Goal: Transaction & Acquisition: Purchase product/service

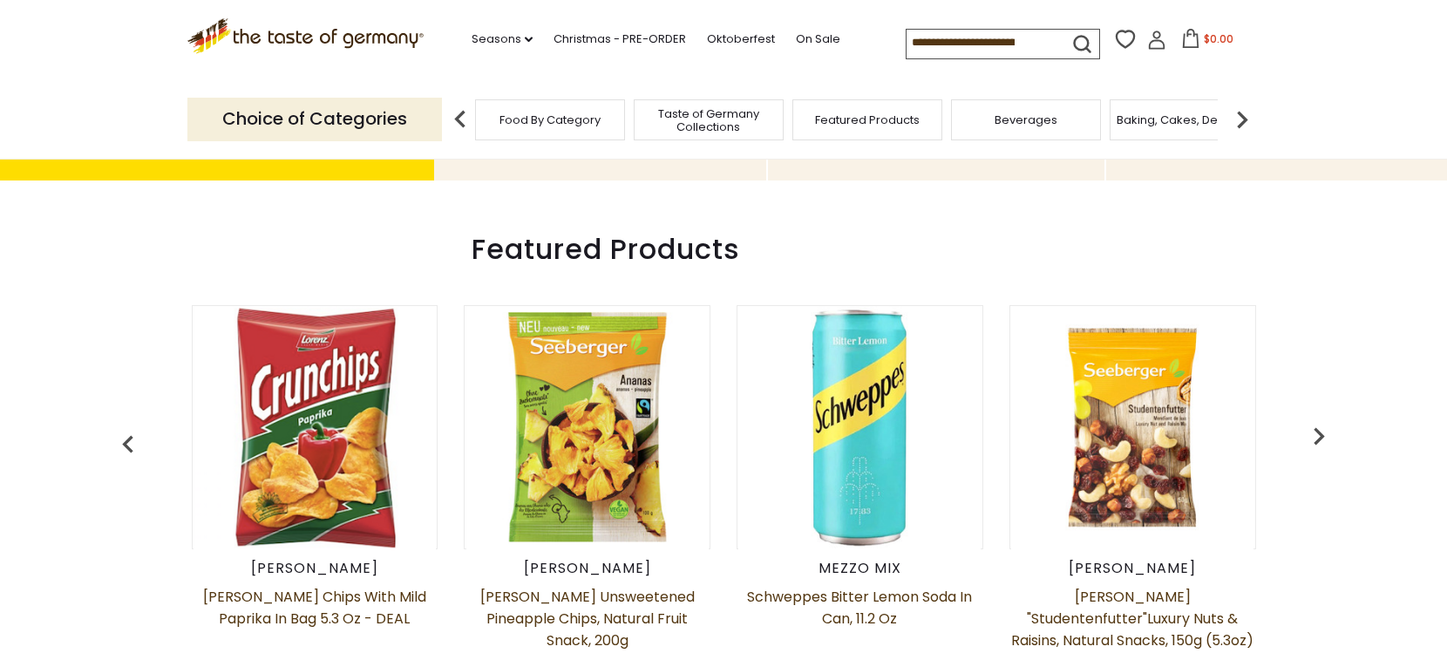
scroll to position [661, 0]
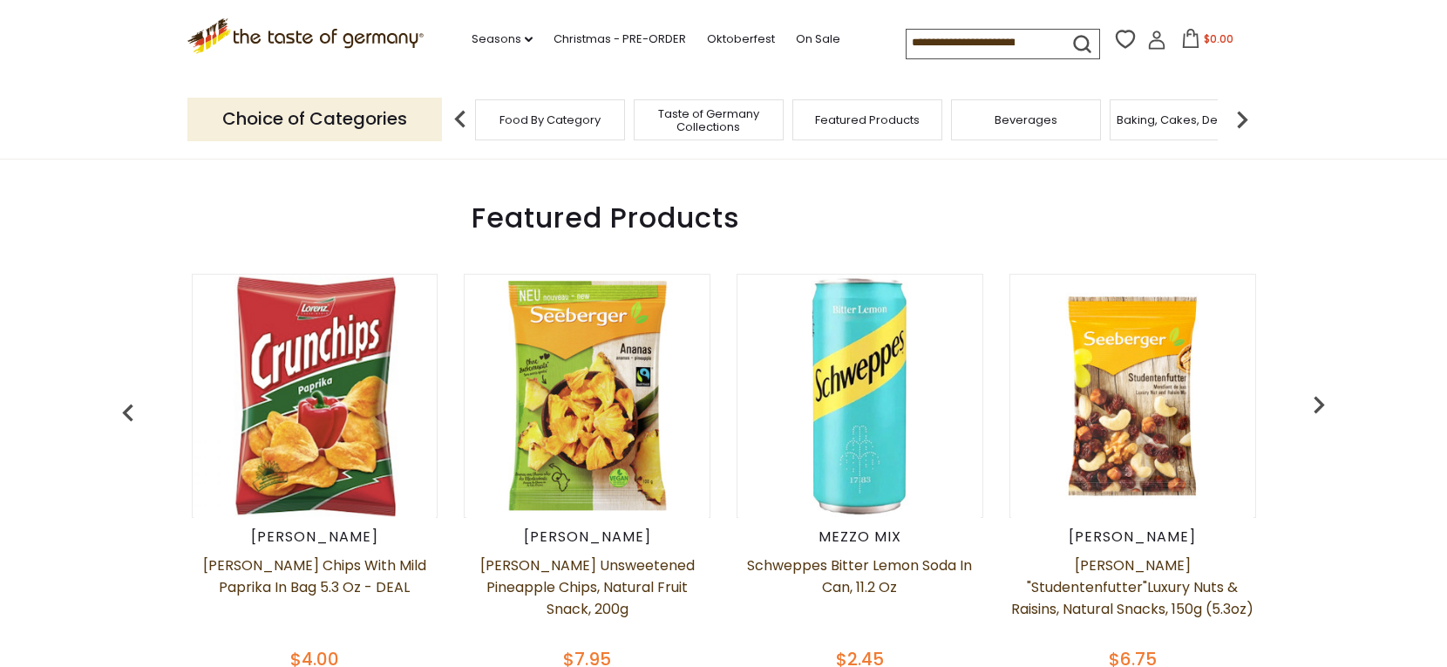
click at [536, 125] on span "Food By Category" at bounding box center [549, 119] width 101 height 13
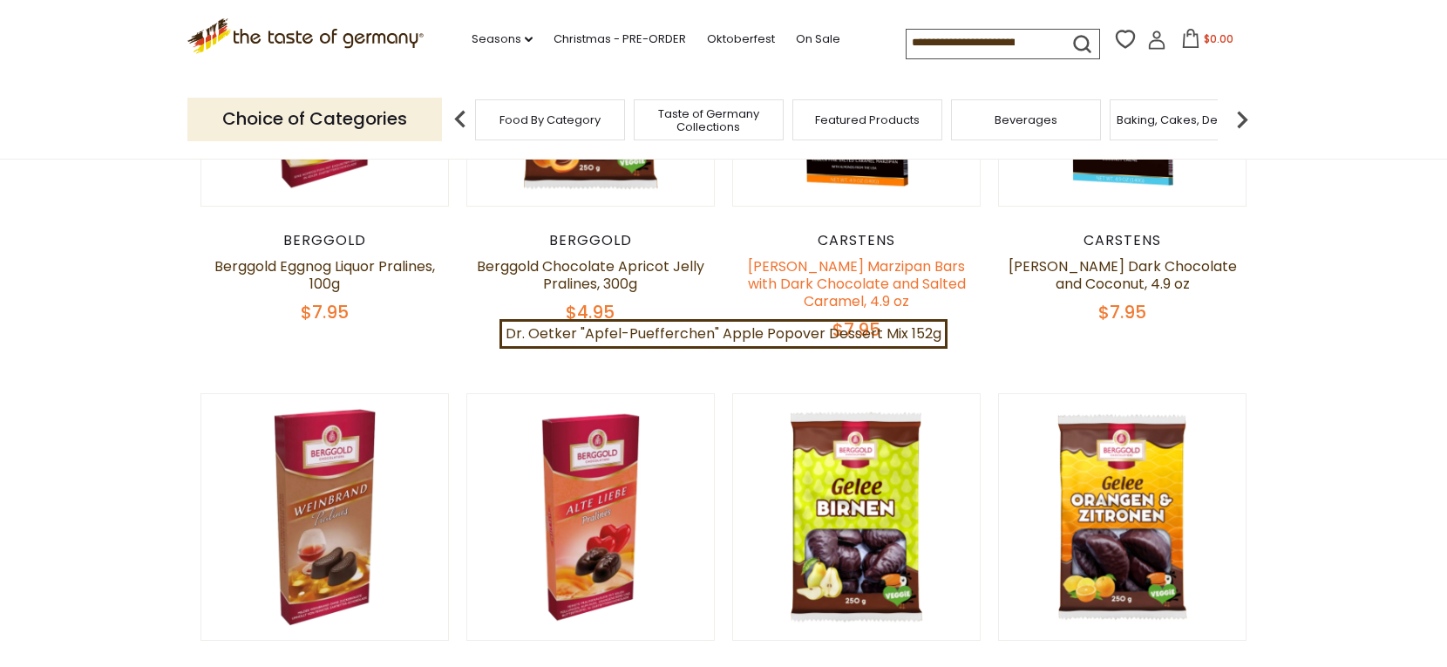
scroll to position [426, 0]
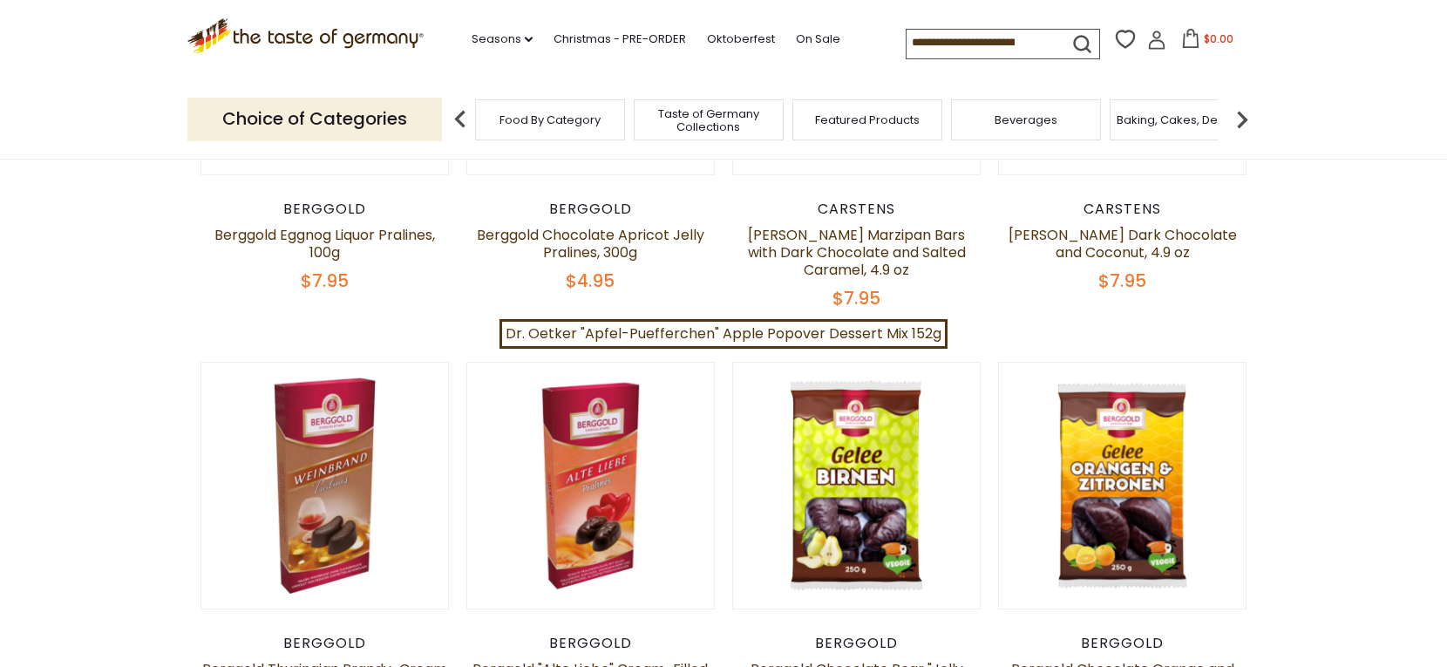
click at [1140, 118] on span "Baking, Cakes, Desserts" at bounding box center [1184, 119] width 135 height 13
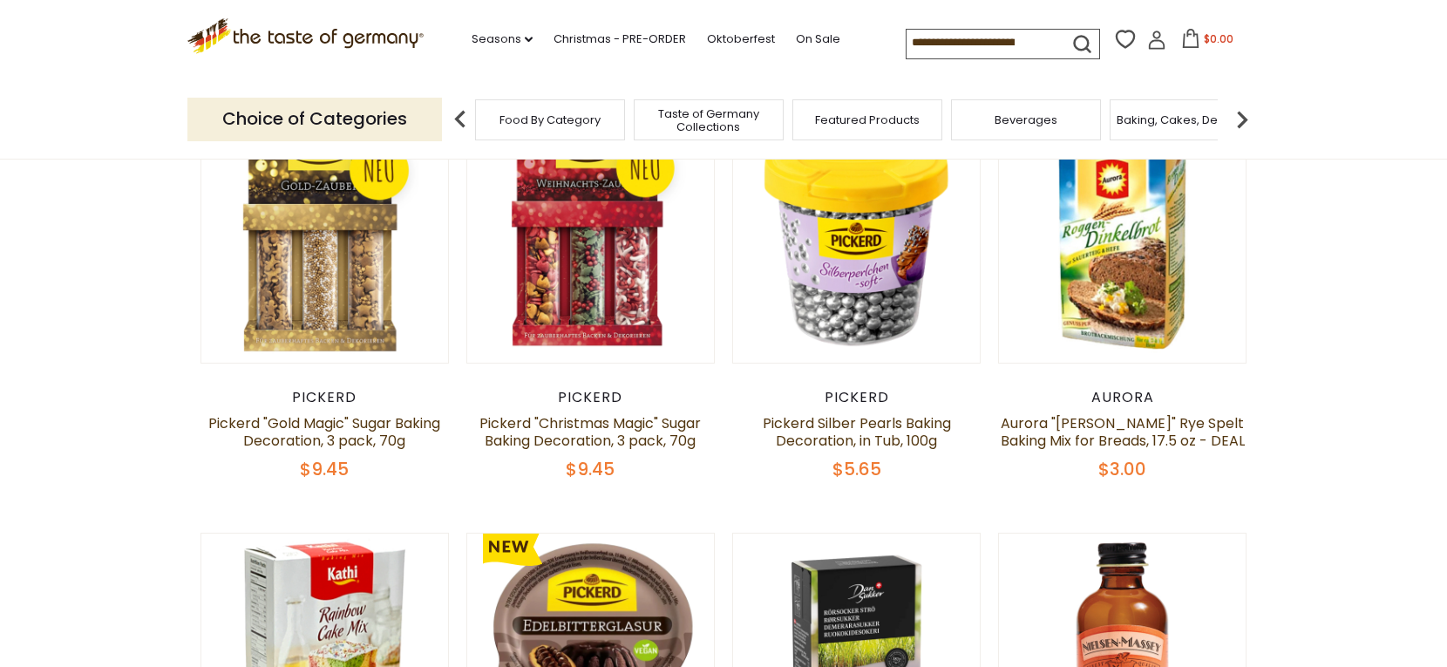
scroll to position [741, 0]
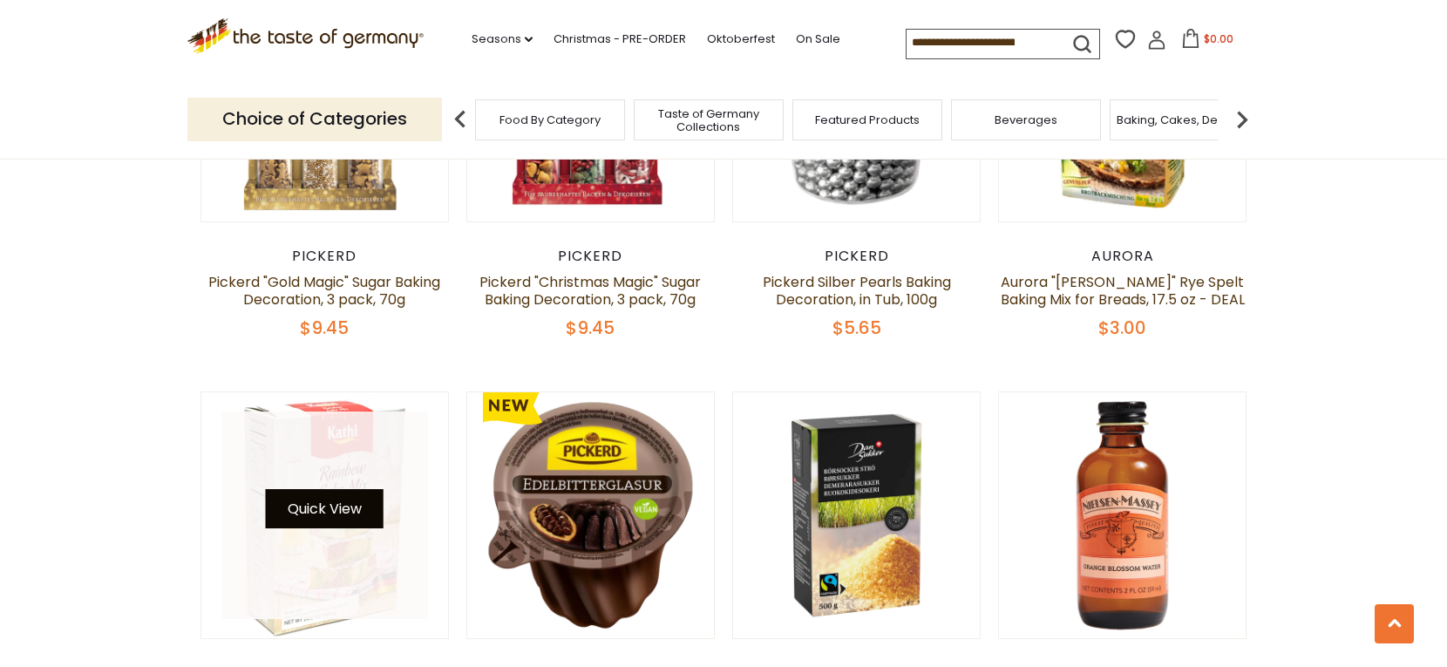
click at [345, 512] on button "Quick View" at bounding box center [325, 508] width 118 height 39
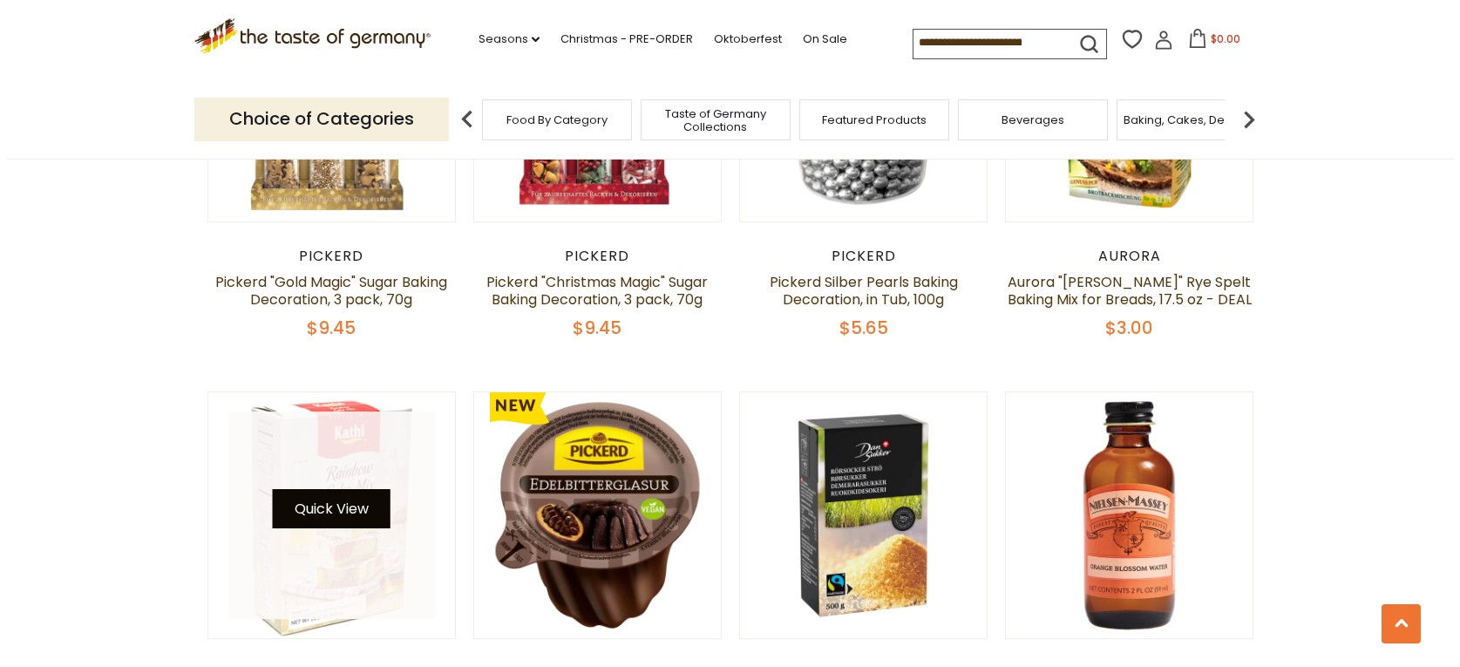
scroll to position [744, 0]
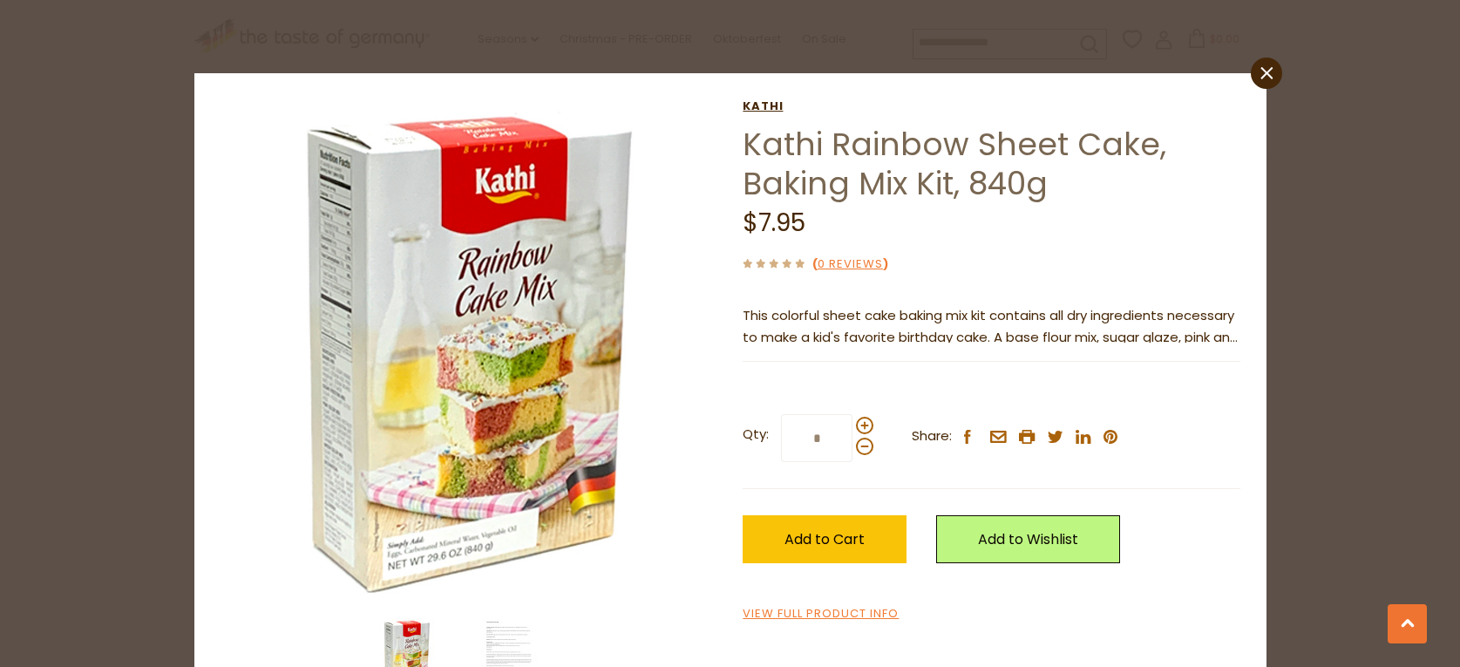
click at [756, 105] on link "Kathi" at bounding box center [991, 106] width 497 height 14
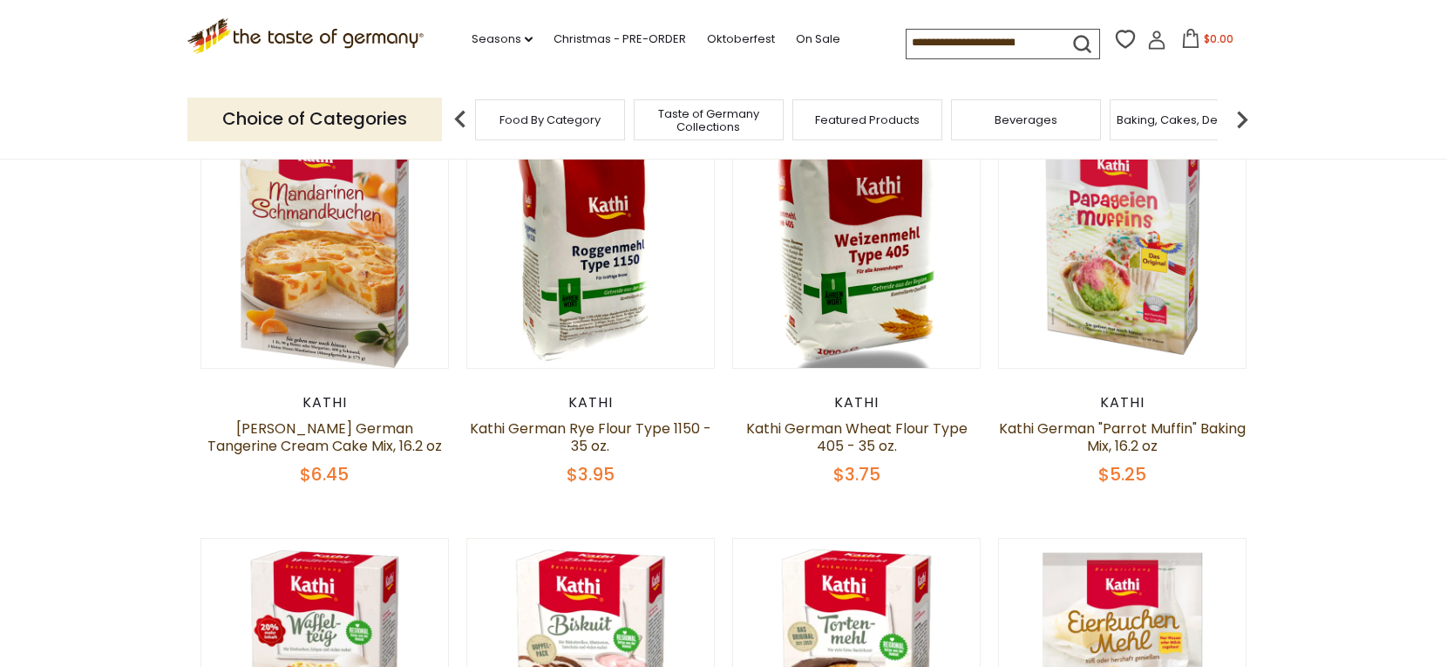
scroll to position [607, 0]
click at [833, 445] on link "Kathi German Wheat Flour Type 405 - 35 oz." at bounding box center [856, 436] width 221 height 37
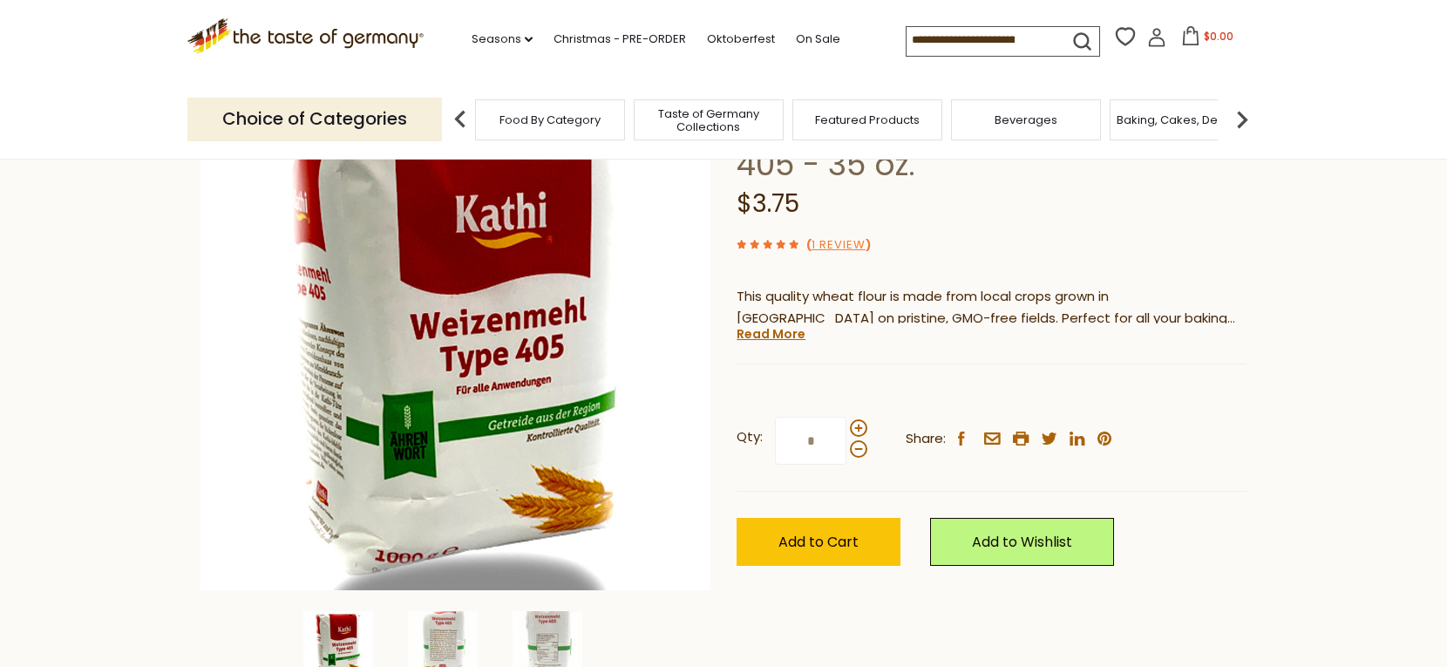
scroll to position [184, 0]
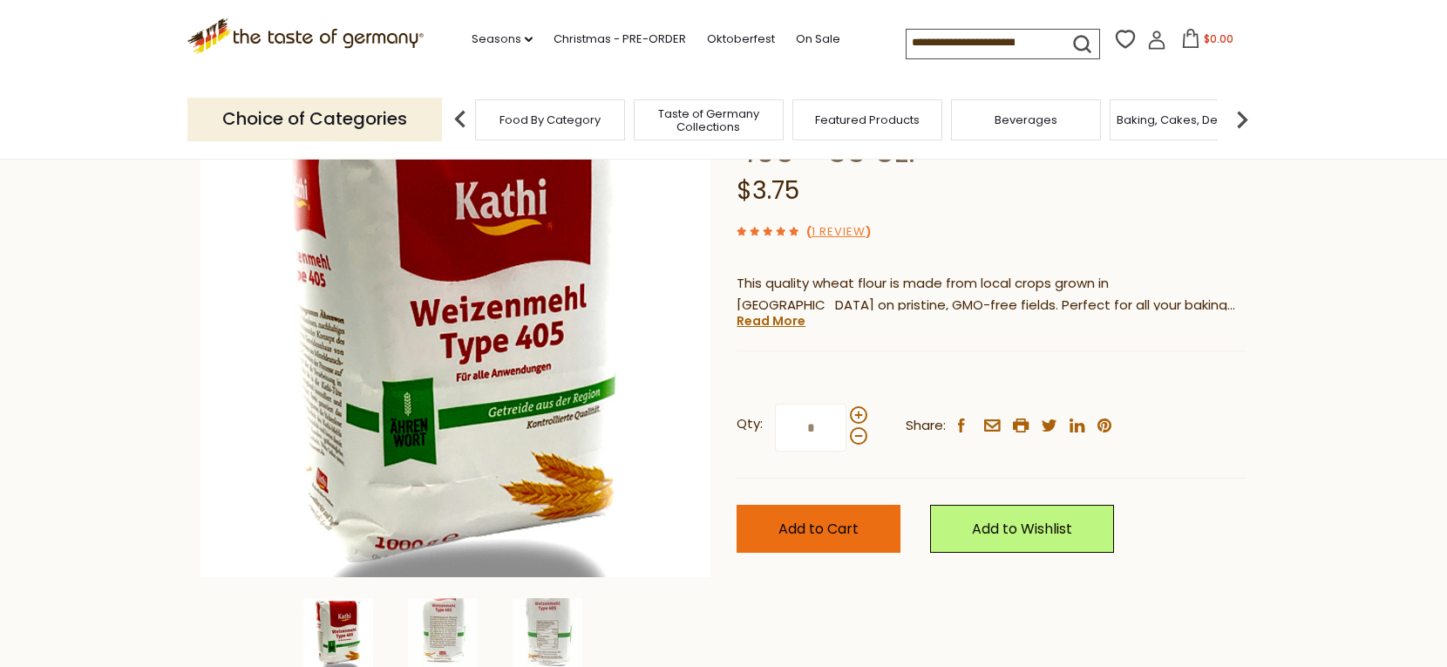
click at [853, 526] on span "Add to Cart" at bounding box center [818, 529] width 80 height 20
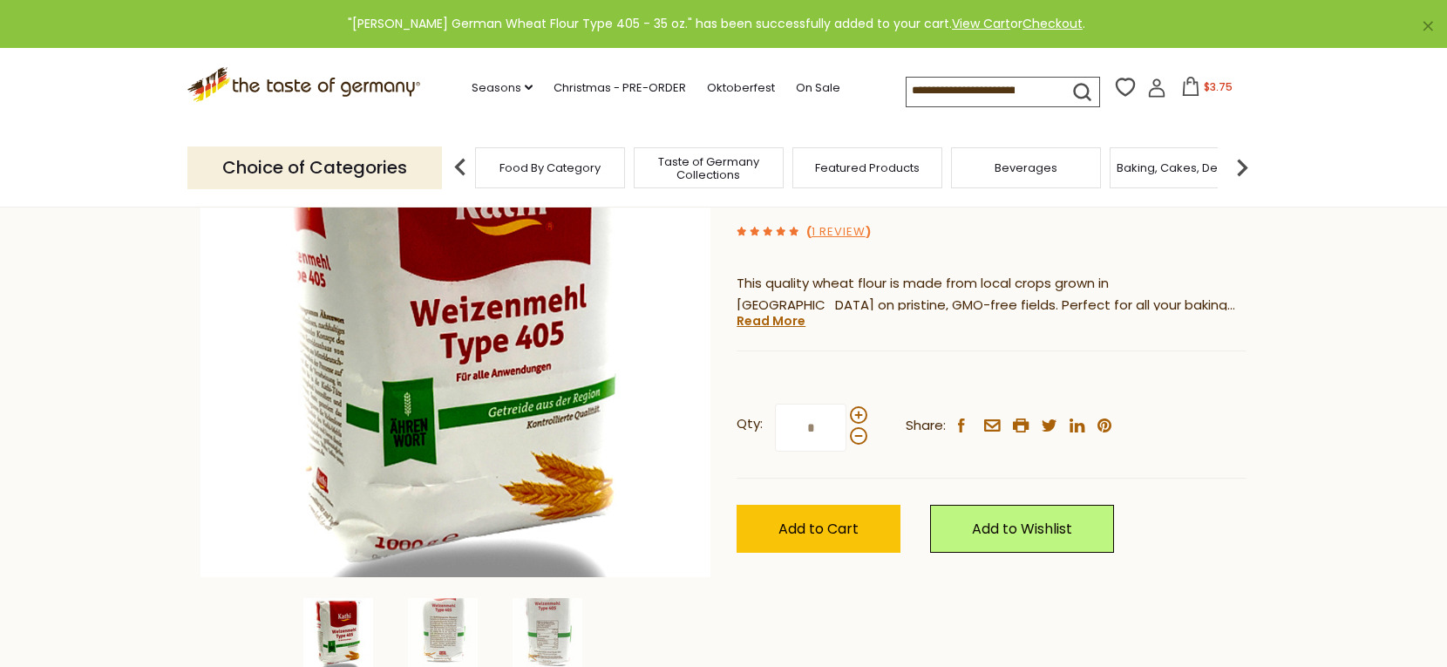
click at [1158, 84] on icon at bounding box center [1156, 87] width 19 height 19
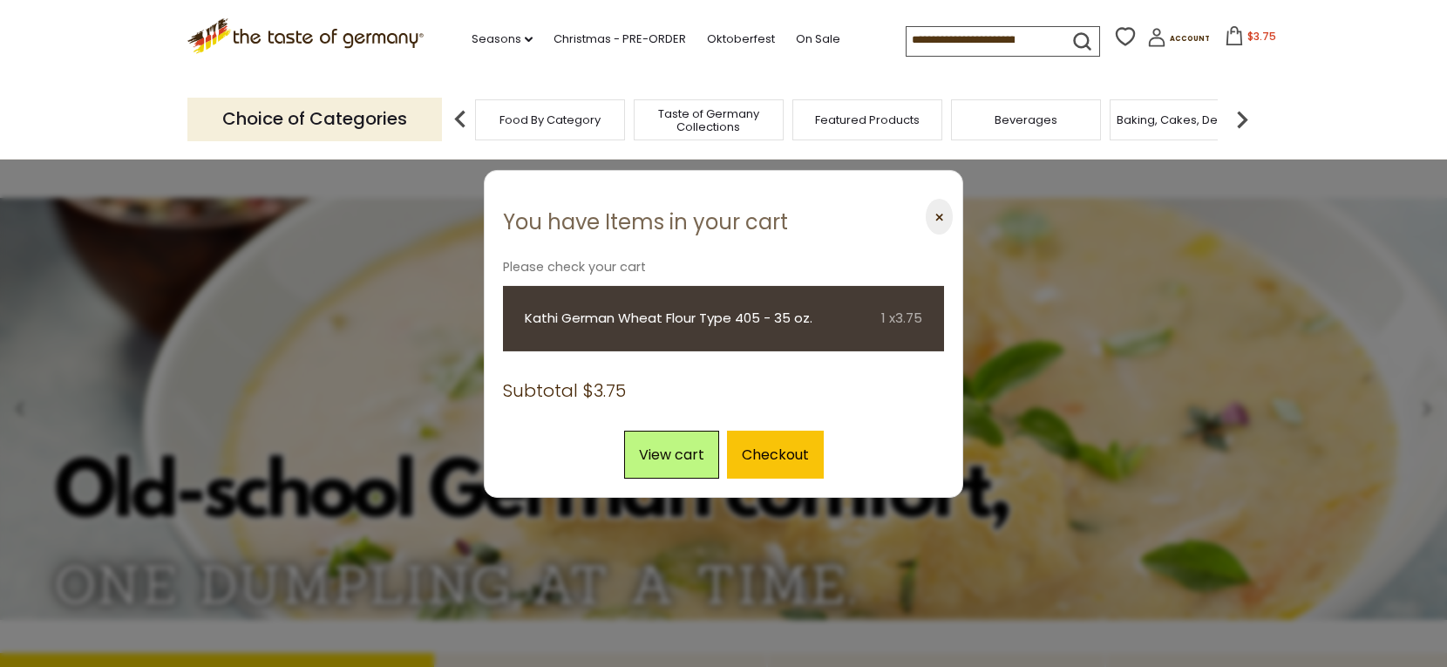
click at [942, 210] on button "⨉" at bounding box center [939, 217] width 27 height 36
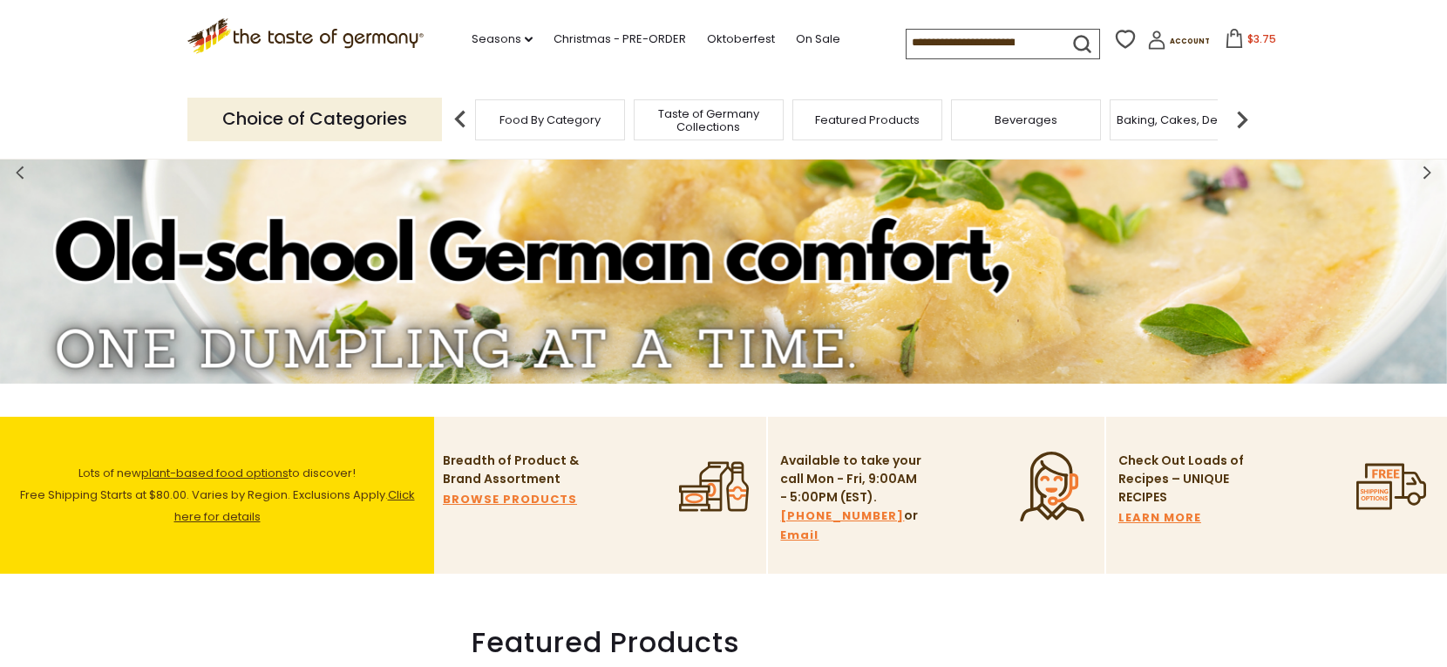
scroll to position [263, 0]
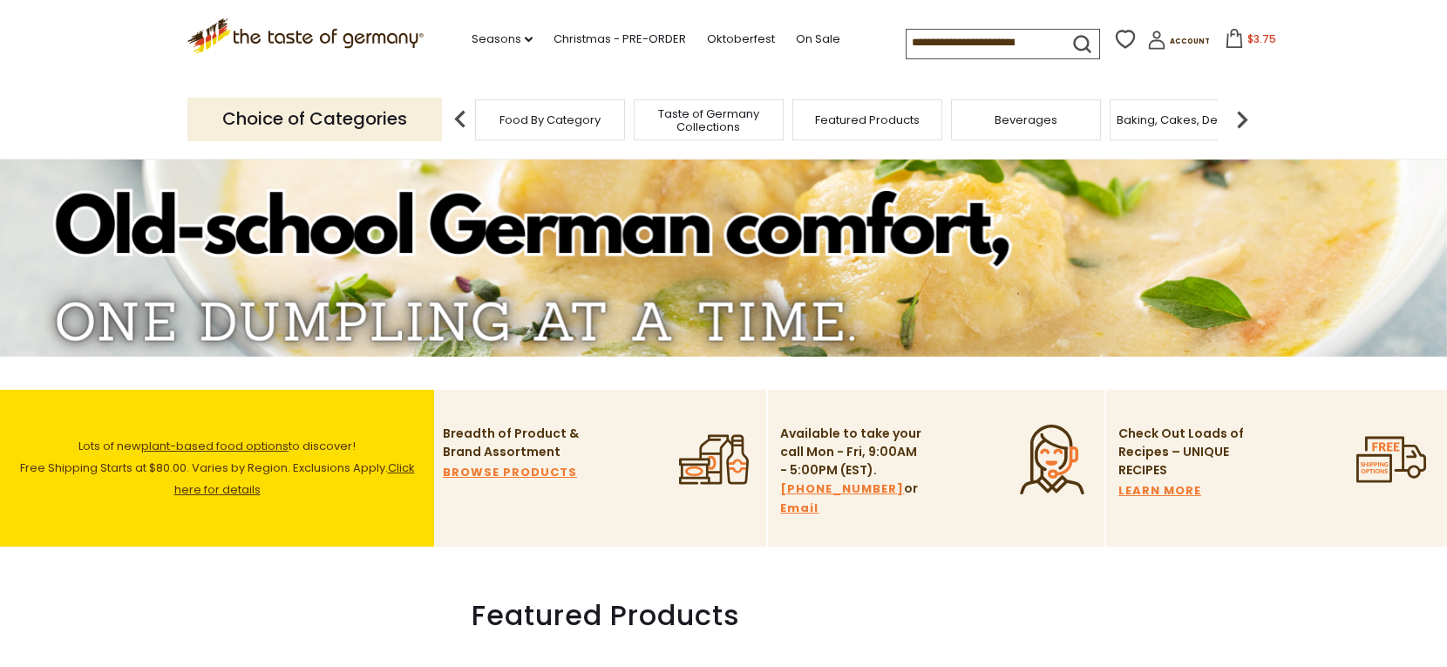
click at [1260, 40] on span "$3.75" at bounding box center [1261, 38] width 29 height 15
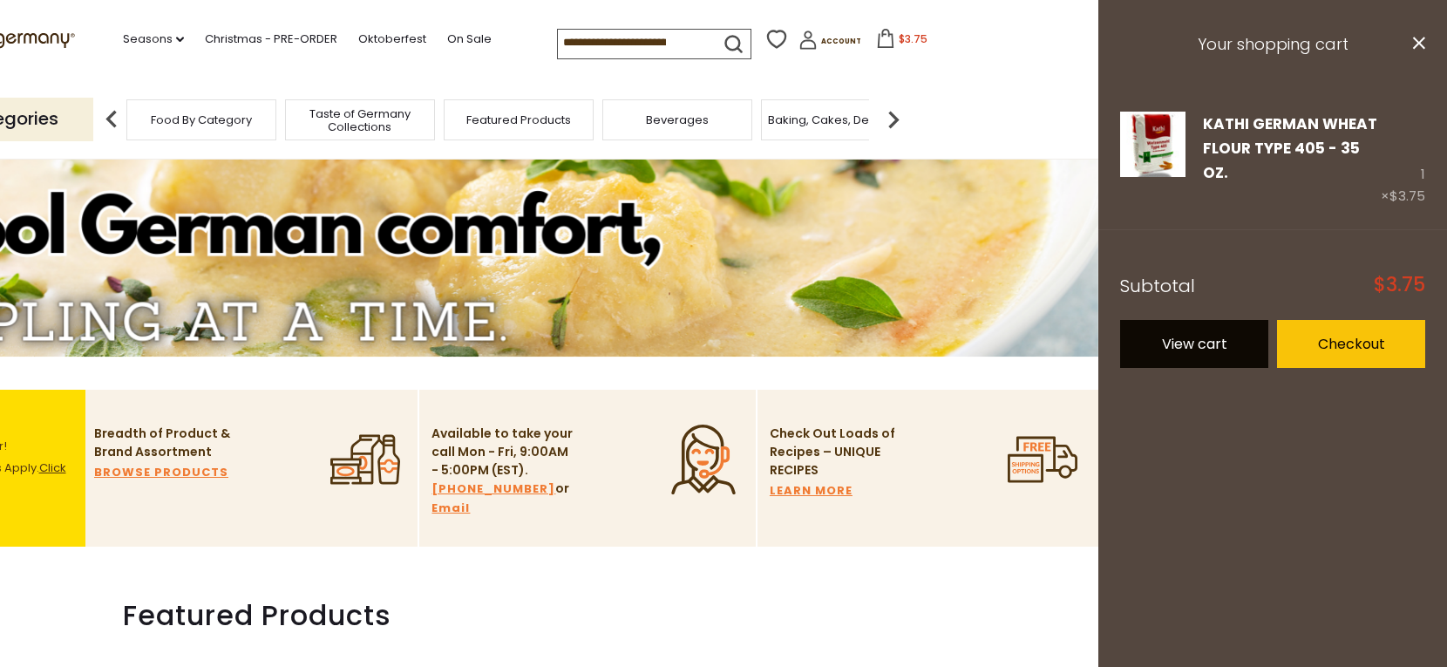
click at [1198, 329] on link "View cart" at bounding box center [1194, 344] width 148 height 48
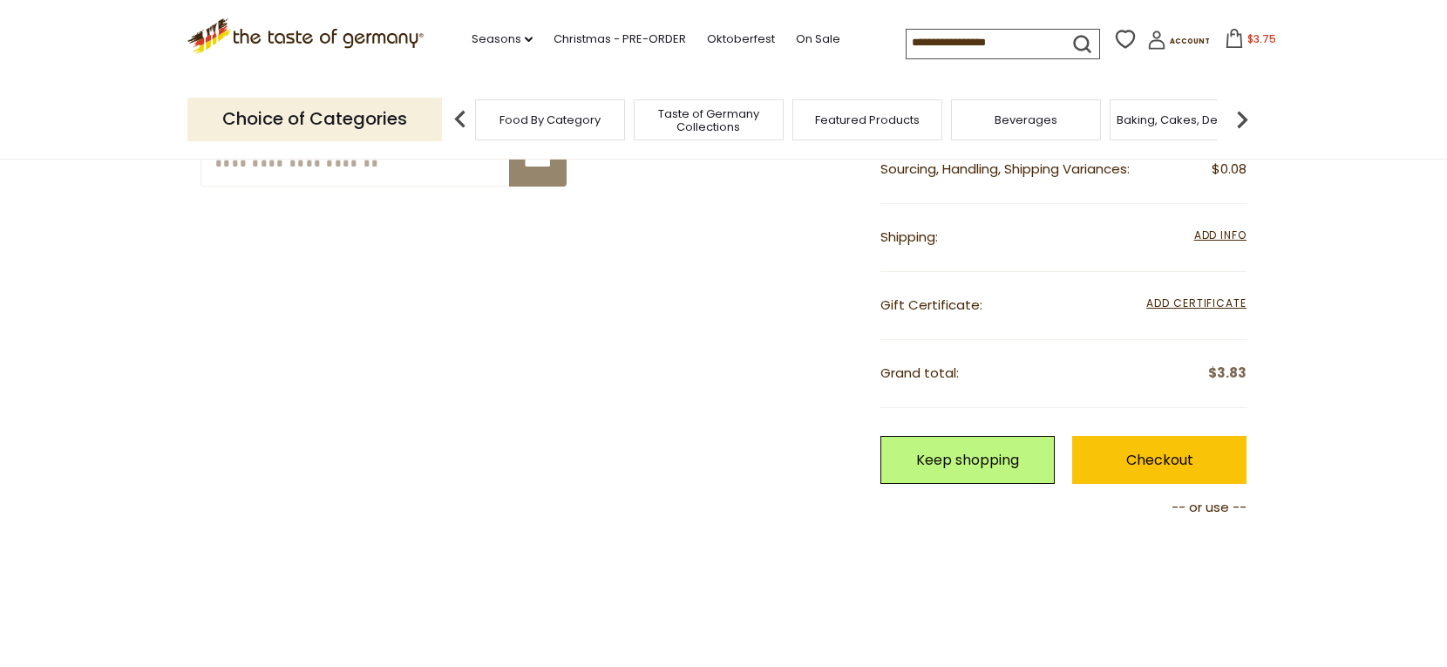
scroll to position [465, 0]
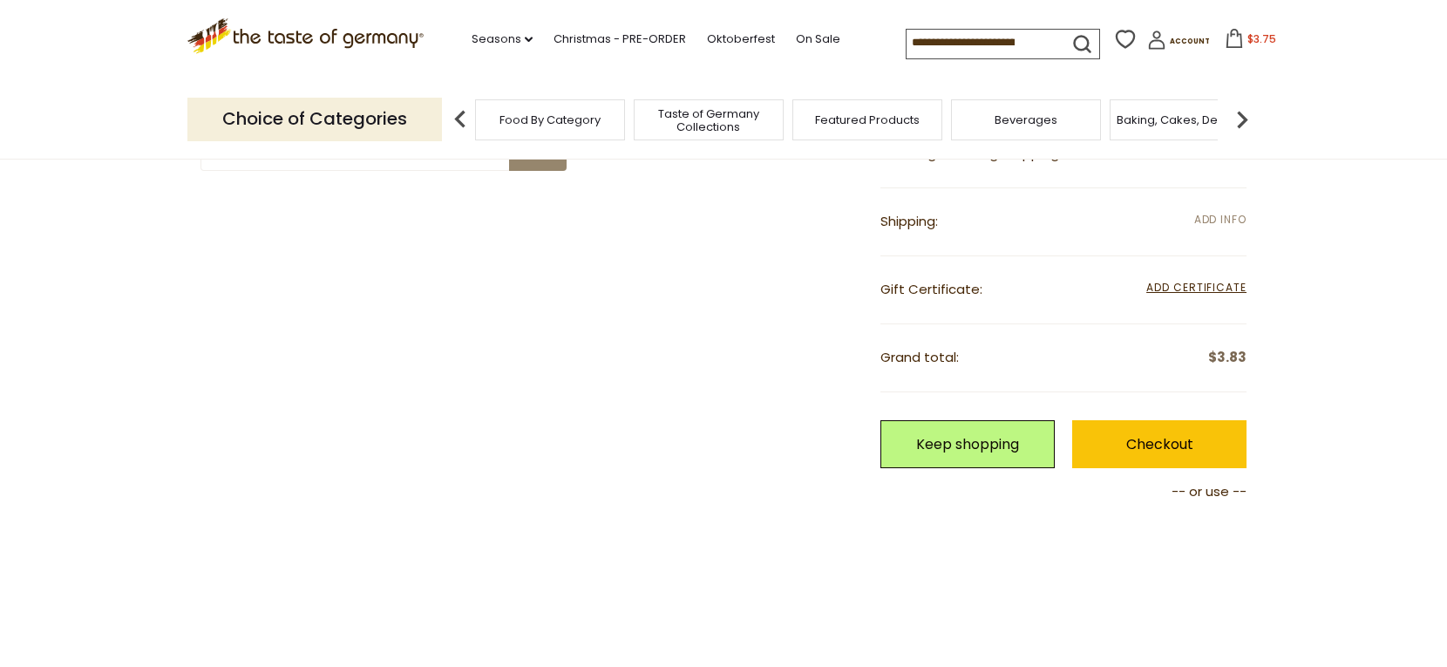
click at [1219, 221] on span "Add Info" at bounding box center [1220, 219] width 52 height 15
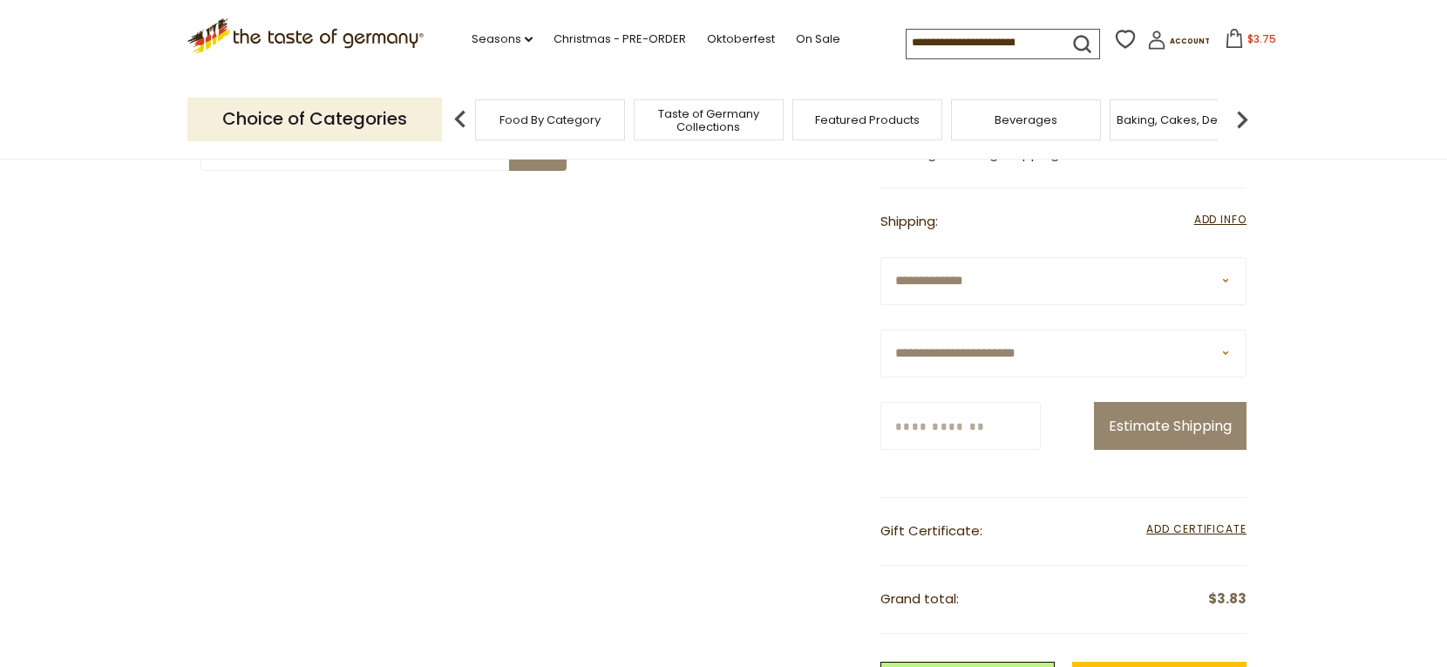
click at [1083, 351] on select "**********" at bounding box center [1063, 353] width 366 height 48
select select "*"
click at [880, 329] on select "**********" at bounding box center [1063, 353] width 366 height 48
click at [954, 430] on input "Zip/Postcode" at bounding box center [960, 426] width 160 height 48
type input "*****"
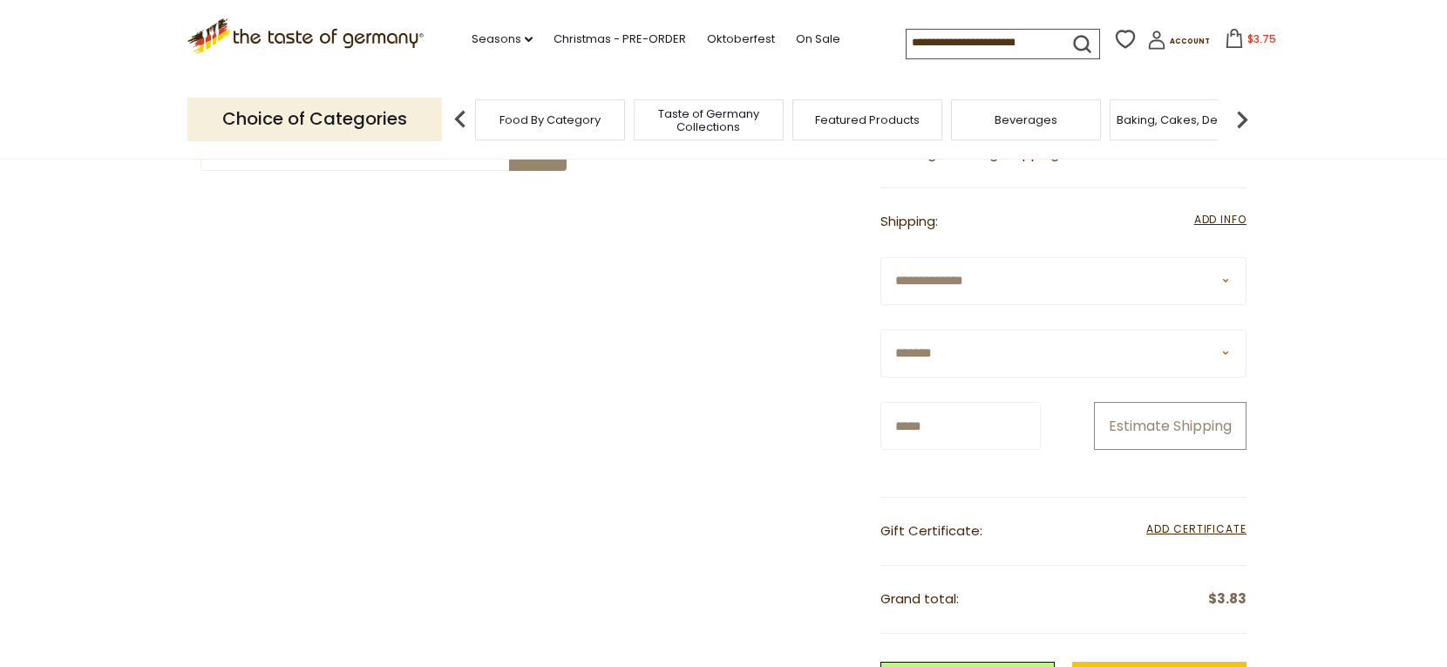
click at [1142, 425] on button "Estimate Shipping" at bounding box center [1170, 426] width 153 height 48
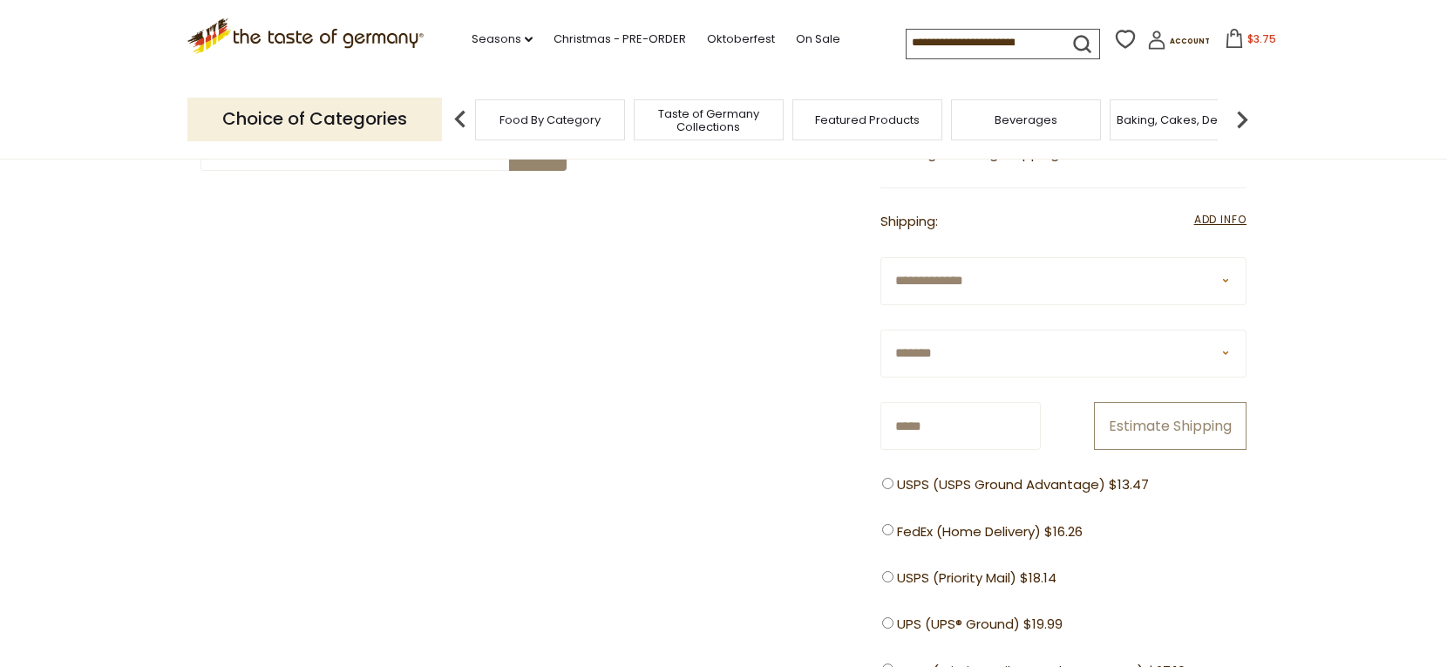
click at [1142, 425] on button "Estimate Shipping" at bounding box center [1170, 426] width 153 height 48
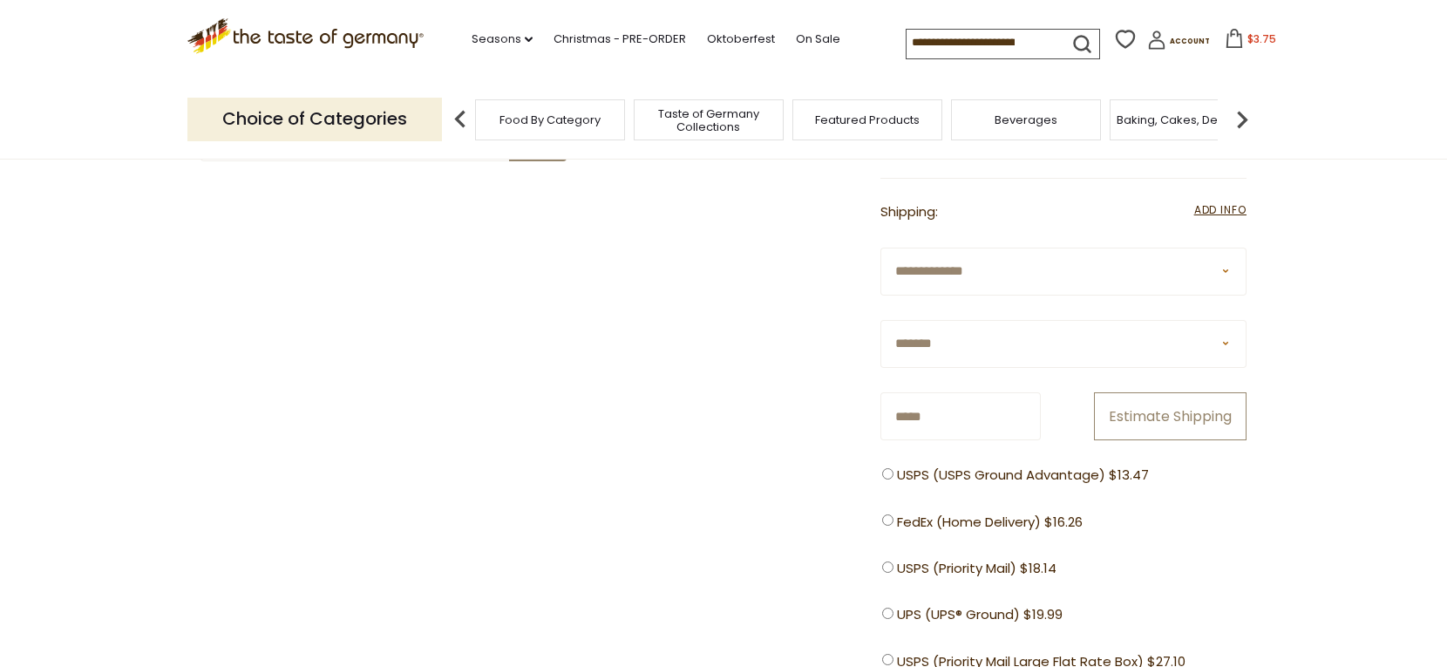
scroll to position [503, 0]
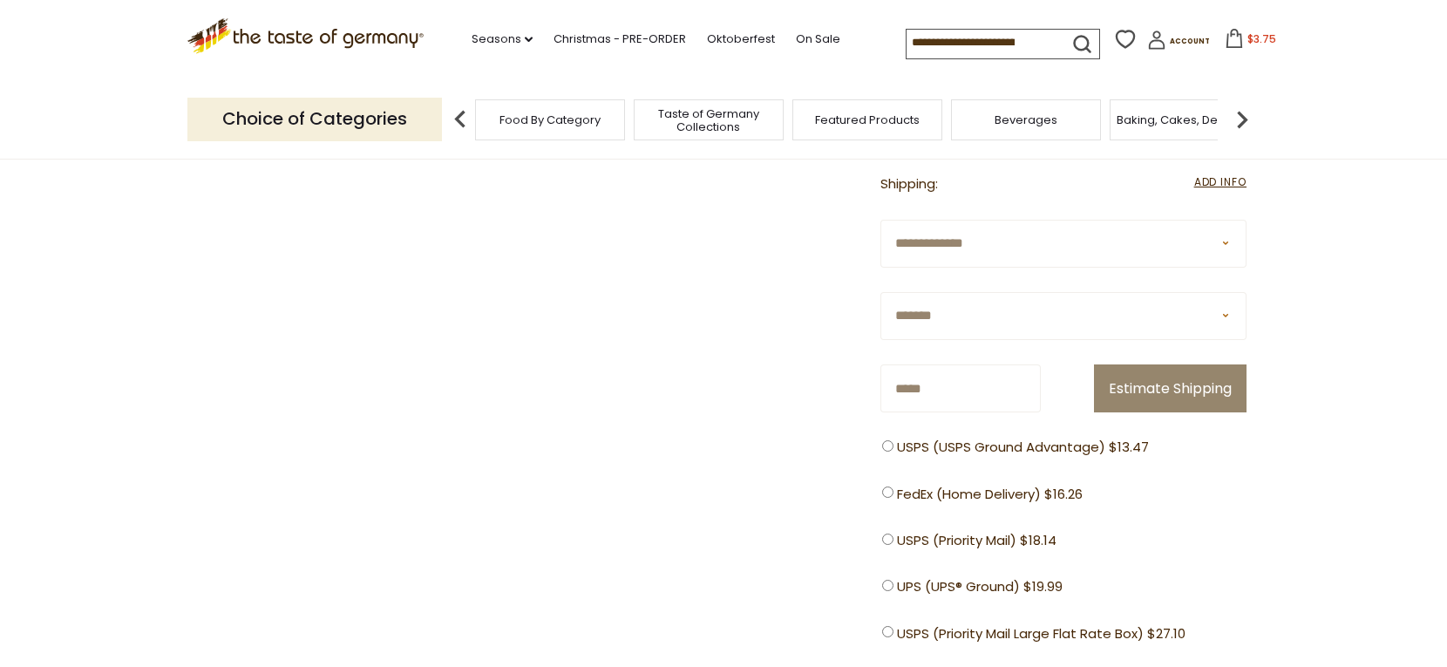
click at [710, 129] on span "Taste of Germany Collections" at bounding box center [708, 120] width 139 height 26
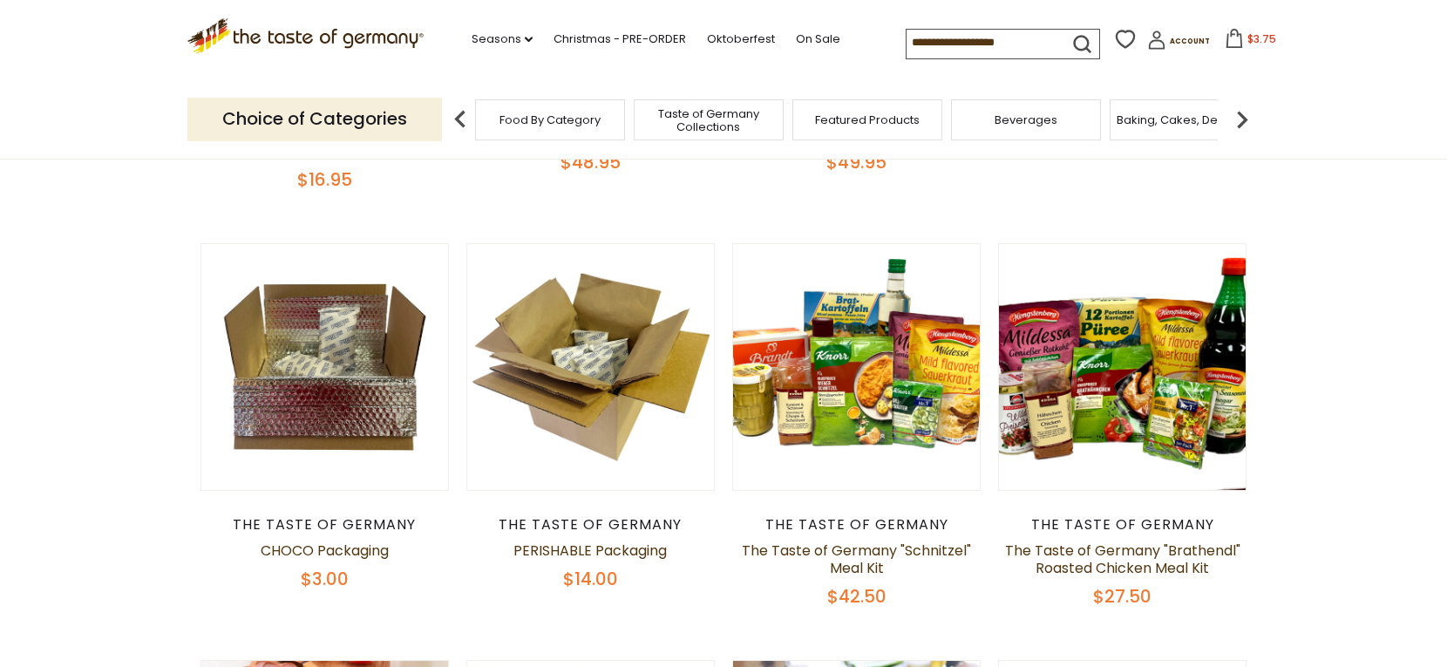
scroll to position [664, 0]
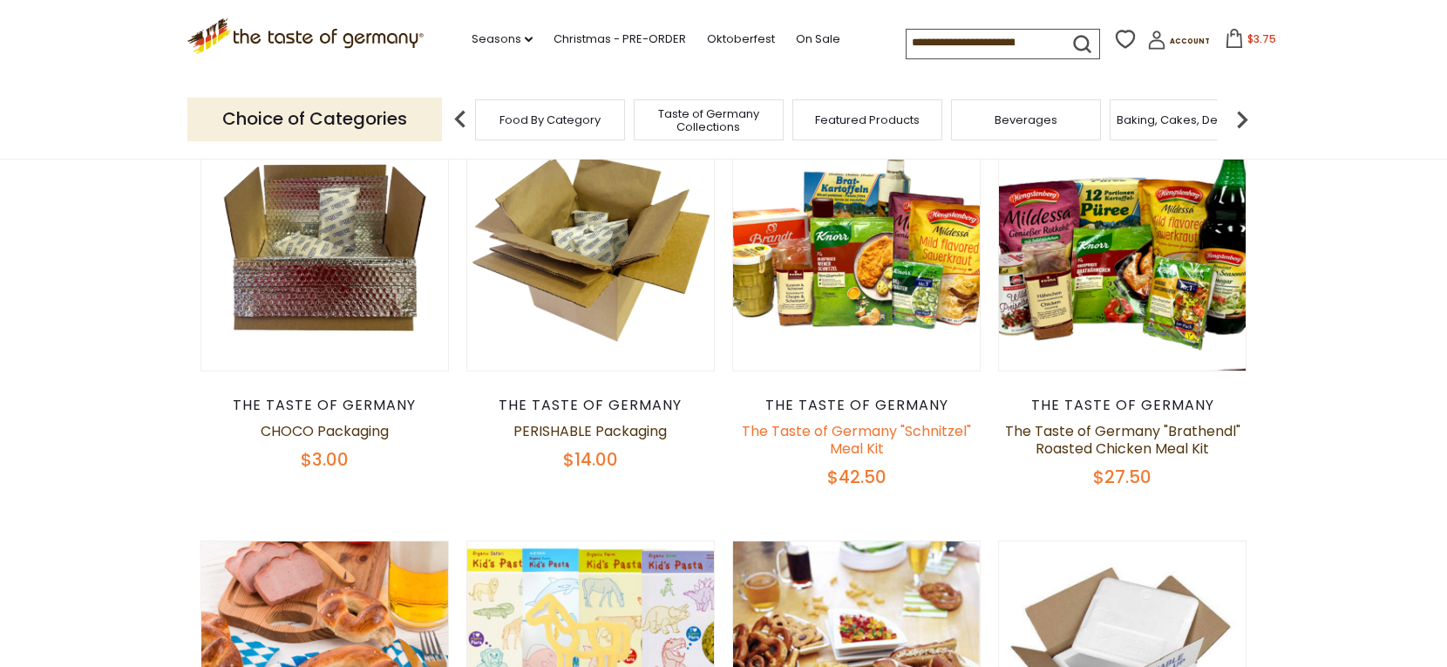
click at [843, 425] on link "The Taste of Germany "Schnitzel" Meal Kit" at bounding box center [856, 439] width 229 height 37
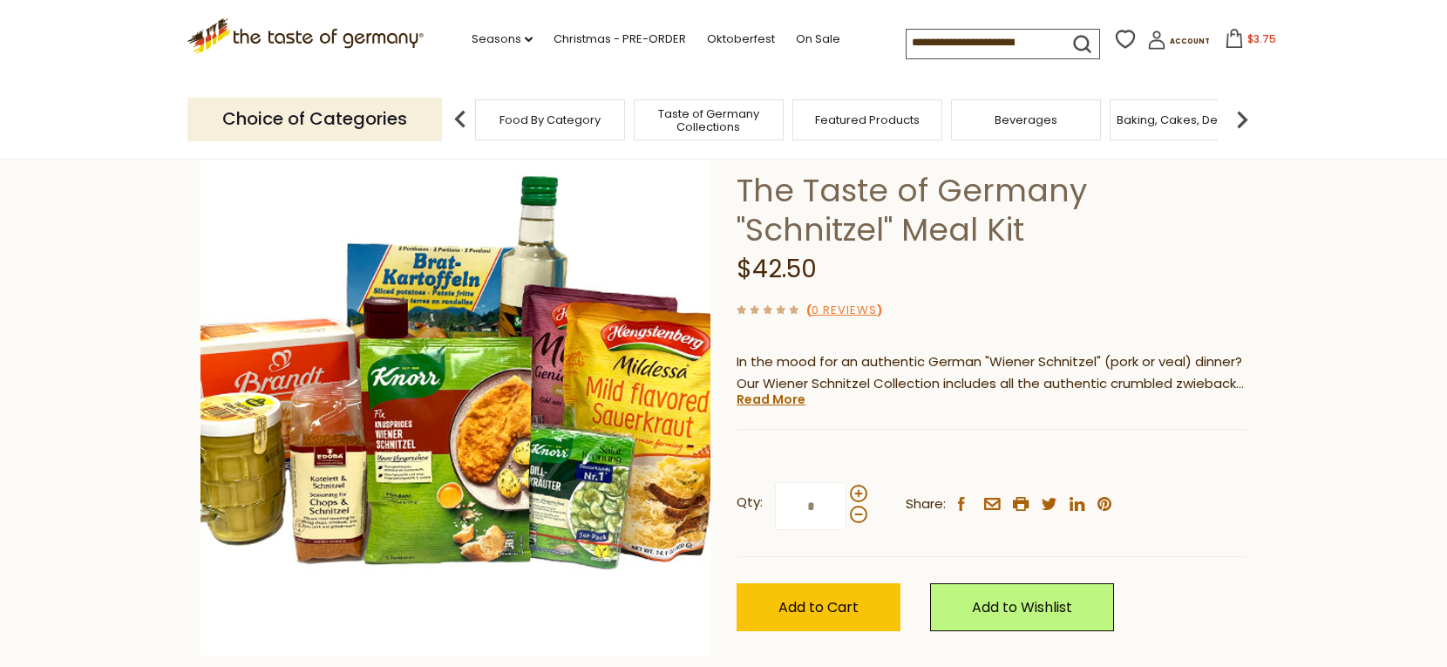
scroll to position [110, 0]
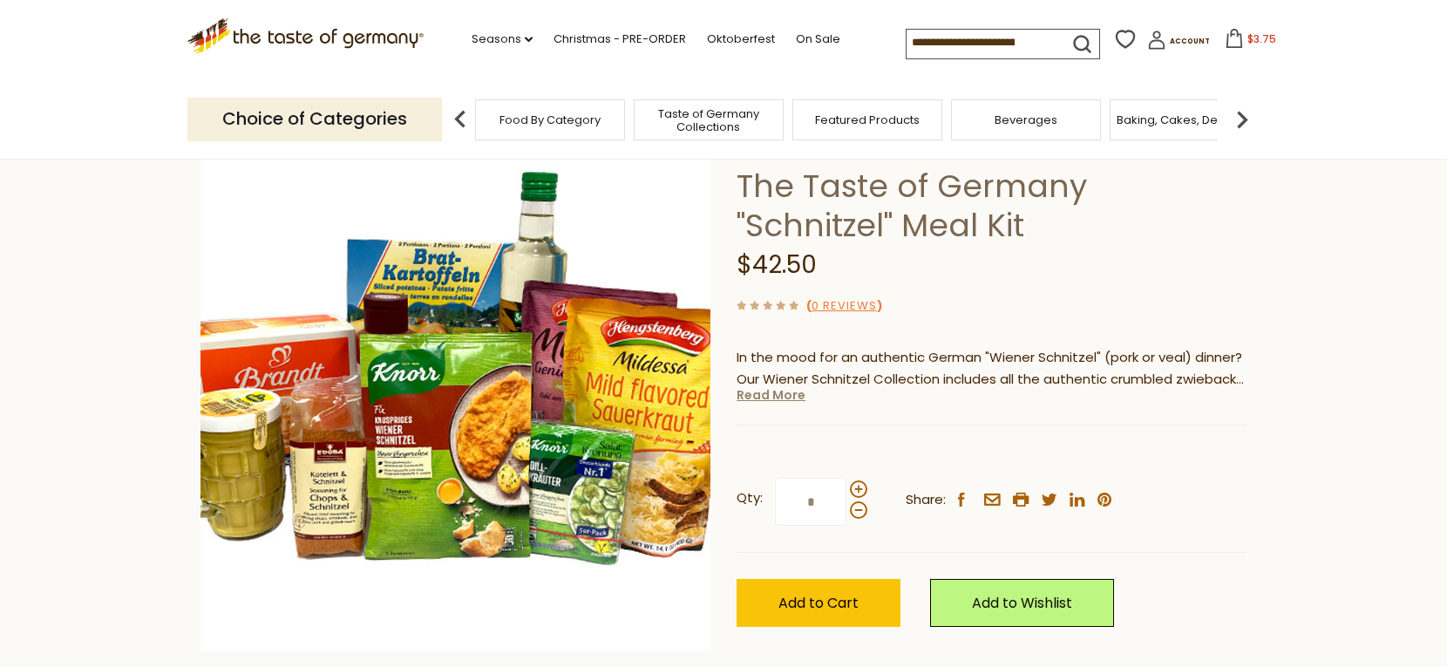
click at [780, 399] on link "Read More" at bounding box center [771, 394] width 69 height 17
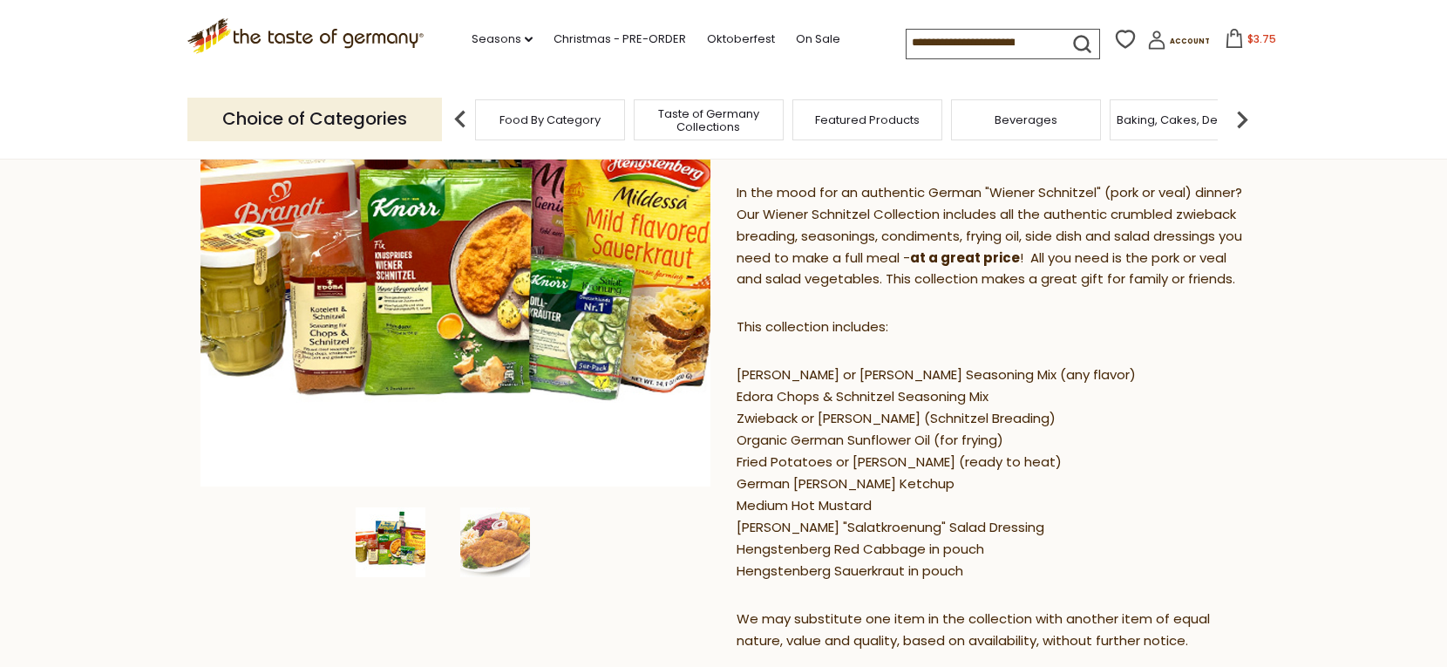
scroll to position [275, 0]
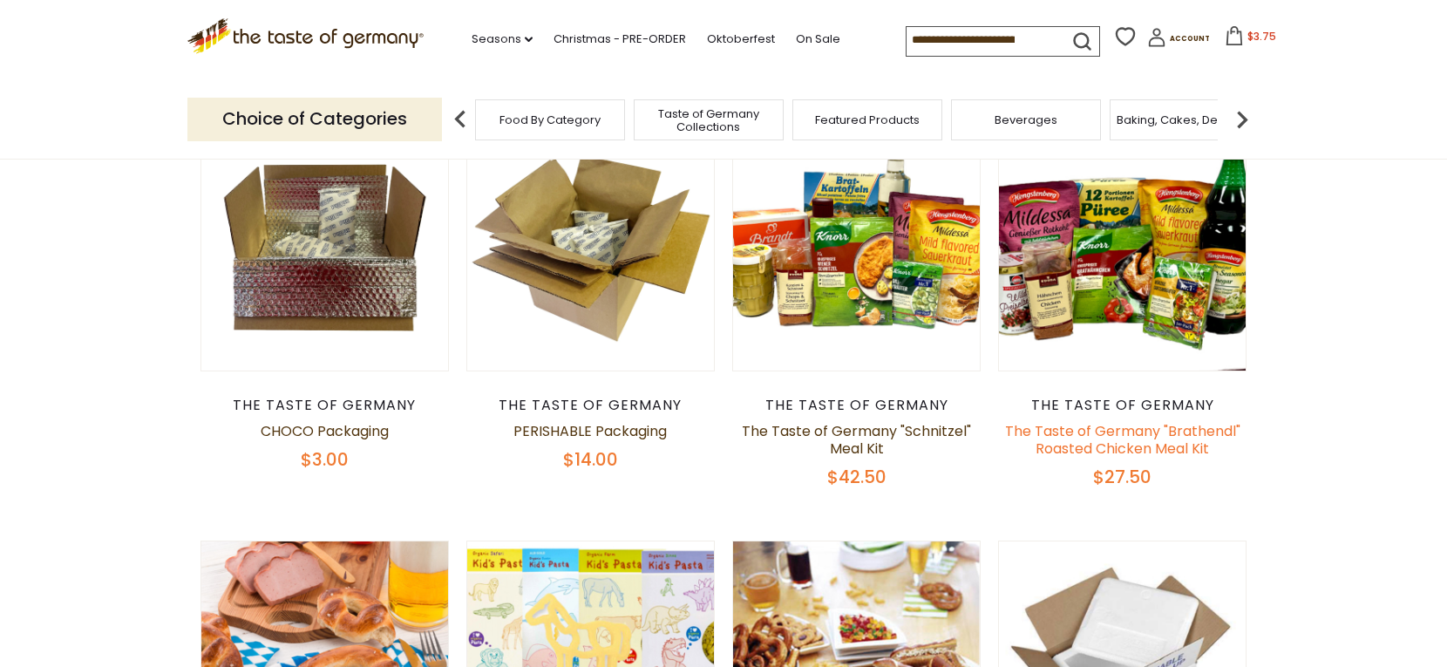
click at [1106, 438] on link "The Taste of Germany "Brathendl" Roasted Chicken Meal Kit" at bounding box center [1122, 439] width 235 height 37
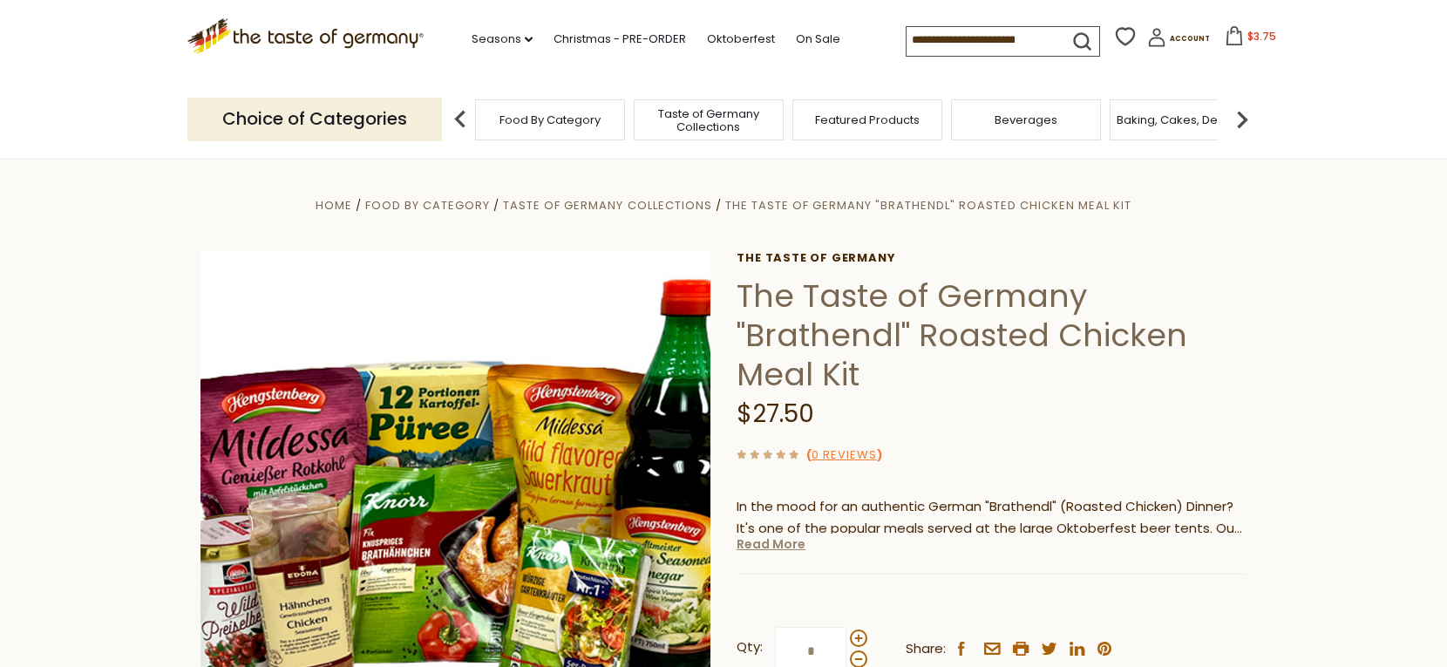
click at [761, 548] on link "Read More" at bounding box center [771, 543] width 69 height 17
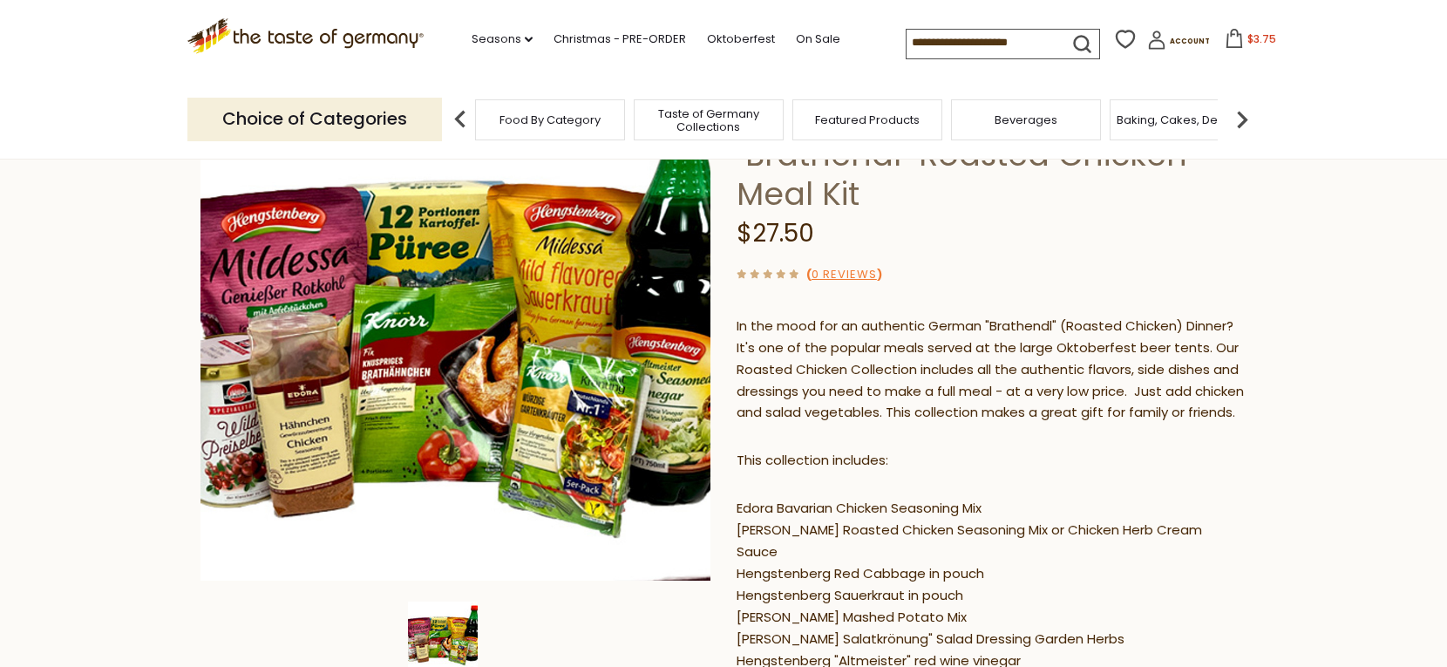
scroll to position [177, 0]
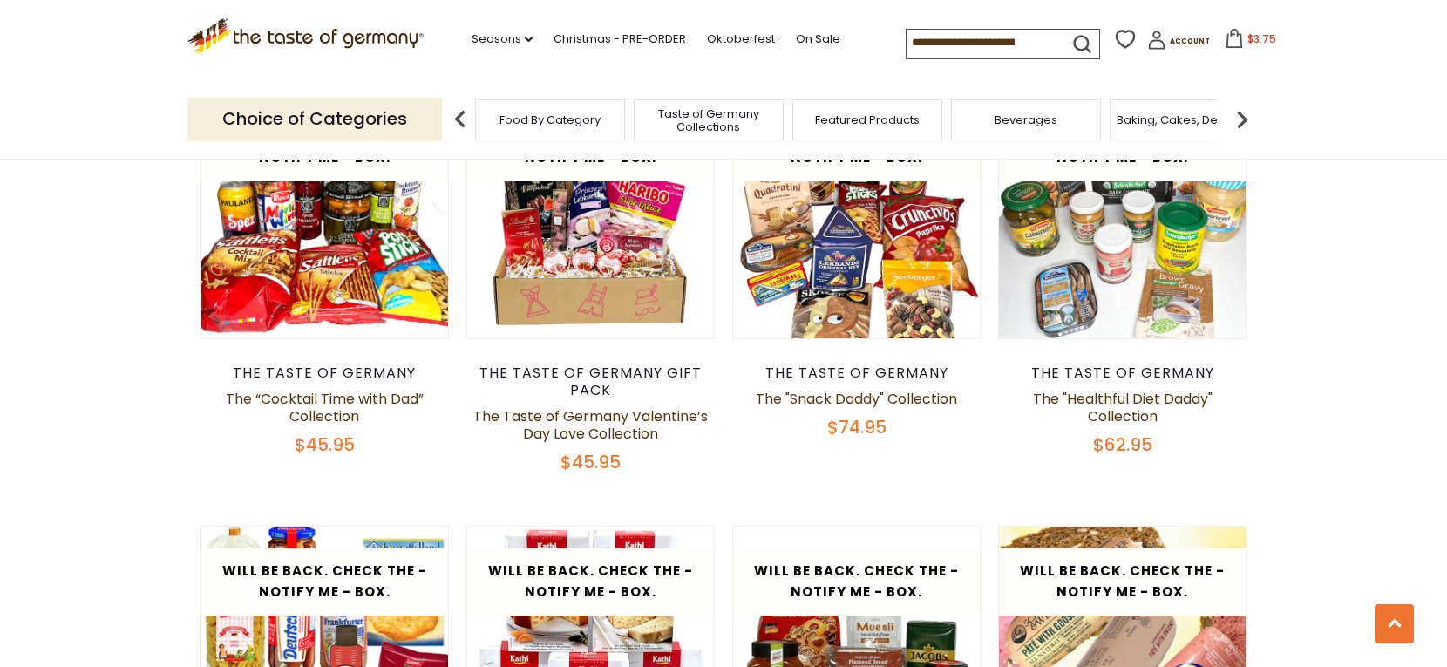
scroll to position [1982, 0]
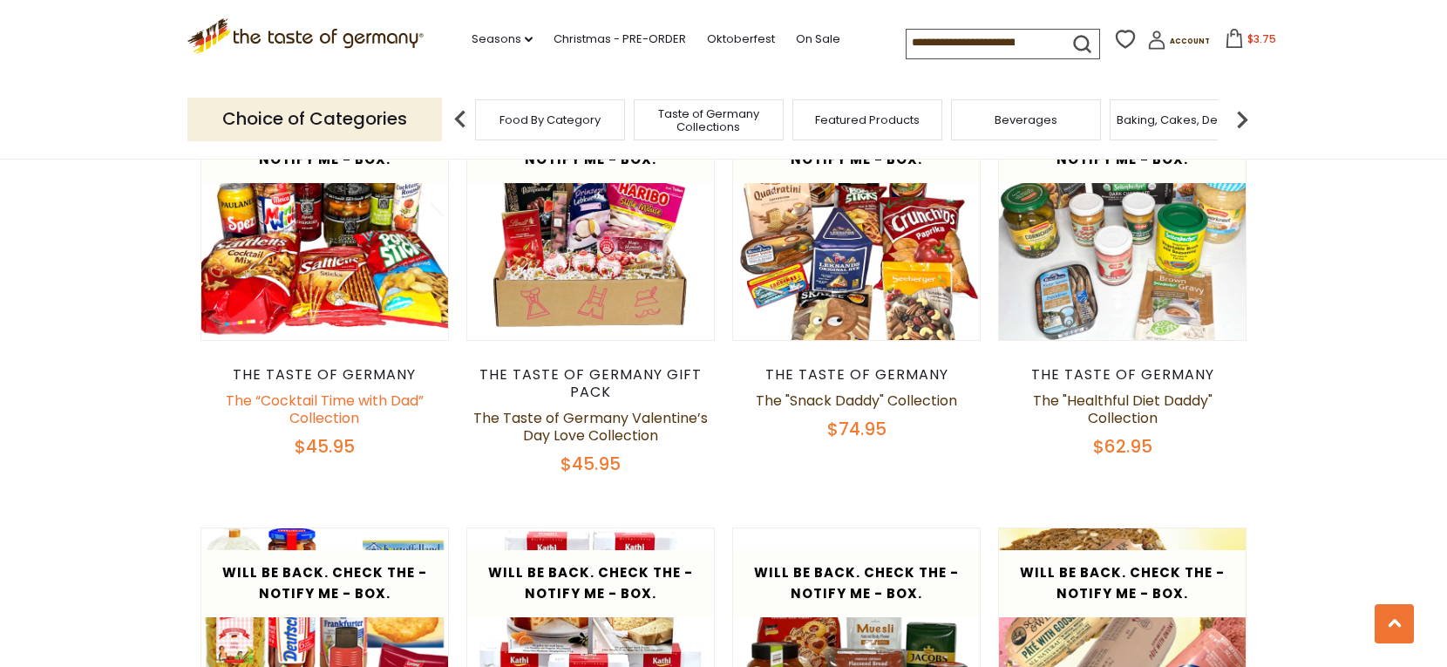
click at [371, 401] on link "The “Cocktail Time with Dad” Collection" at bounding box center [325, 409] width 198 height 37
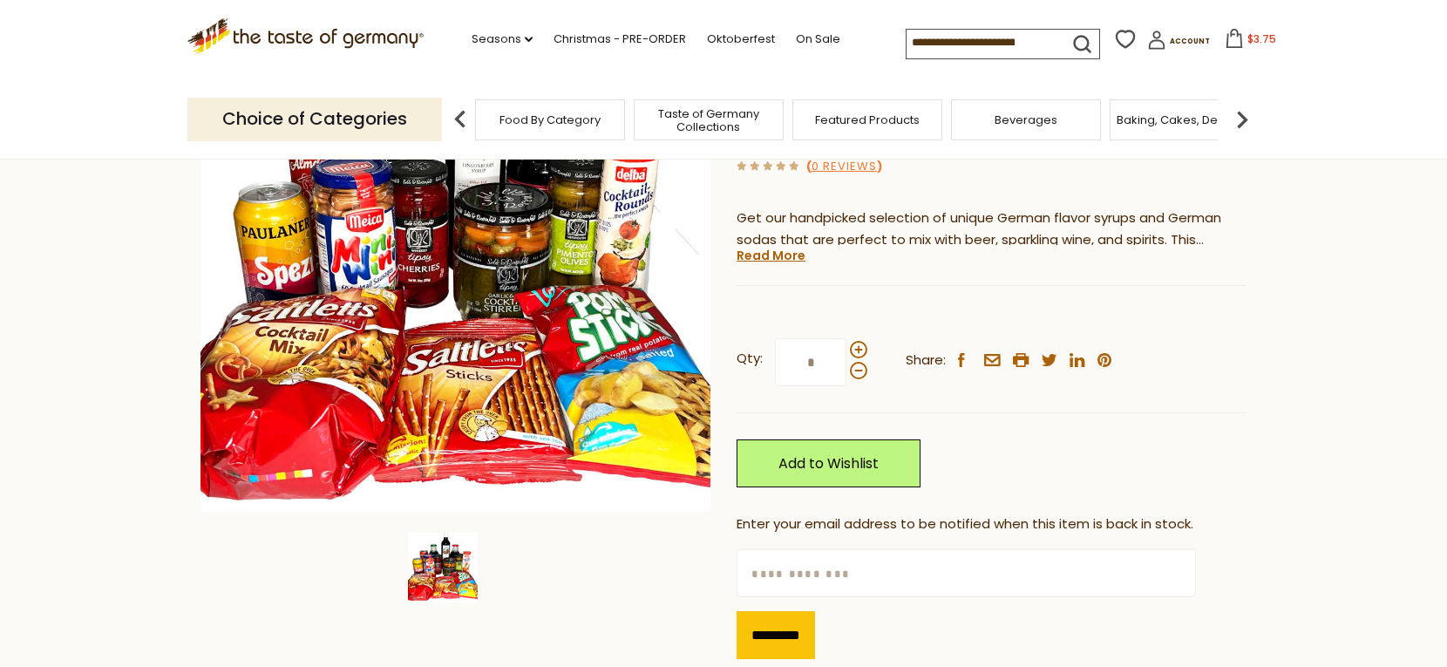
scroll to position [259, 0]
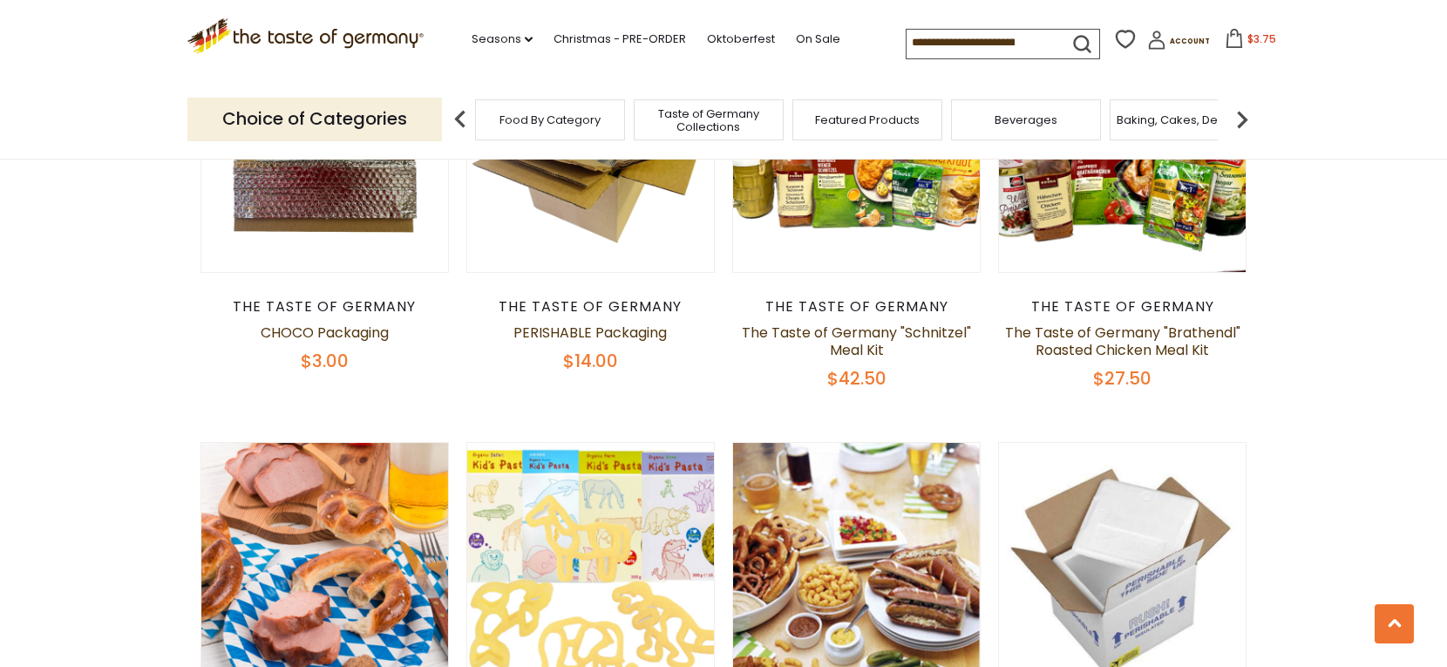
scroll to position [501, 0]
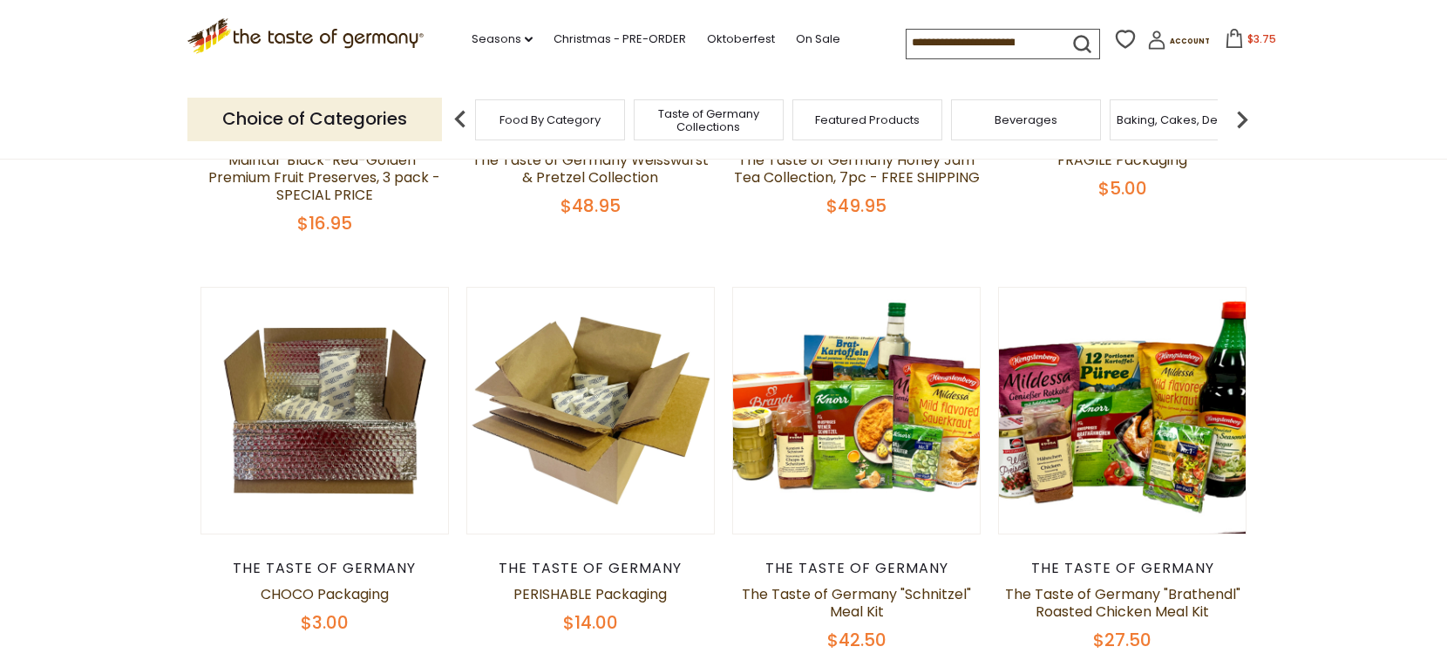
click at [1241, 126] on img at bounding box center [1242, 119] width 35 height 35
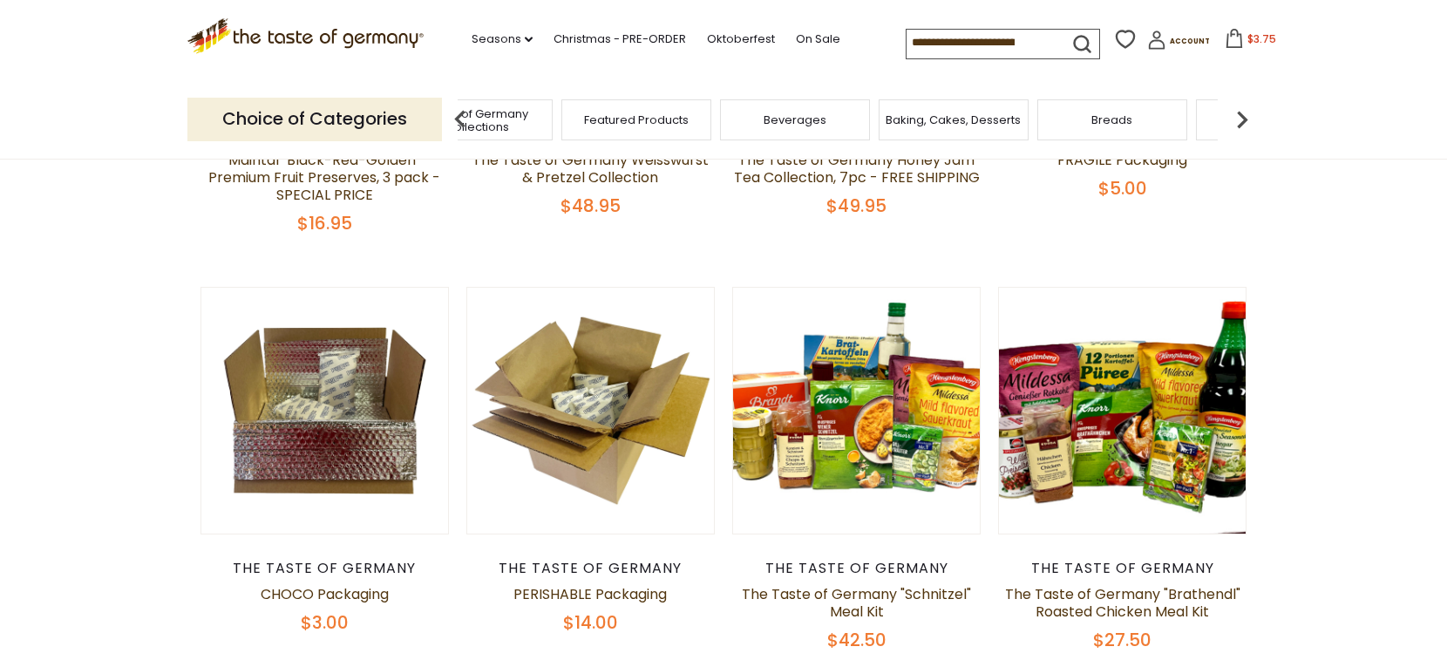
click at [1241, 126] on img at bounding box center [1242, 119] width 35 height 35
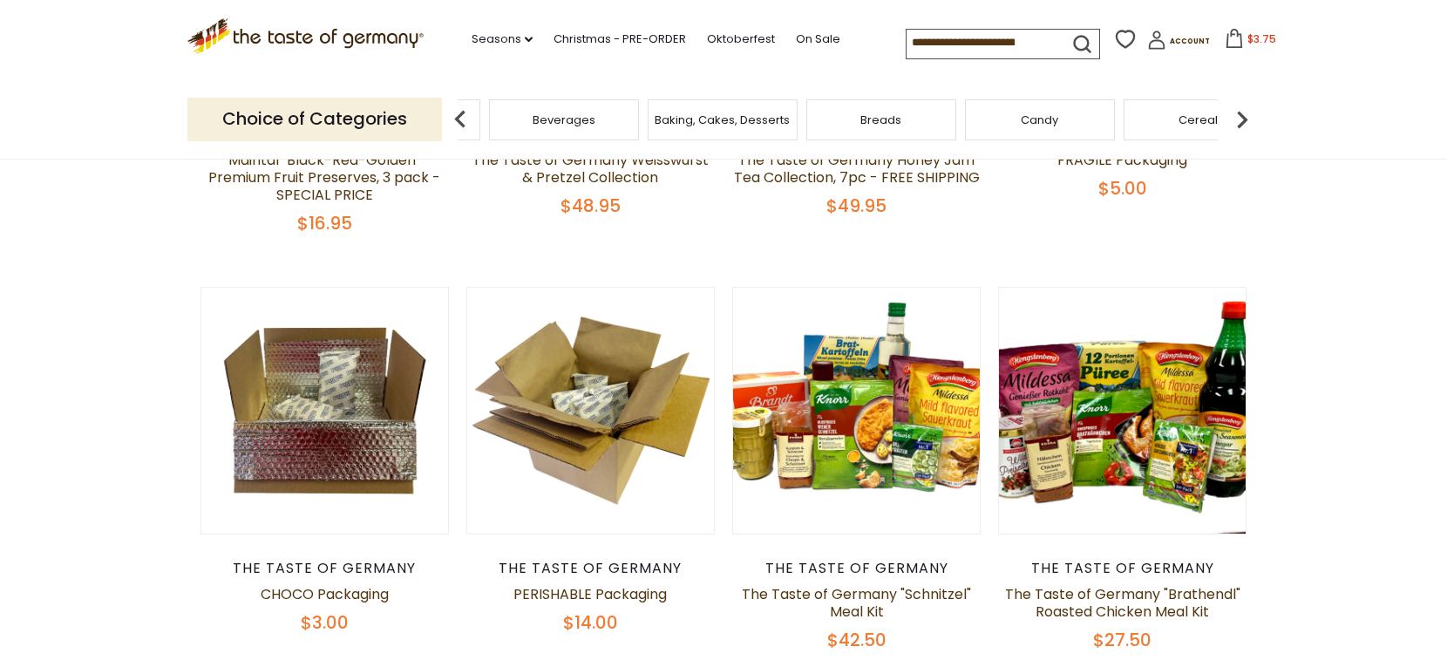
click at [1241, 126] on img at bounding box center [1242, 119] width 35 height 35
click at [886, 128] on div "Cookies" at bounding box center [895, 119] width 150 height 41
click at [899, 129] on div "Cookies" at bounding box center [895, 119] width 150 height 41
click at [499, 43] on link "Seasons dropdown_arrow" at bounding box center [502, 39] width 61 height 19
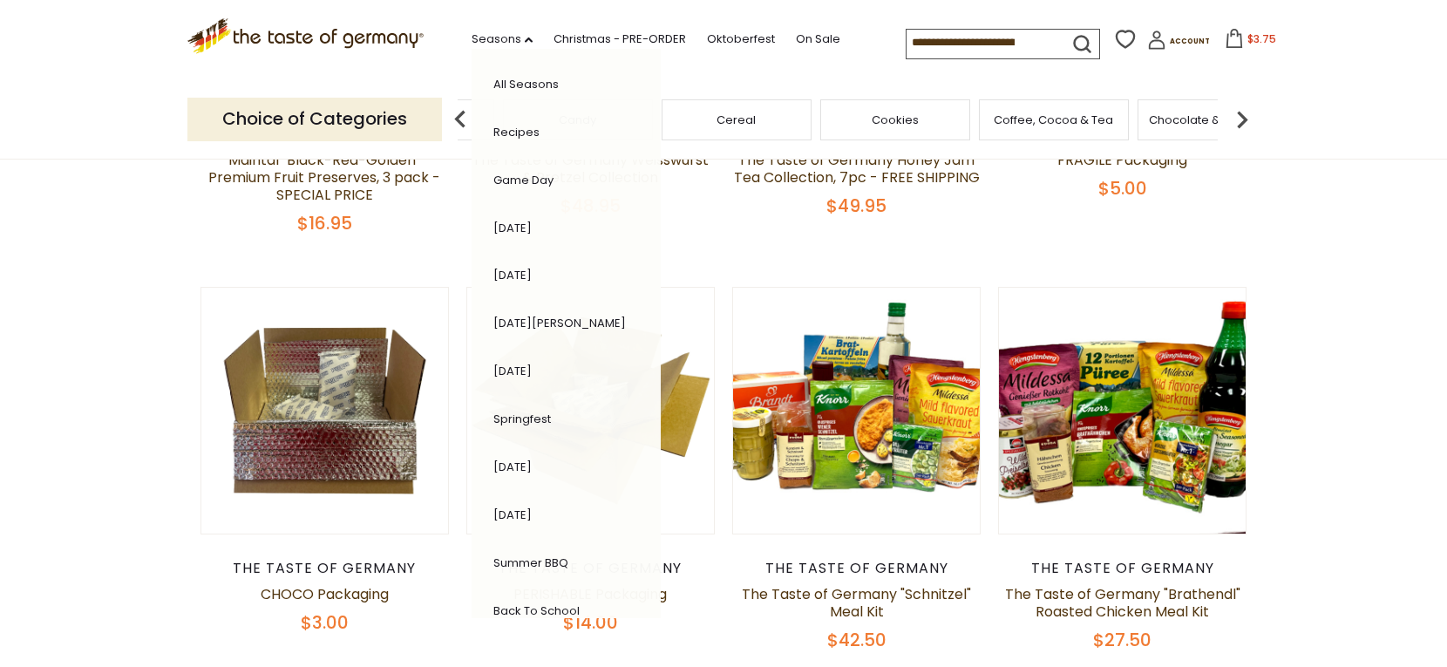
click at [528, 176] on link "Game Day" at bounding box center [523, 180] width 60 height 17
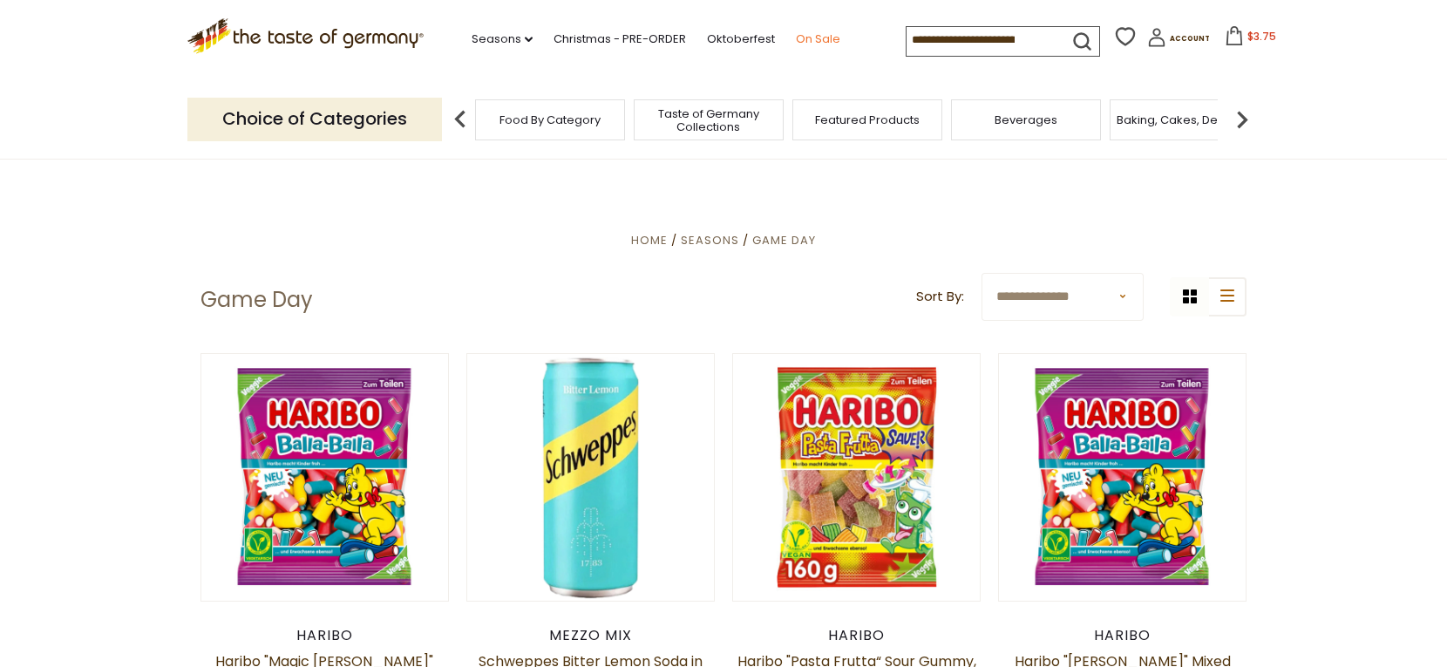
click at [809, 44] on link "On Sale" at bounding box center [818, 39] width 44 height 19
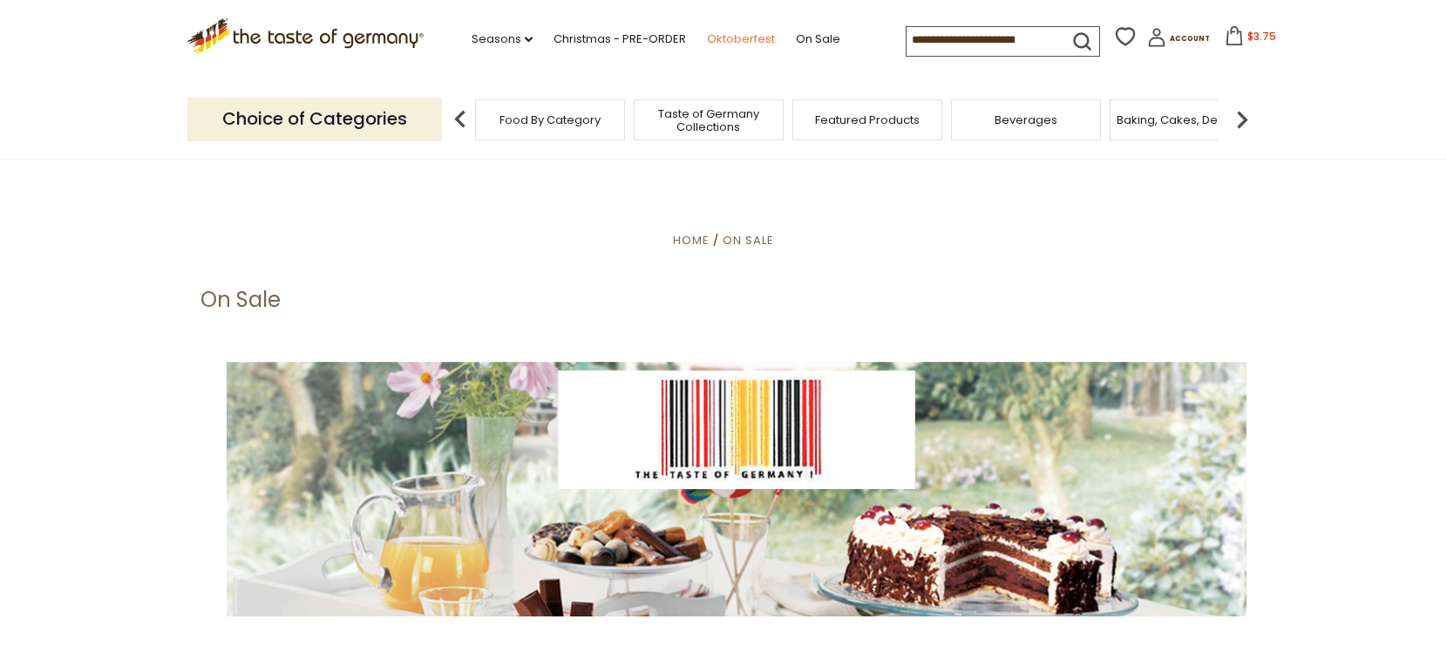
click at [740, 37] on link "Oktoberfest" at bounding box center [741, 39] width 68 height 19
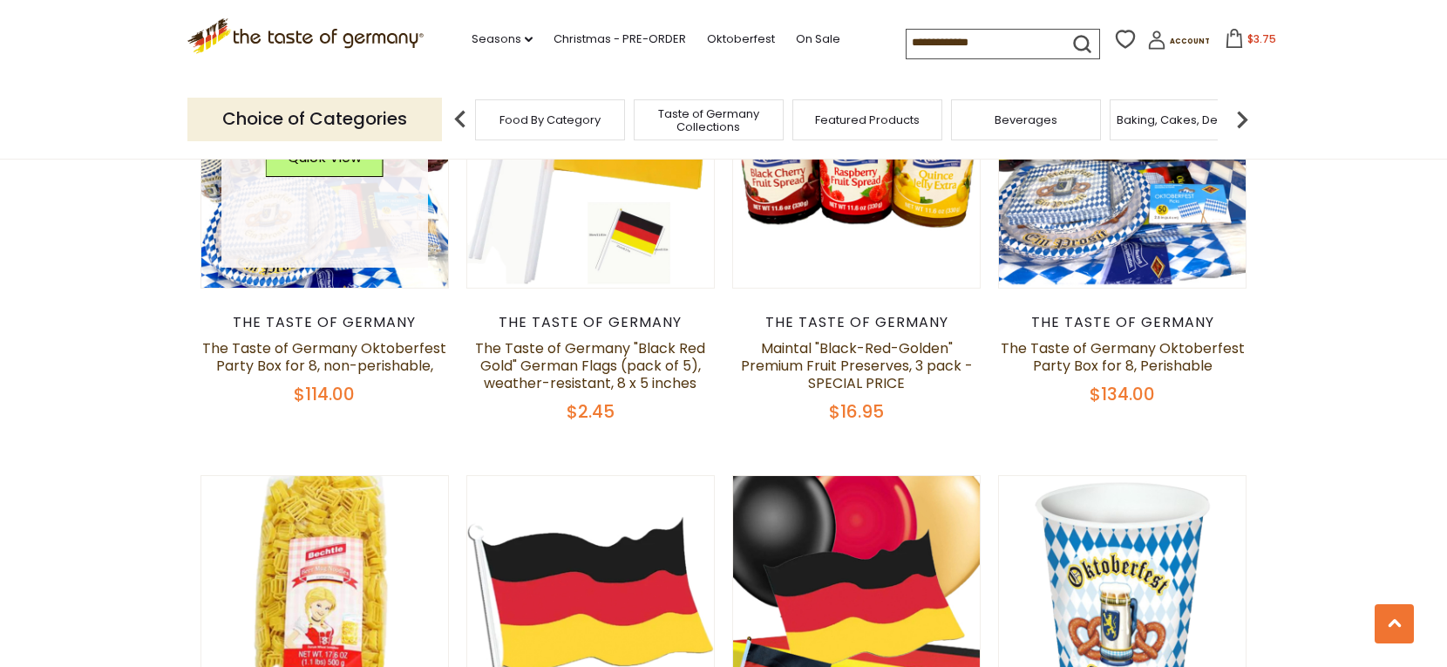
scroll to position [676, 0]
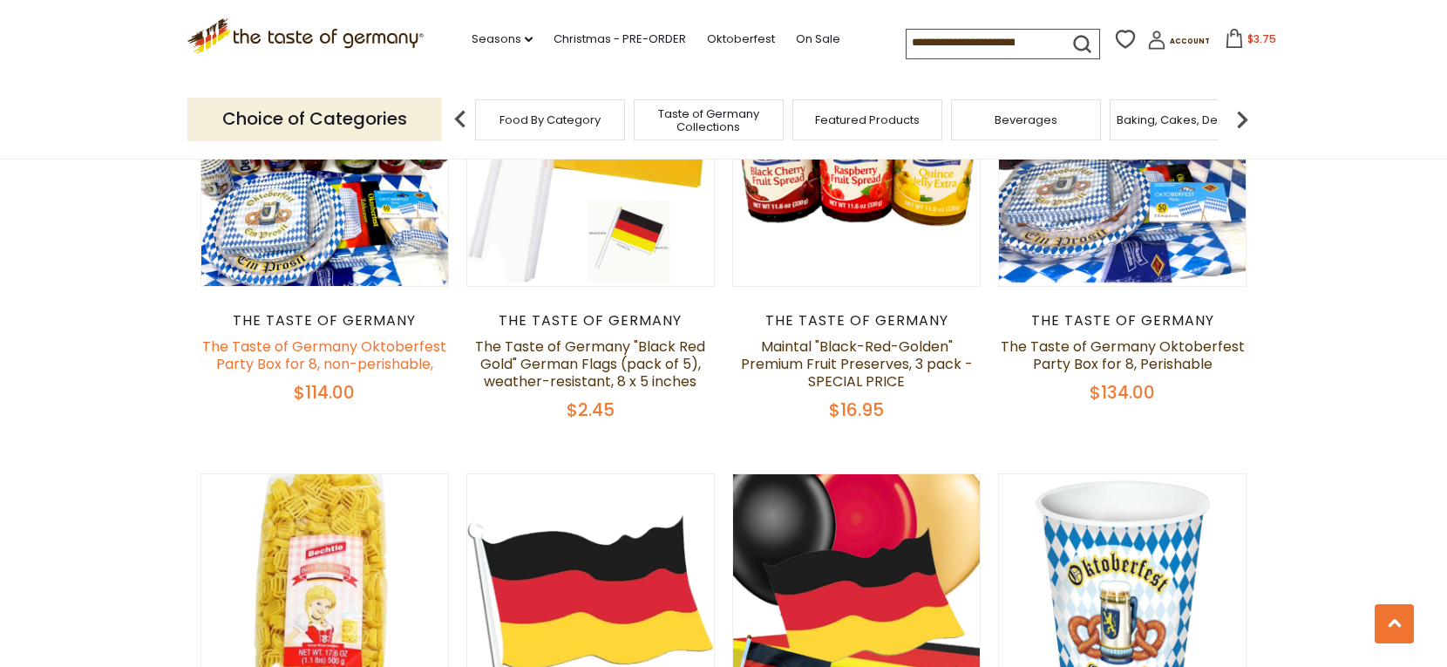
click at [367, 361] on link "The Taste of Germany Oktoberfest Party Box for 8, non-perishable," at bounding box center [324, 354] width 244 height 37
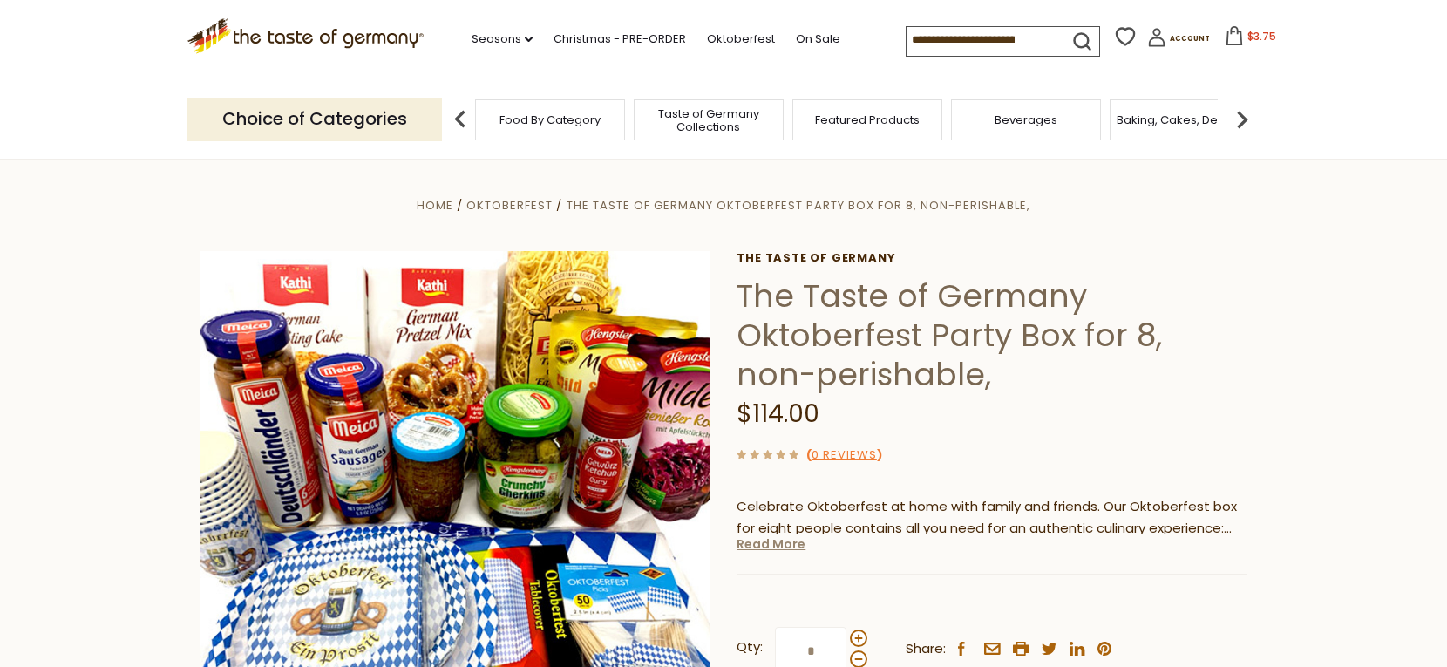
click at [772, 548] on link "Read More" at bounding box center [771, 543] width 69 height 17
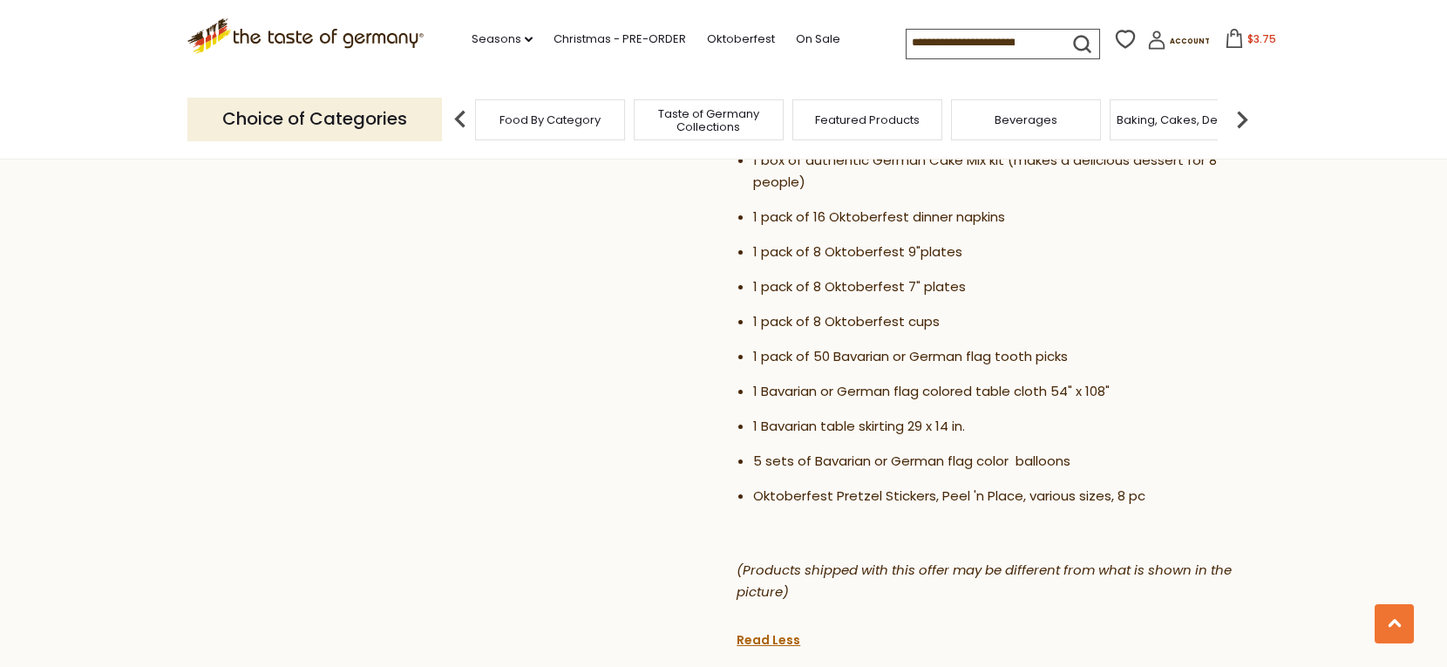
scroll to position [931, 0]
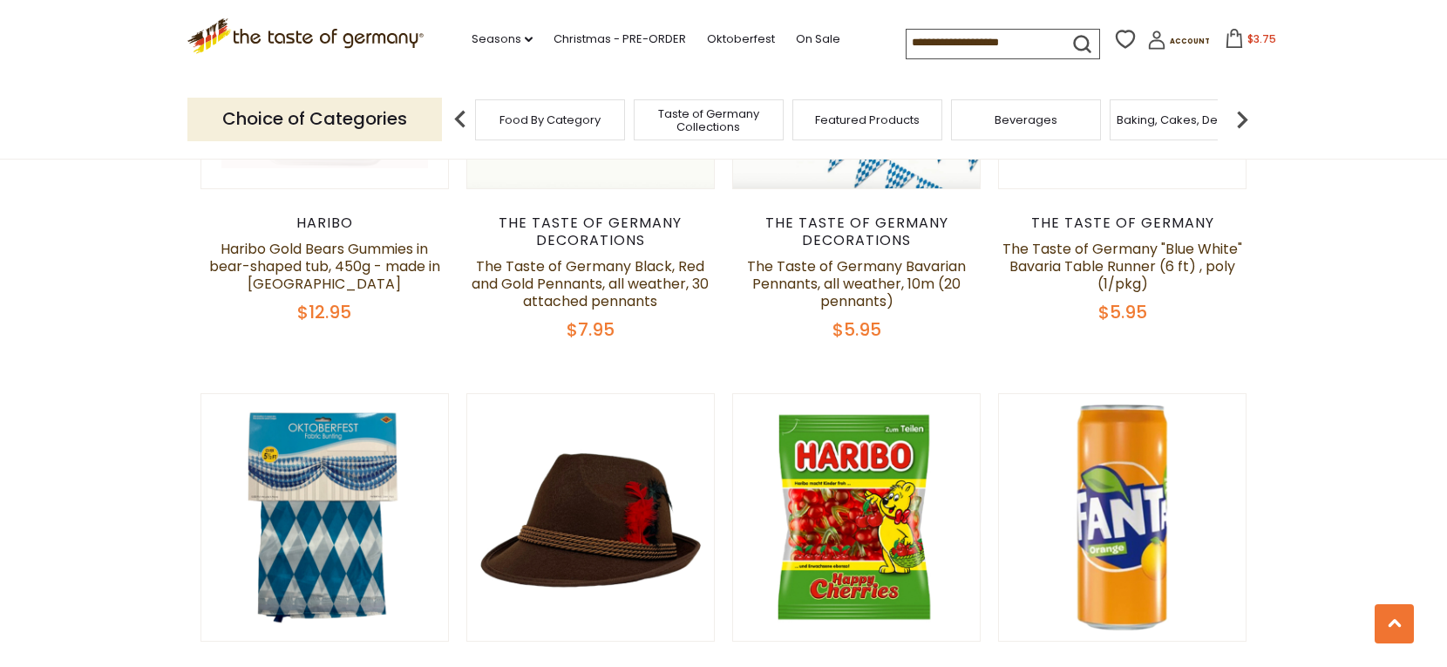
scroll to position [2103, 0]
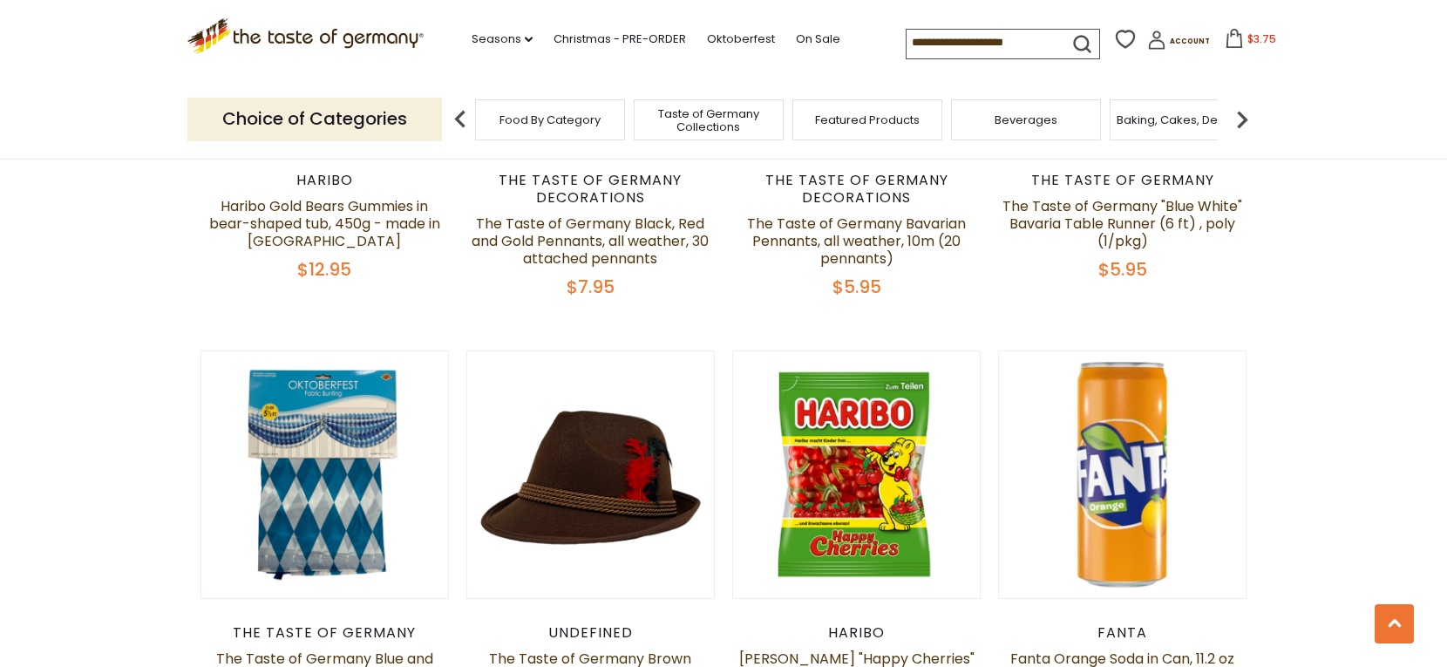
click at [1244, 121] on img at bounding box center [1242, 119] width 35 height 35
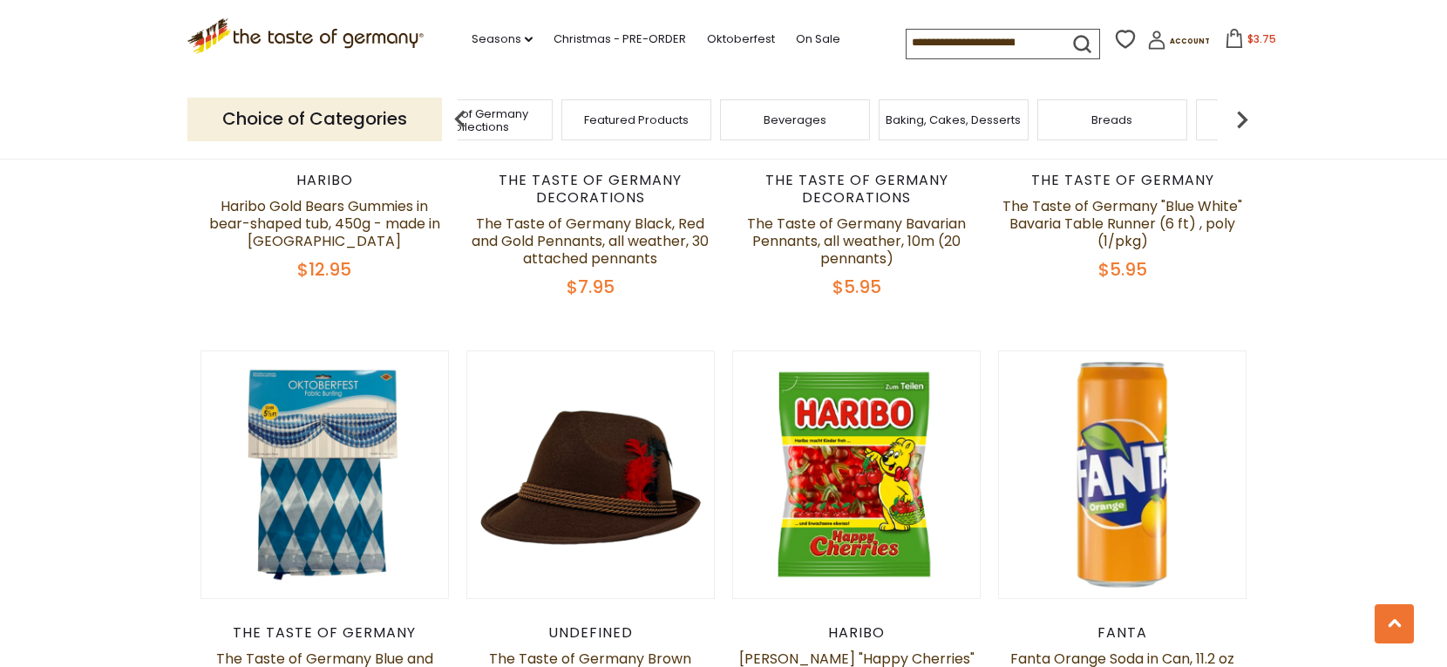
click at [1244, 121] on img at bounding box center [1242, 119] width 35 height 35
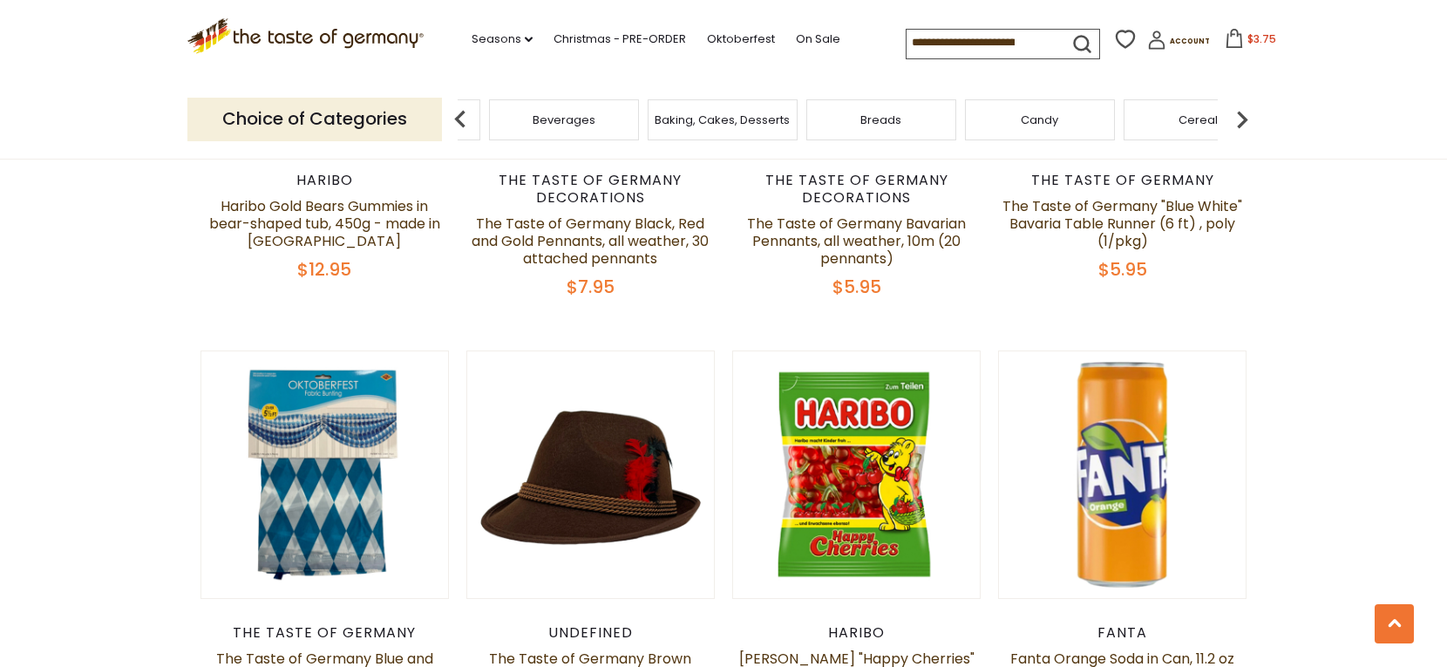
click at [1244, 121] on img at bounding box center [1242, 119] width 35 height 35
click at [912, 120] on span "Cheese & Dairy" at bounding box center [909, 119] width 88 height 13
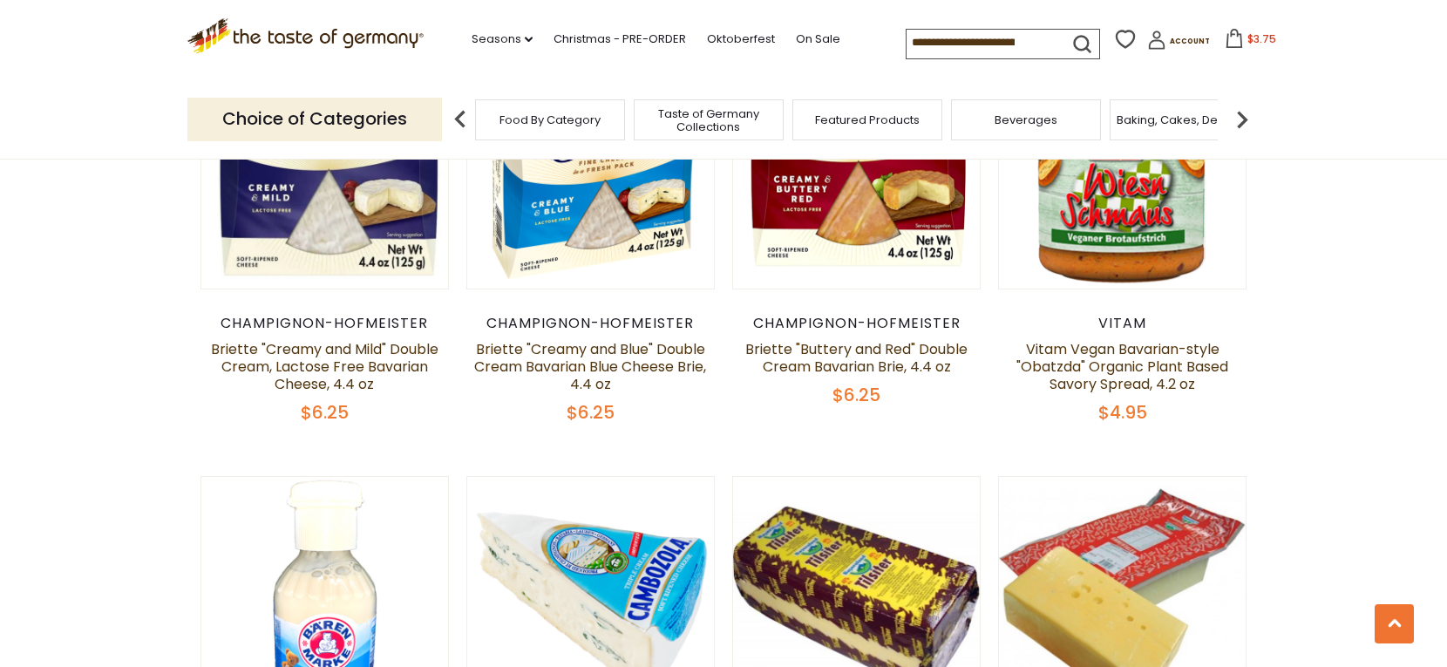
scroll to position [1055, 0]
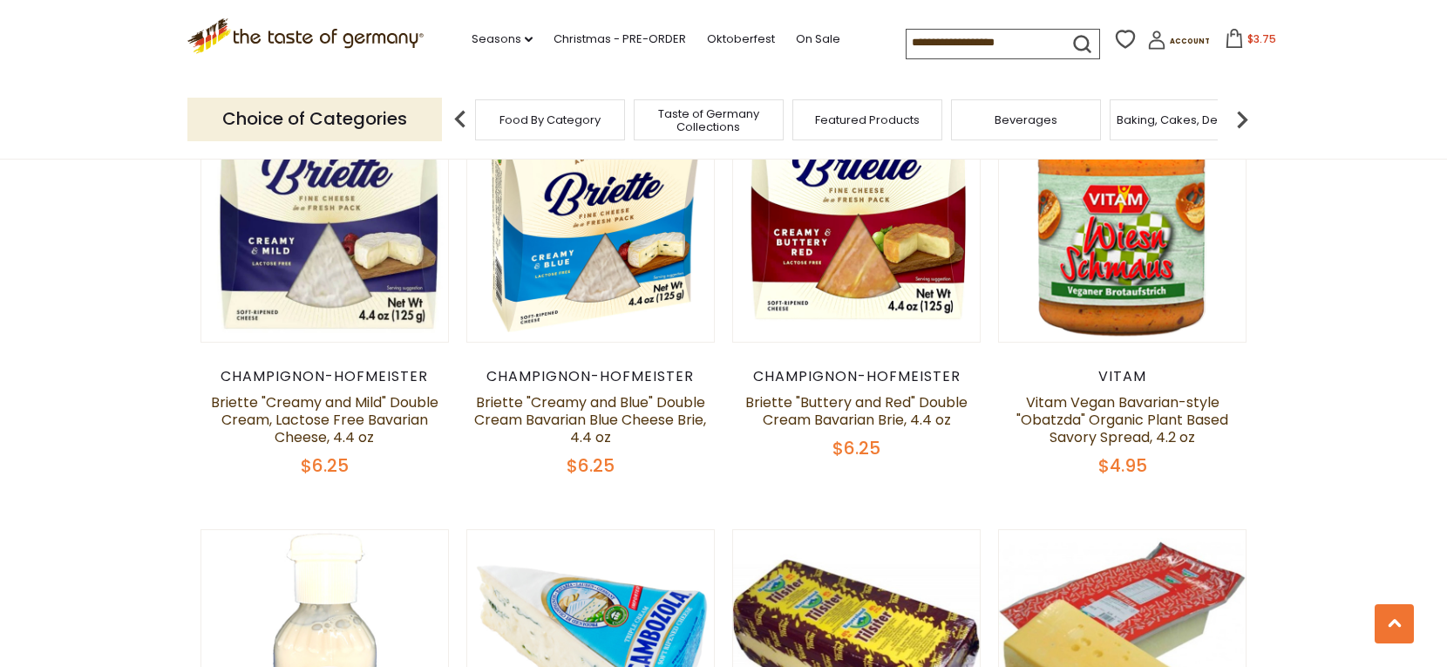
click at [1241, 115] on img at bounding box center [1242, 119] width 35 height 35
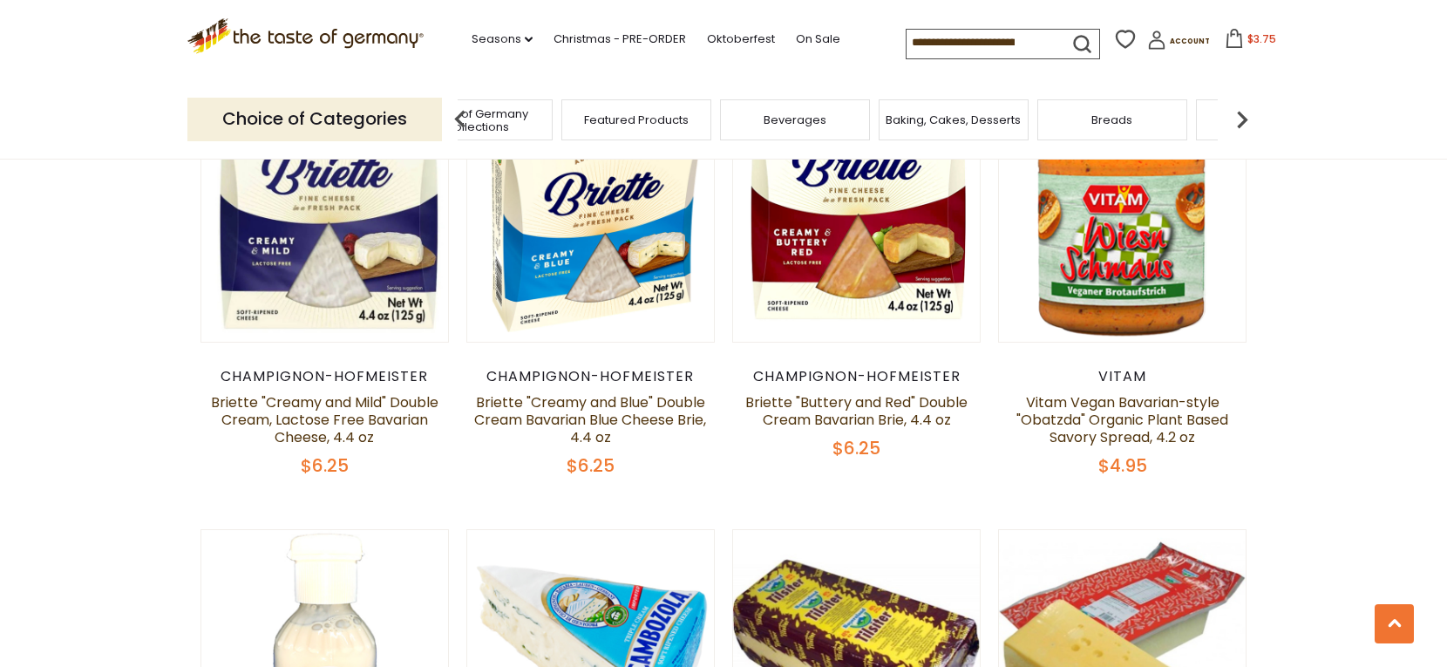
click at [1241, 115] on img at bounding box center [1242, 119] width 35 height 35
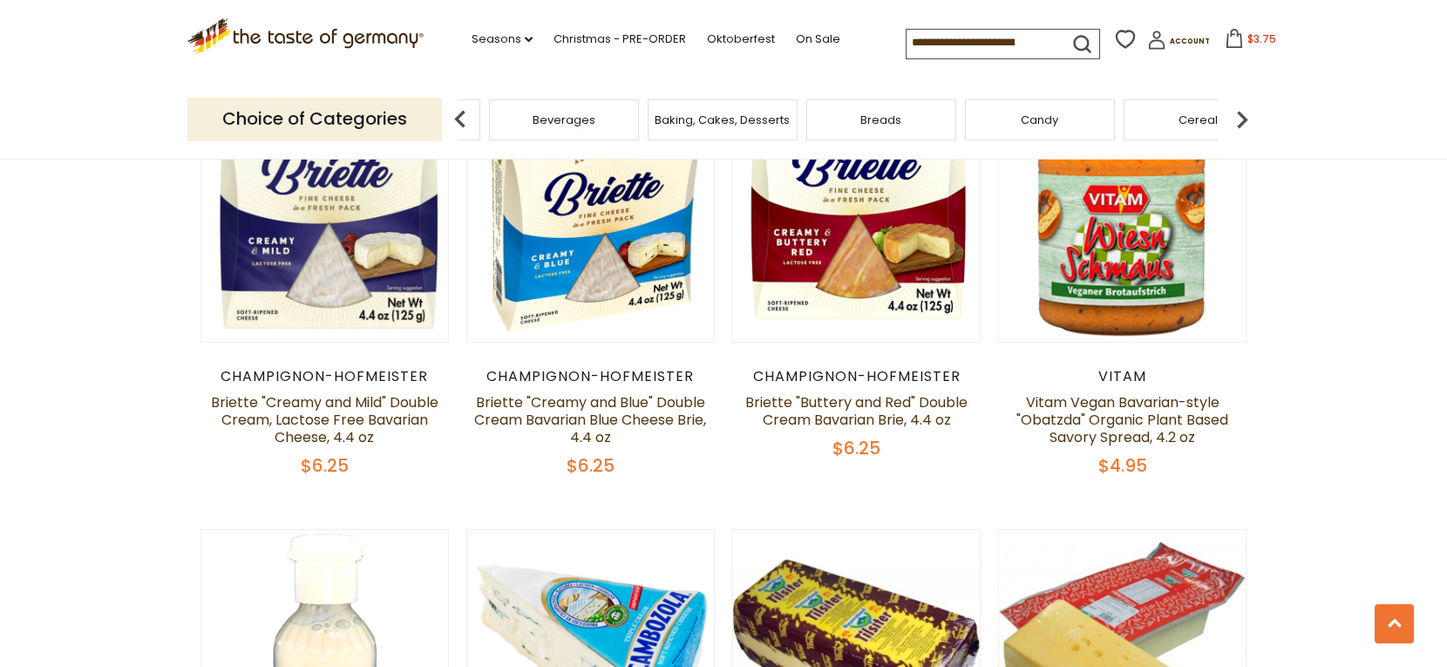
click at [1241, 115] on img at bounding box center [1242, 119] width 35 height 35
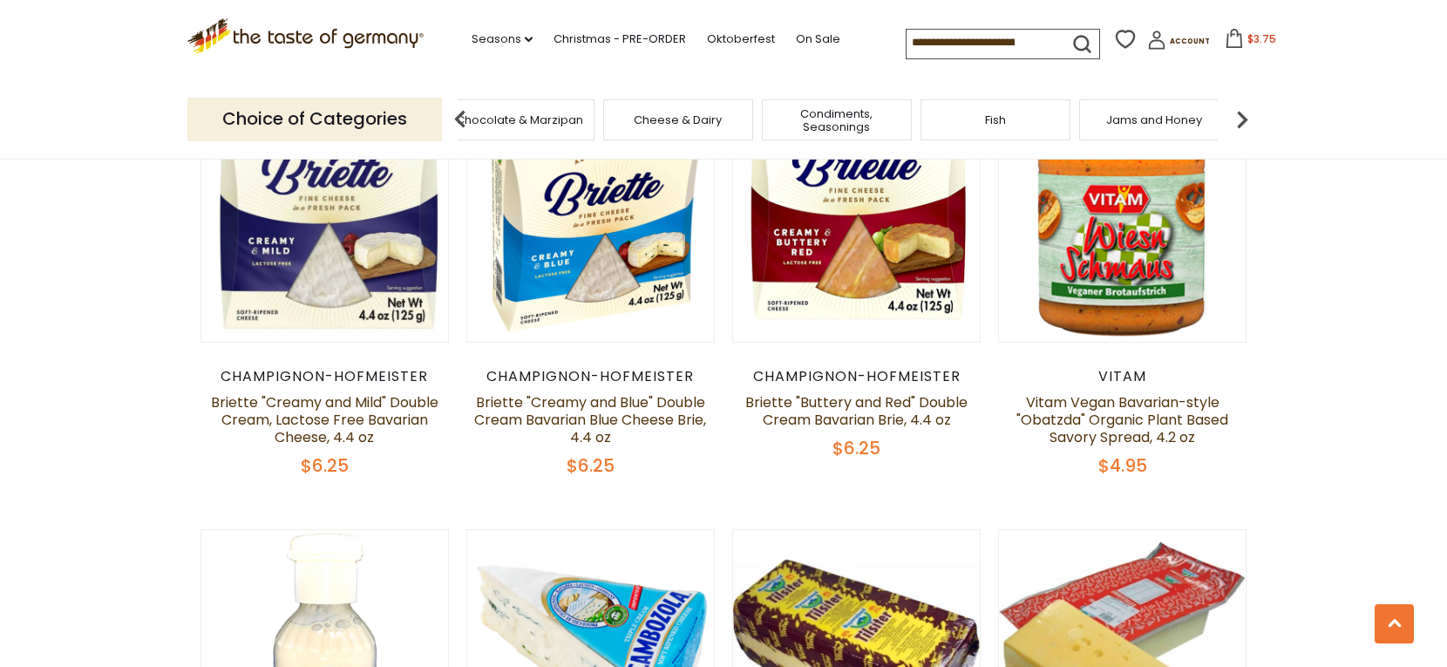
click at [1241, 115] on img at bounding box center [1242, 119] width 35 height 35
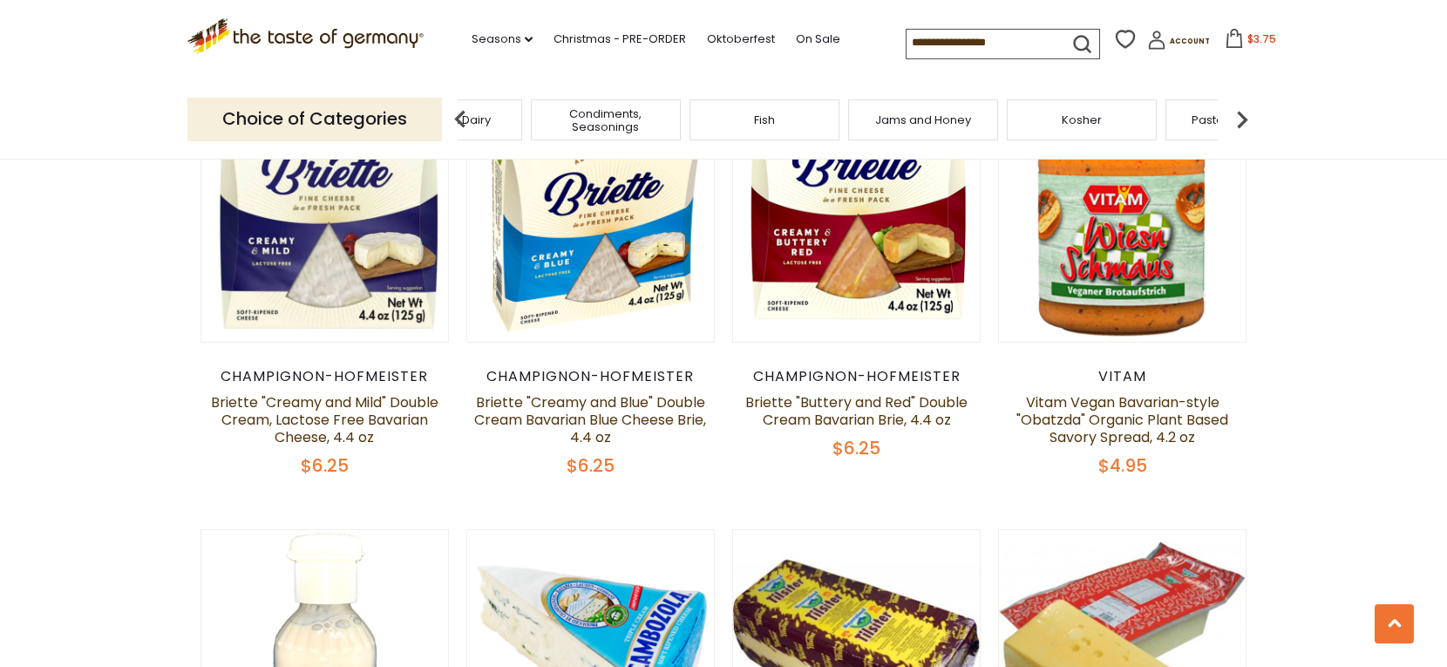
click at [1241, 115] on img at bounding box center [1242, 119] width 35 height 35
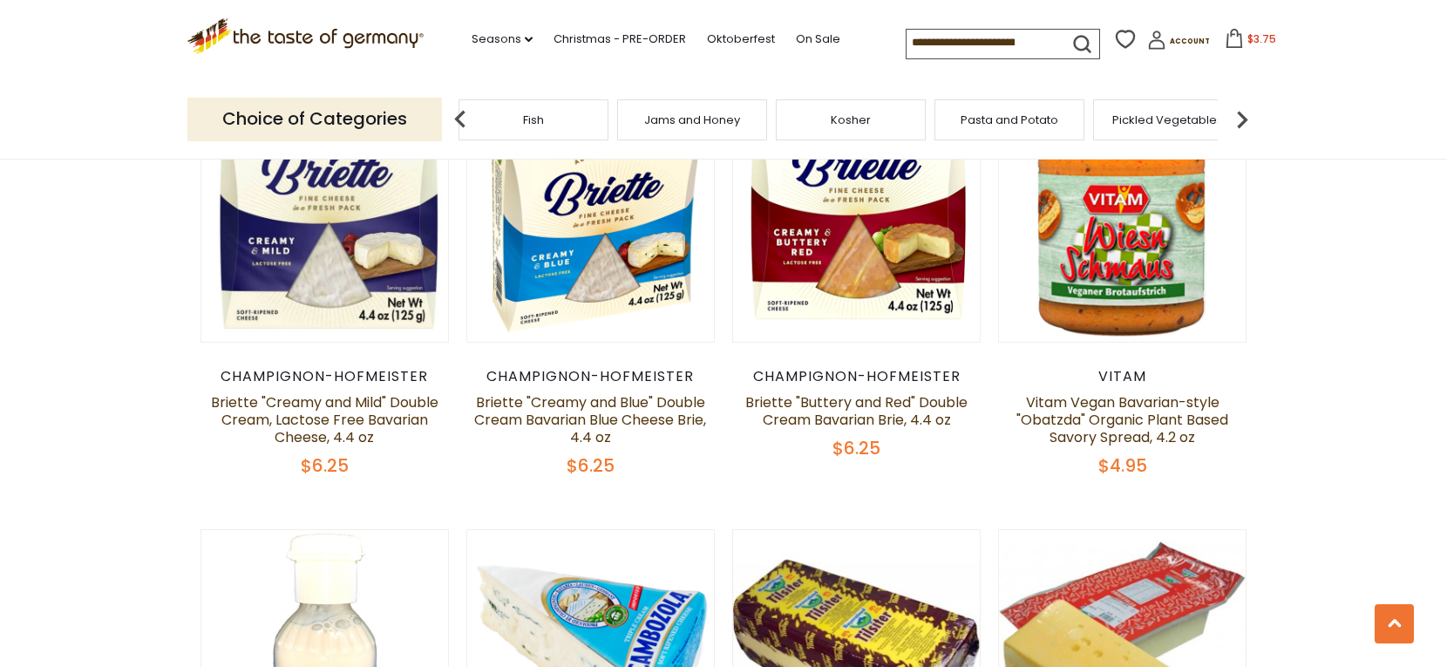
click at [1241, 115] on img at bounding box center [1242, 119] width 35 height 35
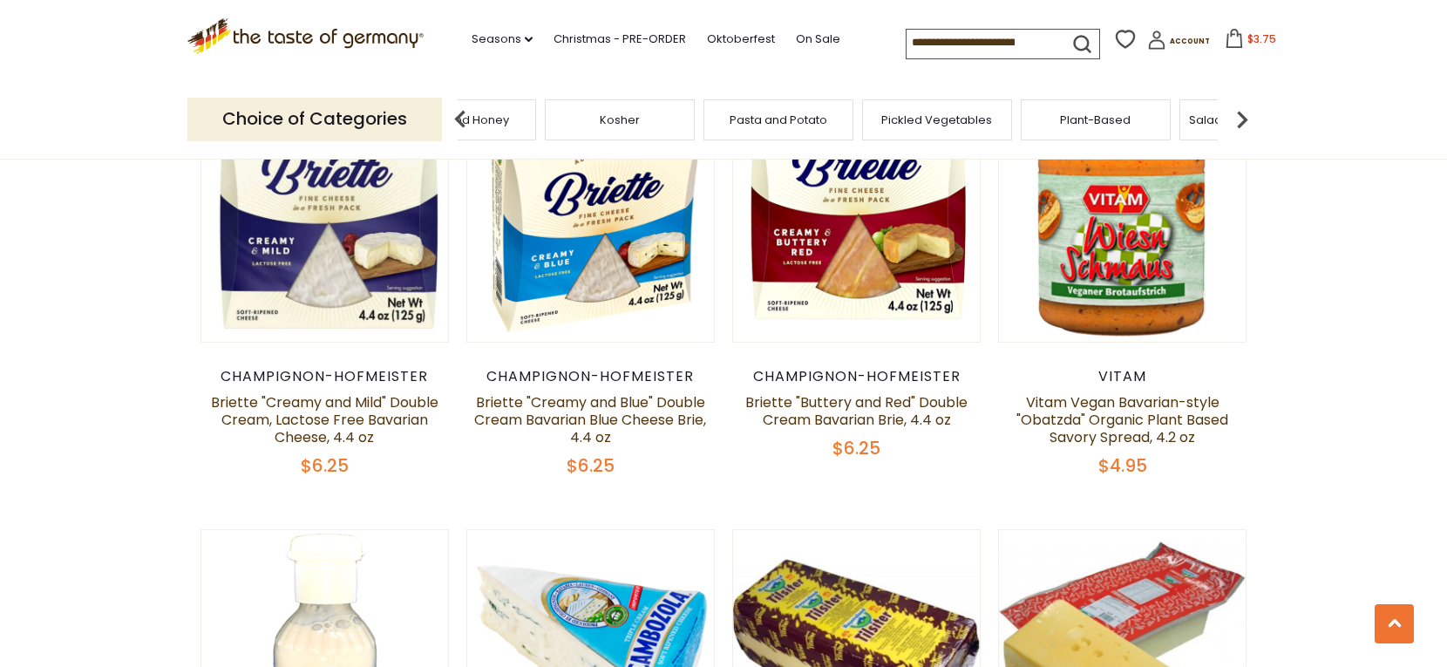
click at [1241, 115] on img at bounding box center [1242, 119] width 35 height 35
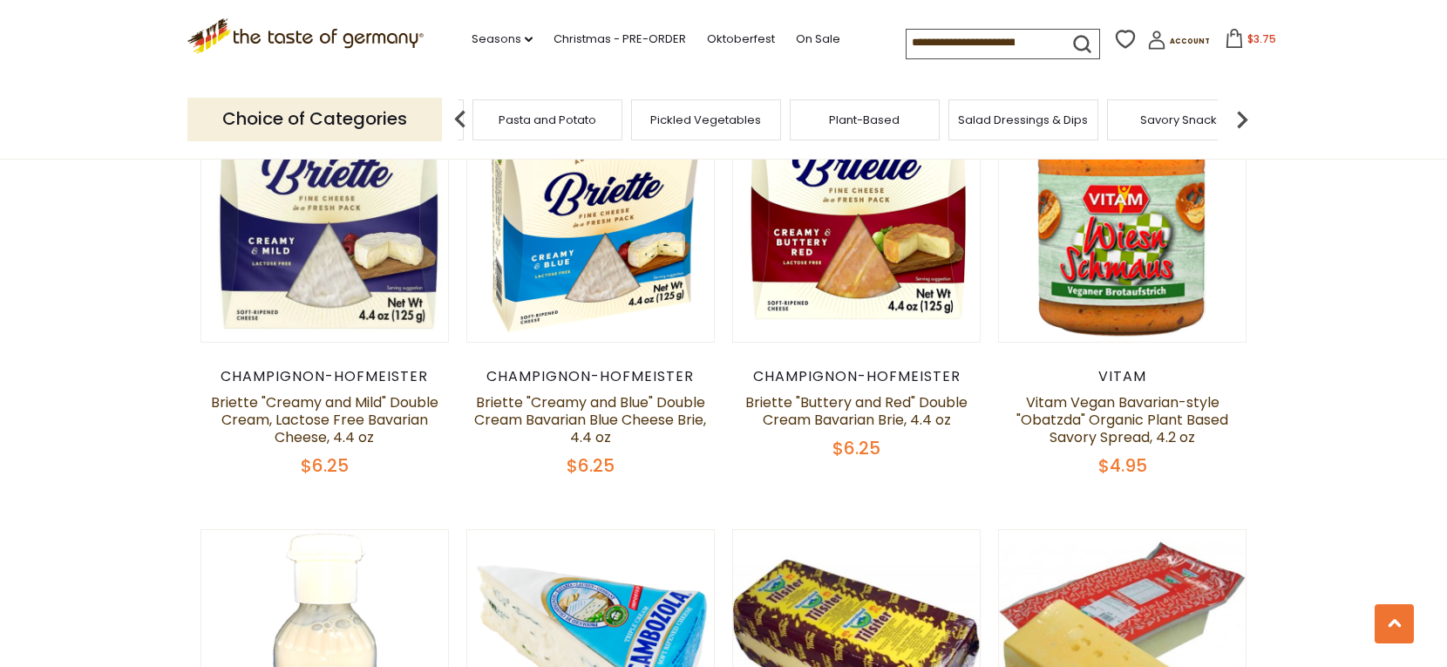
click at [1240, 114] on img at bounding box center [1242, 119] width 35 height 35
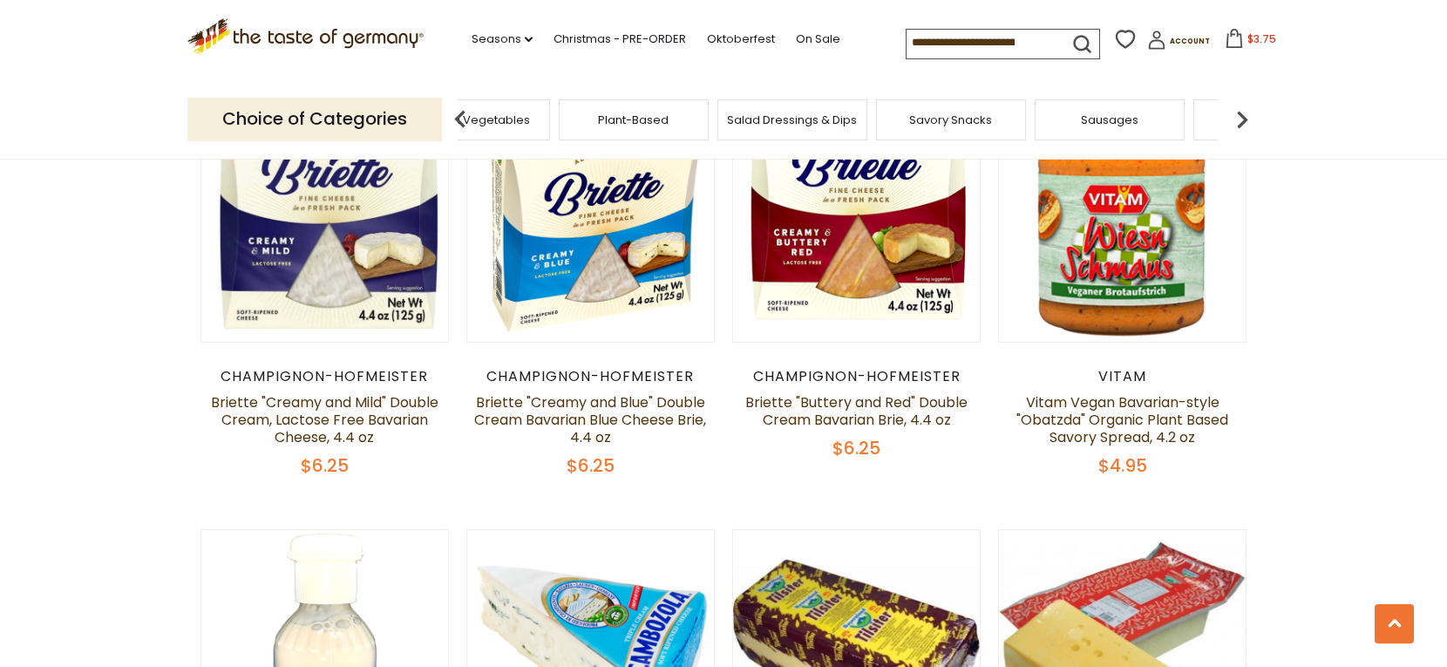
click at [1240, 114] on img at bounding box center [1242, 119] width 35 height 35
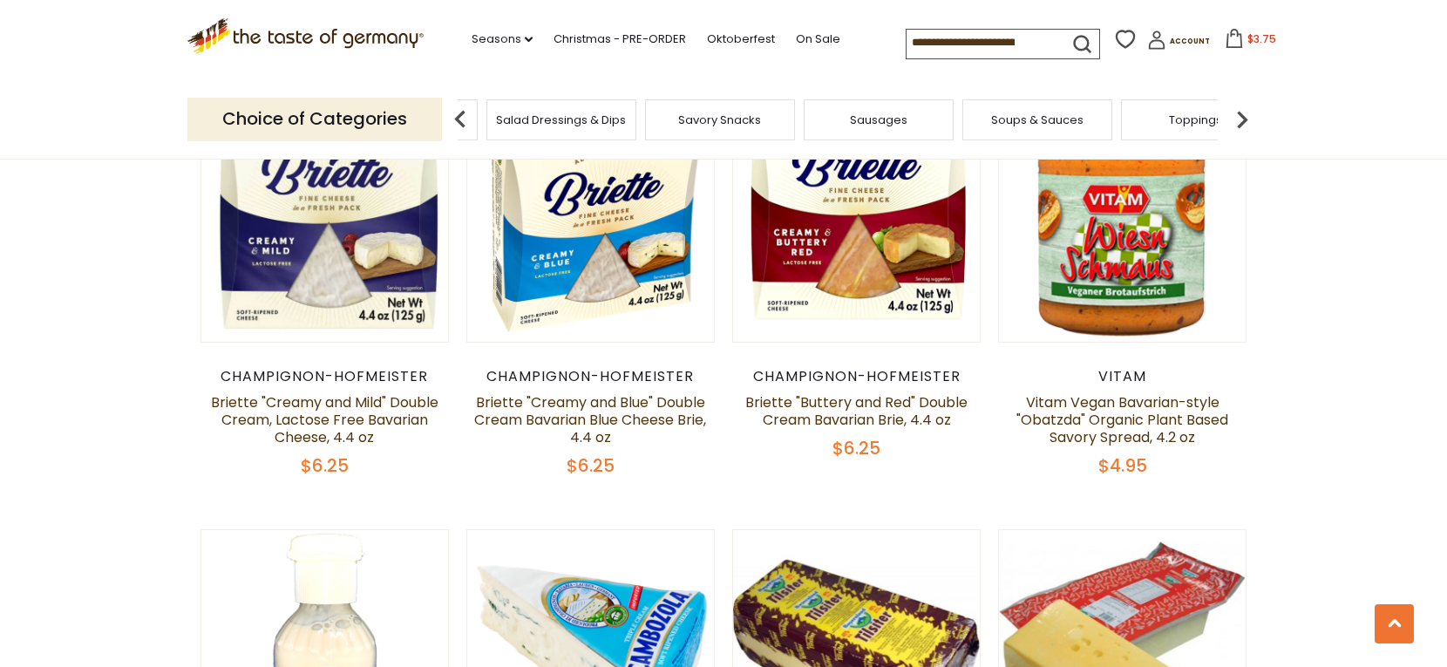
click at [1240, 114] on img at bounding box center [1242, 119] width 35 height 35
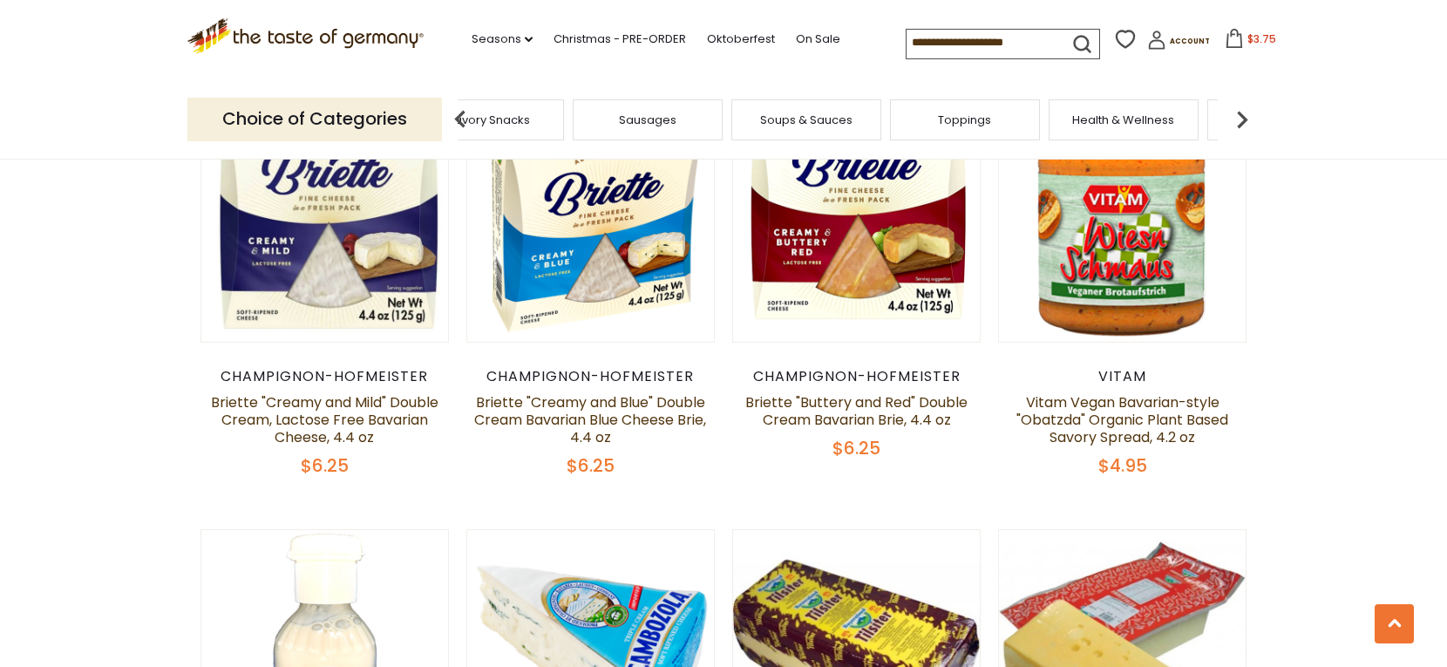
click at [1240, 114] on img at bounding box center [1242, 119] width 35 height 35
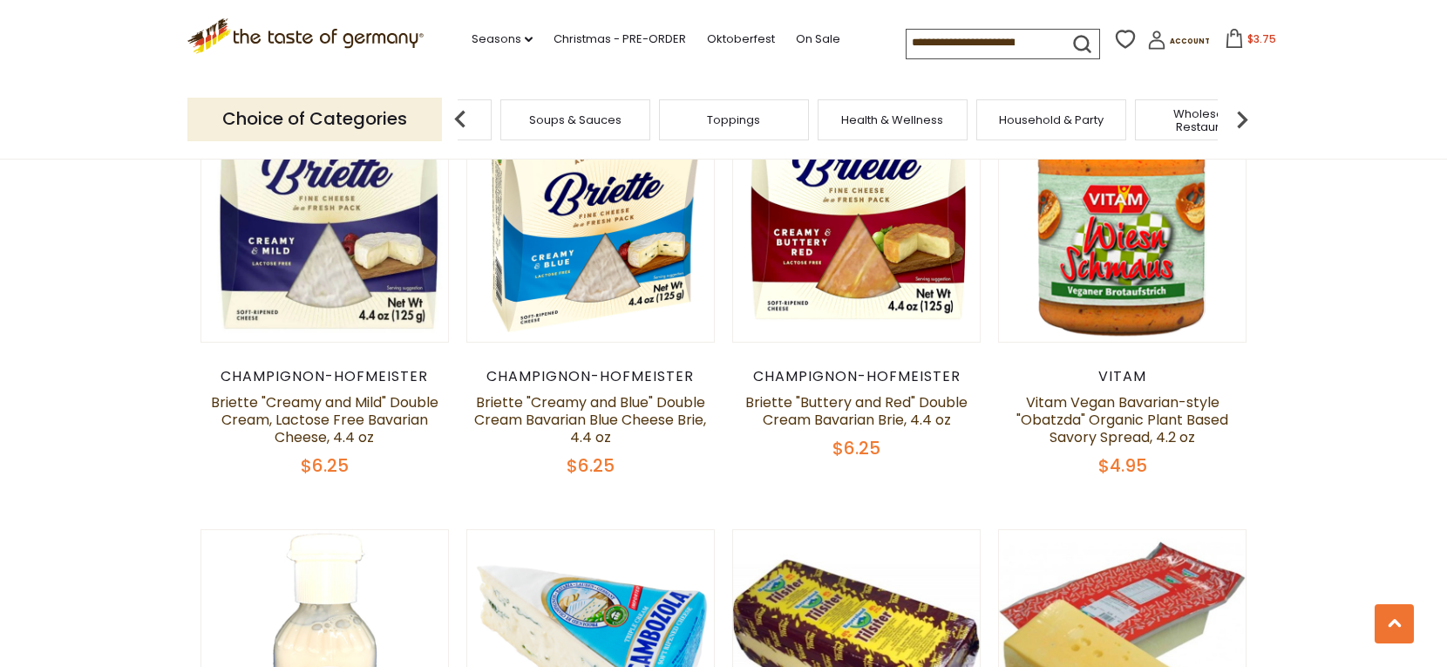
click at [1240, 114] on img at bounding box center [1242, 119] width 35 height 35
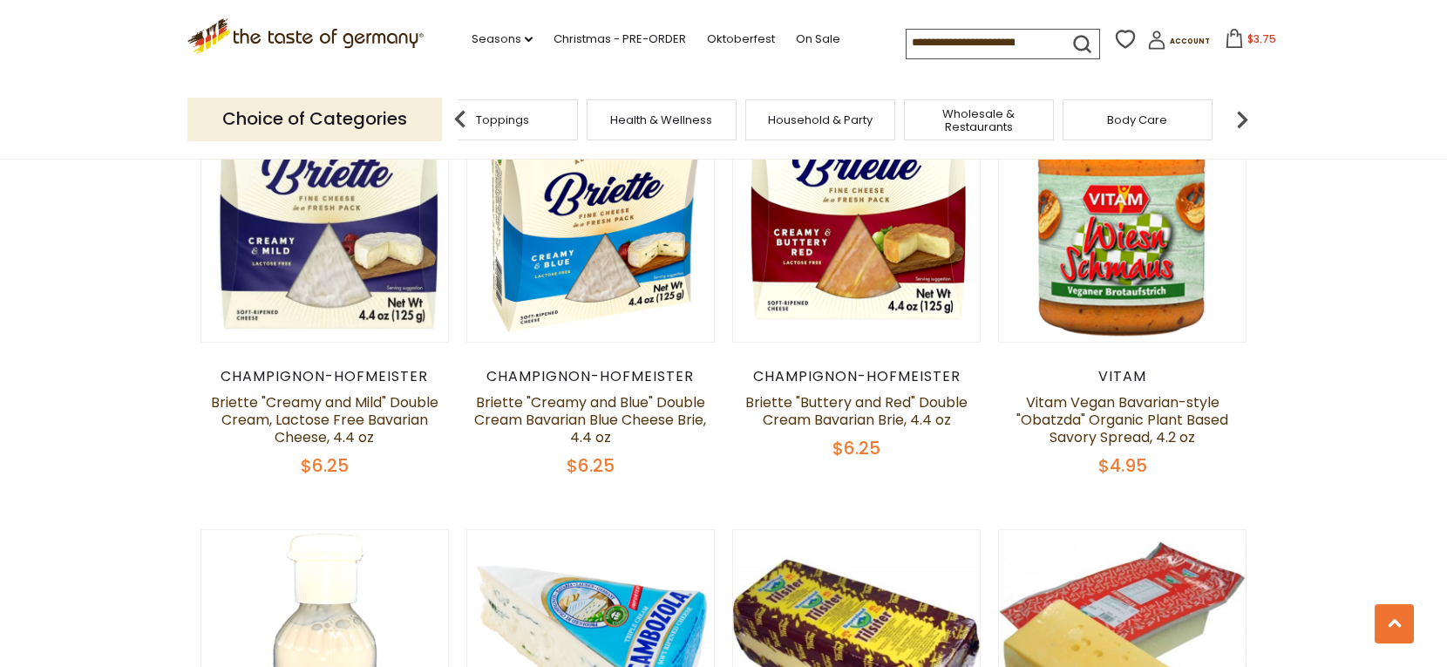
click at [1240, 114] on img at bounding box center [1242, 119] width 35 height 35
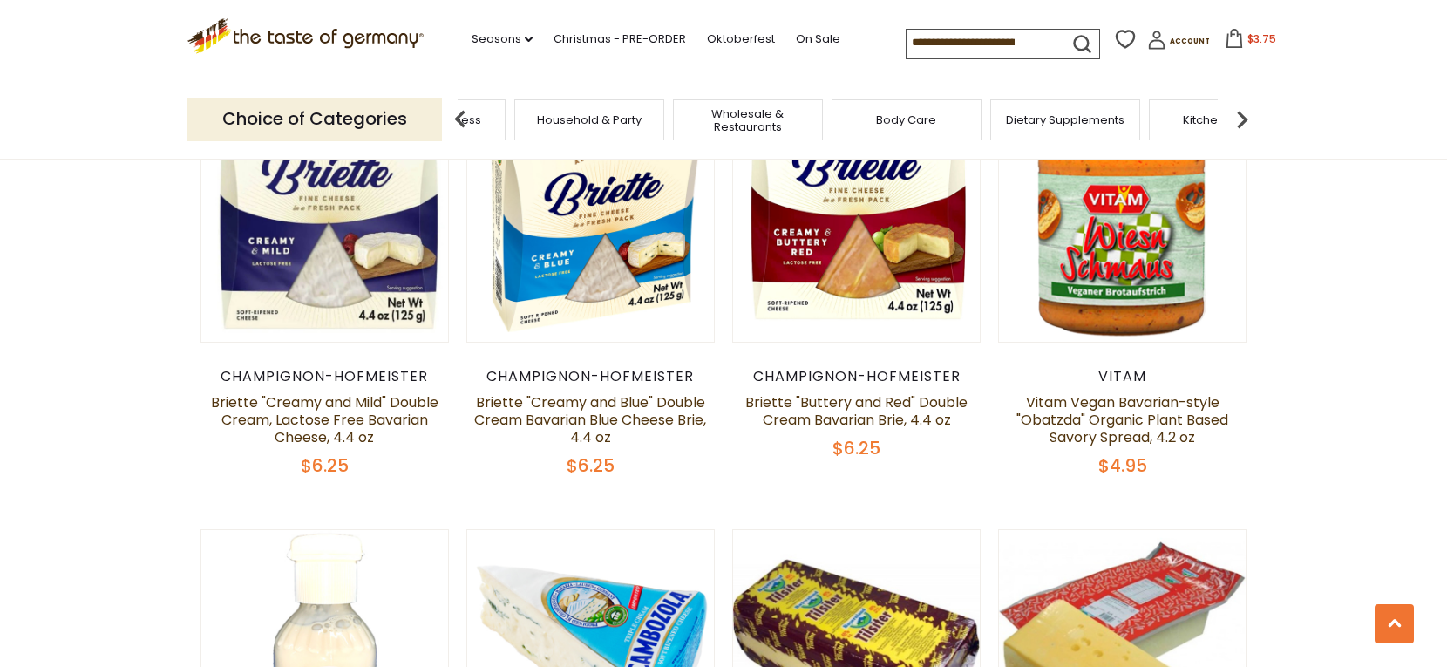
click at [1240, 114] on img at bounding box center [1242, 119] width 35 height 35
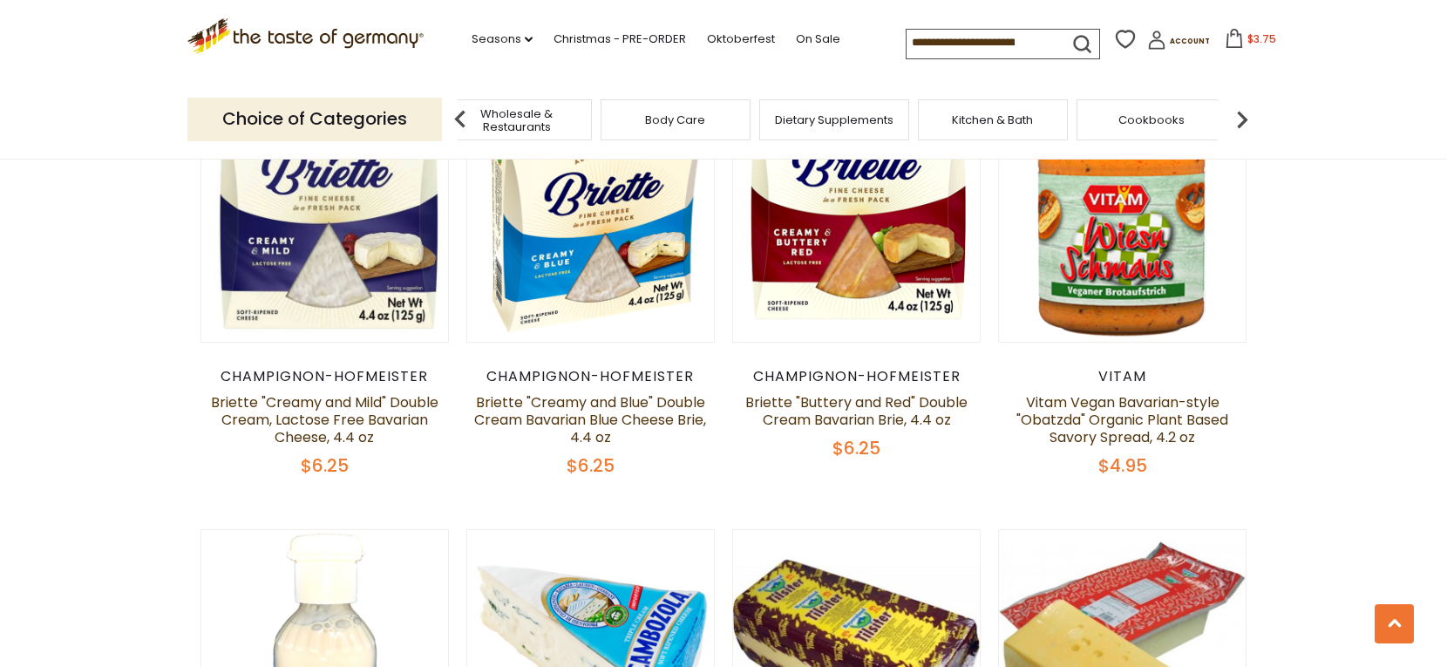
click at [1156, 134] on div "Cookbooks" at bounding box center [1152, 119] width 150 height 41
click at [1153, 120] on span "Cookbooks" at bounding box center [1151, 119] width 66 height 13
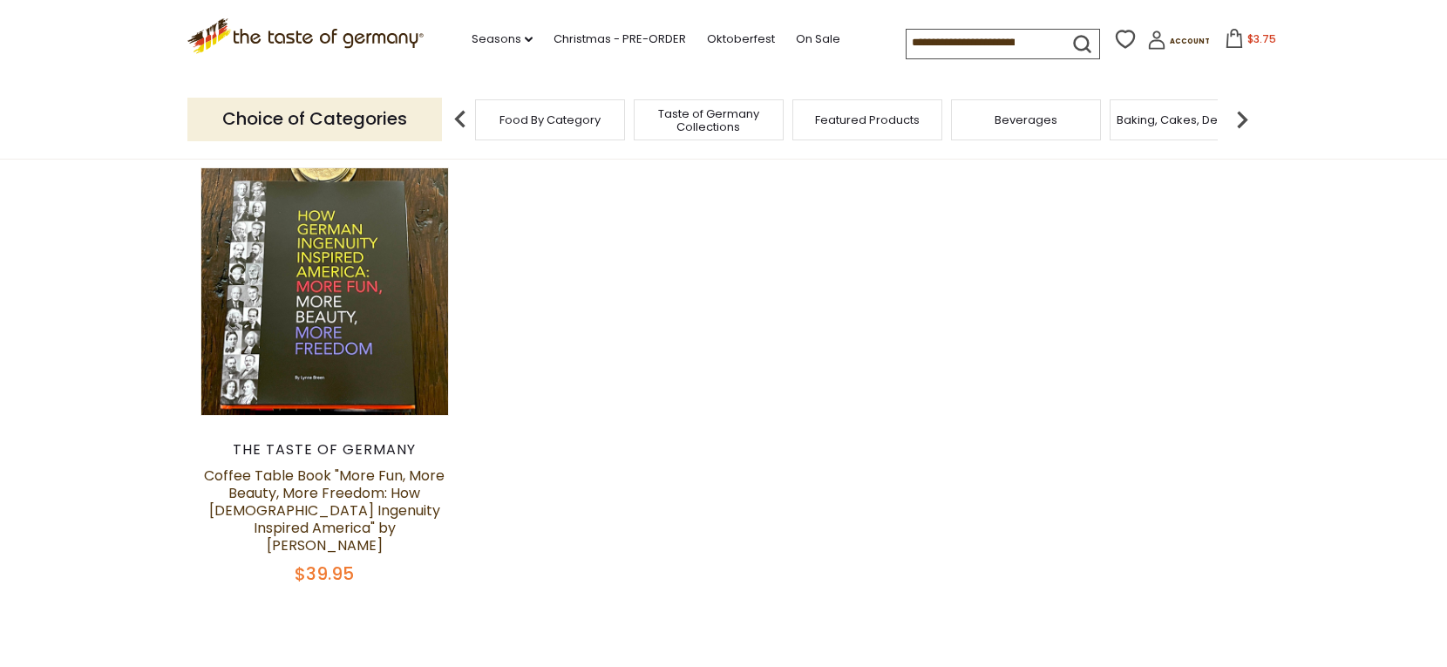
scroll to position [243, 0]
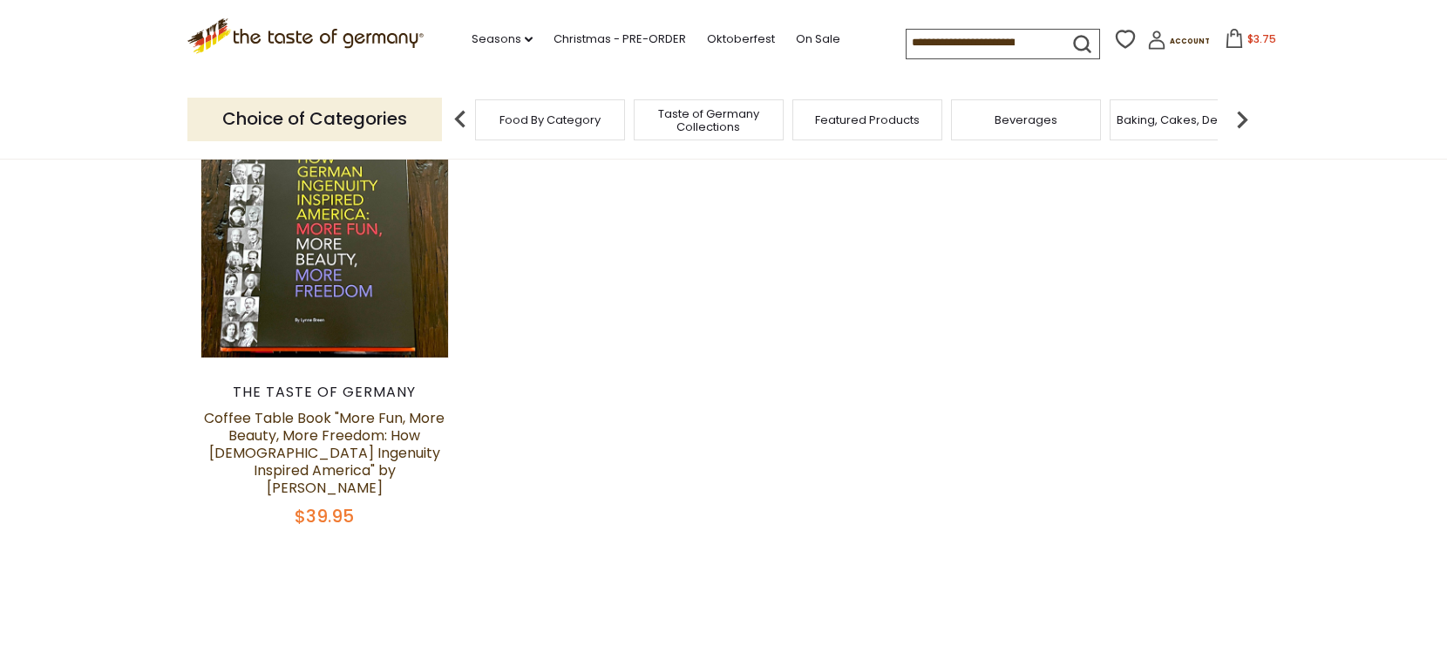
click at [893, 116] on span "Featured Products" at bounding box center [867, 119] width 105 height 13
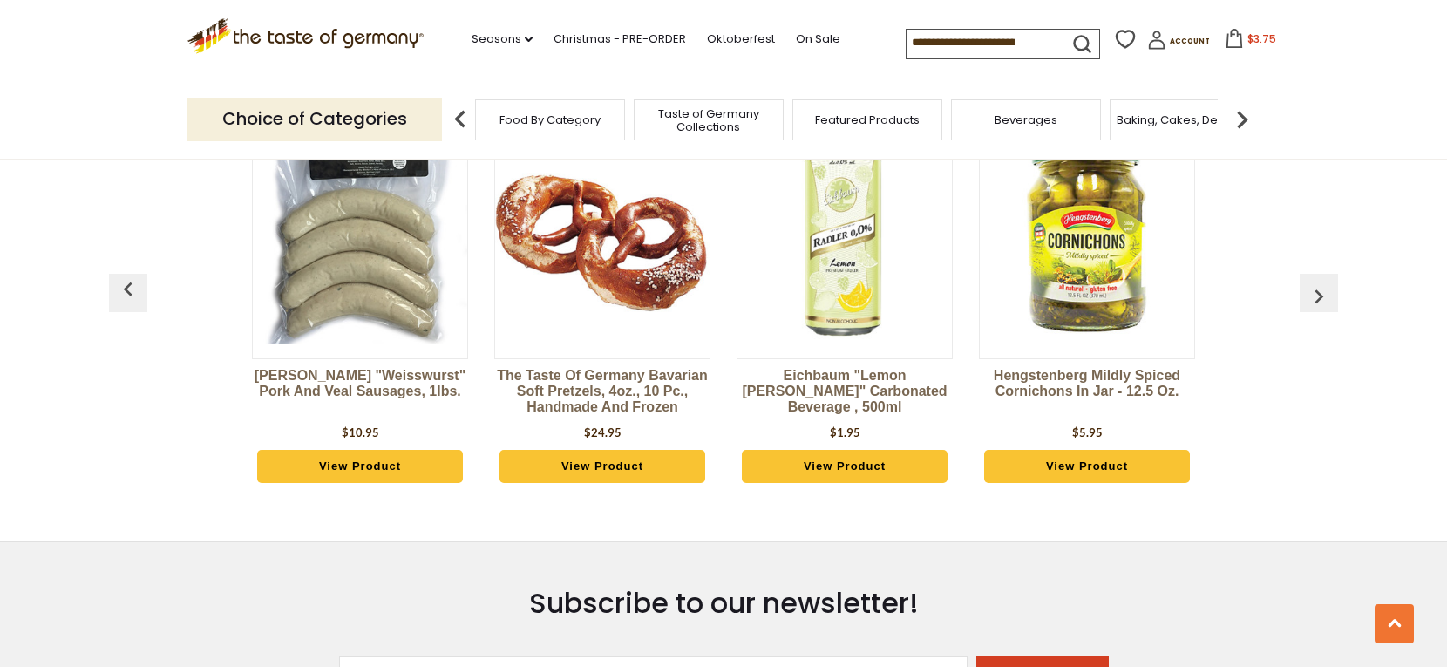
scroll to position [2377, 0]
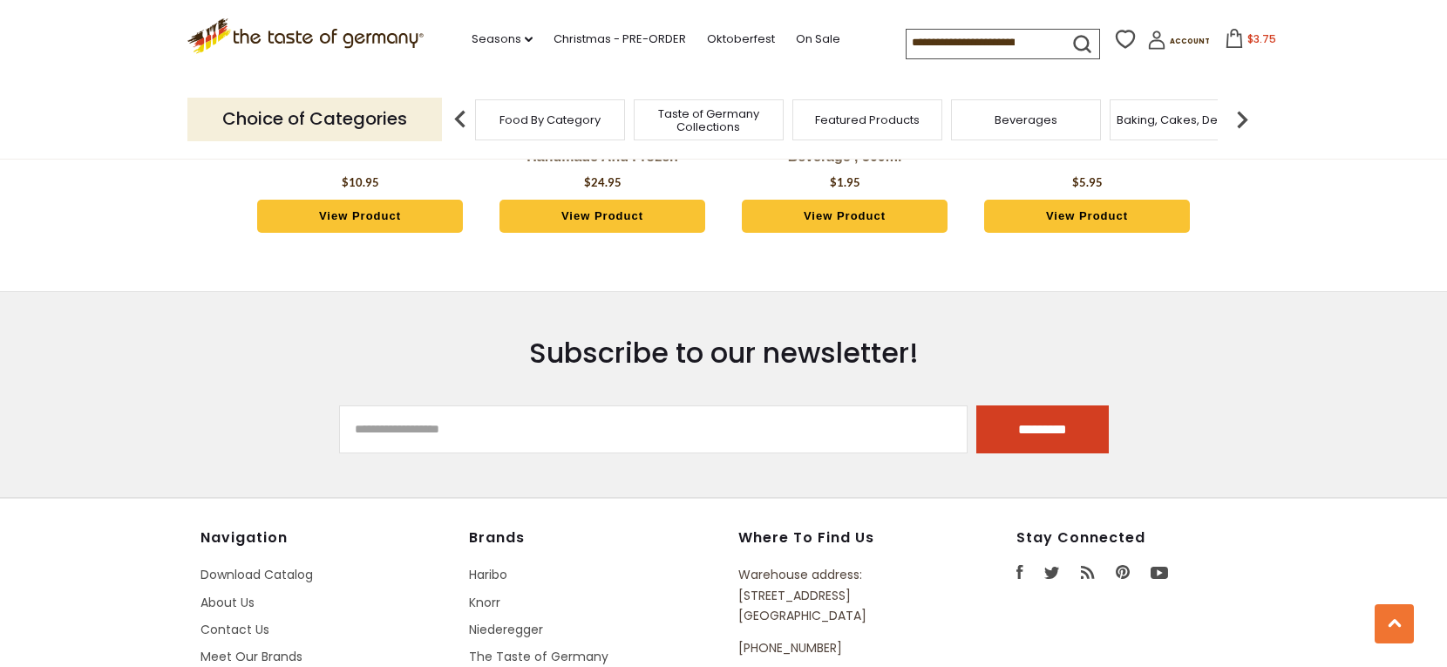
click at [1241, 119] on img at bounding box center [1242, 119] width 35 height 35
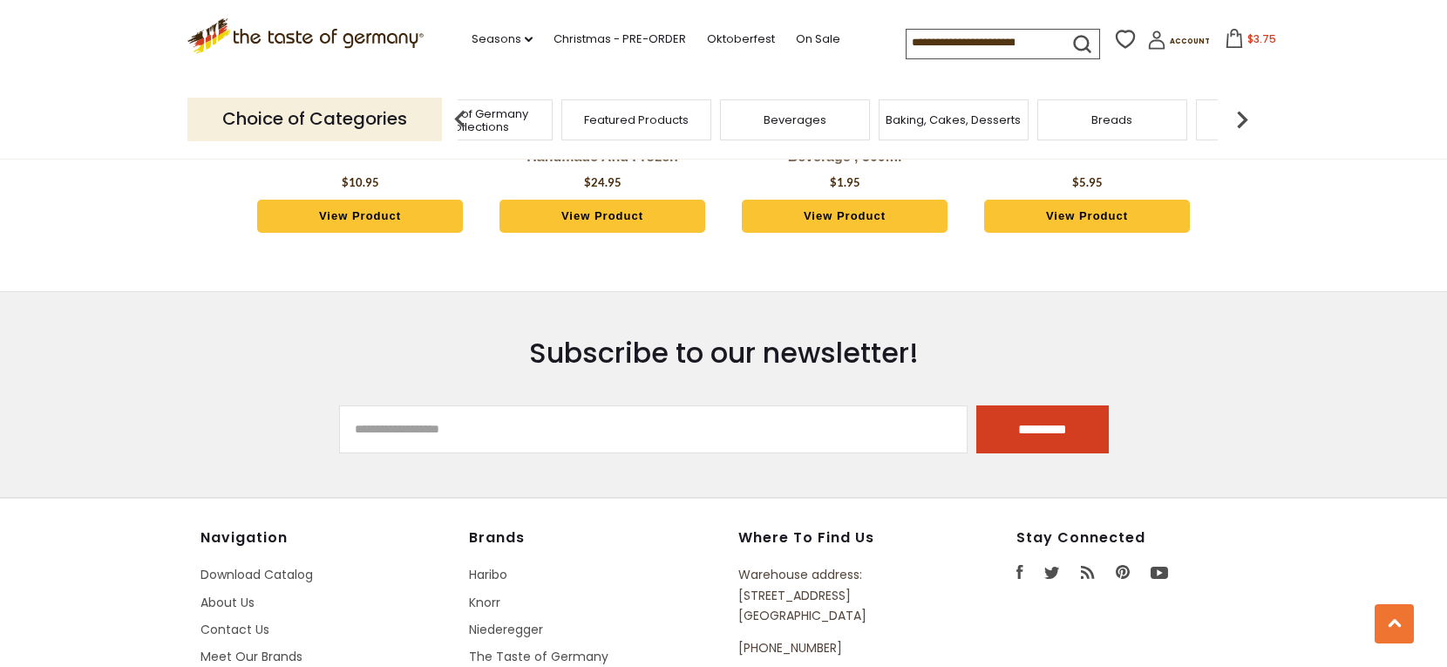
click at [1241, 119] on img at bounding box center [1242, 119] width 35 height 35
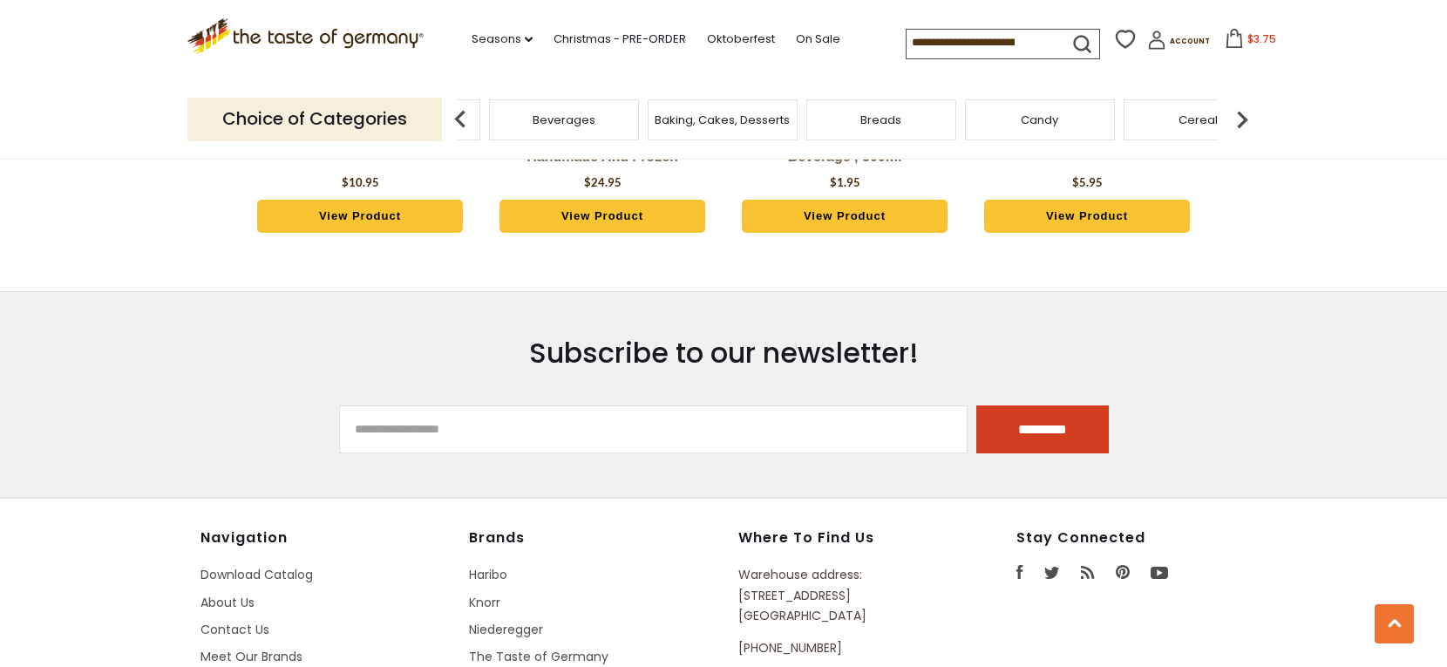
click at [1241, 119] on img at bounding box center [1242, 119] width 35 height 35
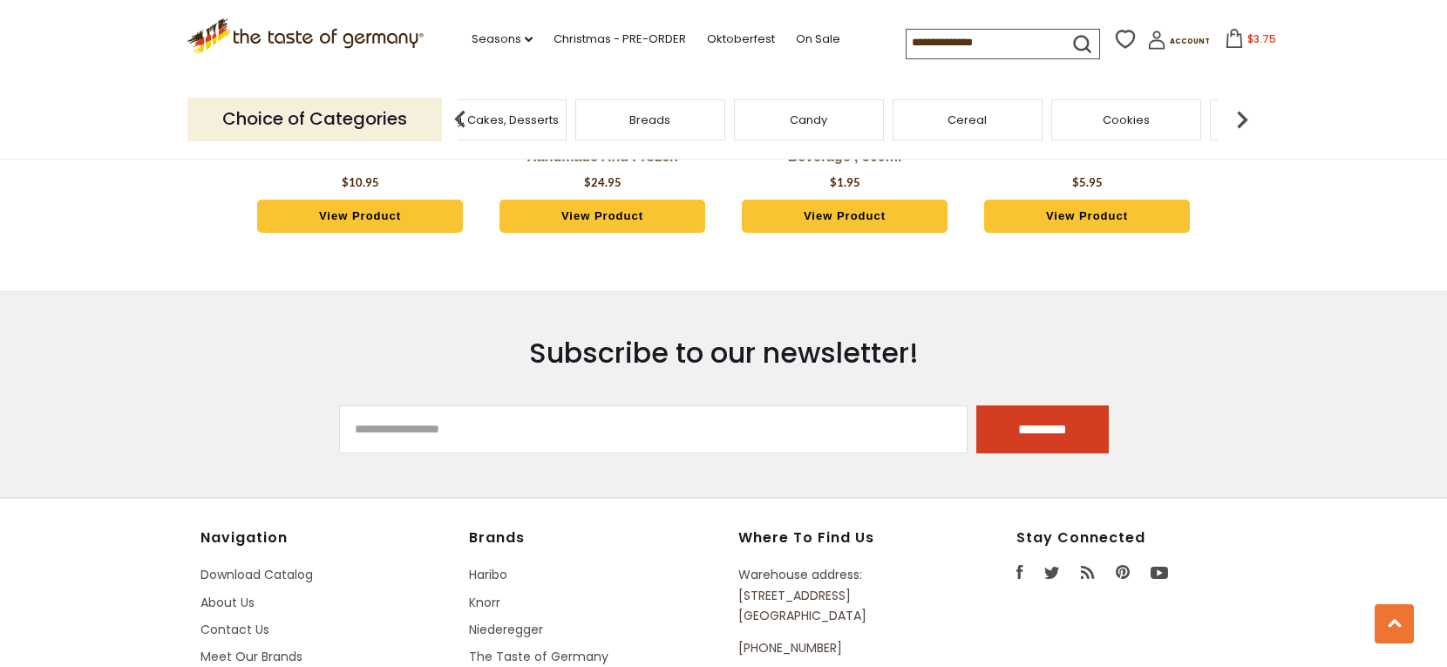
click at [1241, 119] on img at bounding box center [1242, 119] width 35 height 35
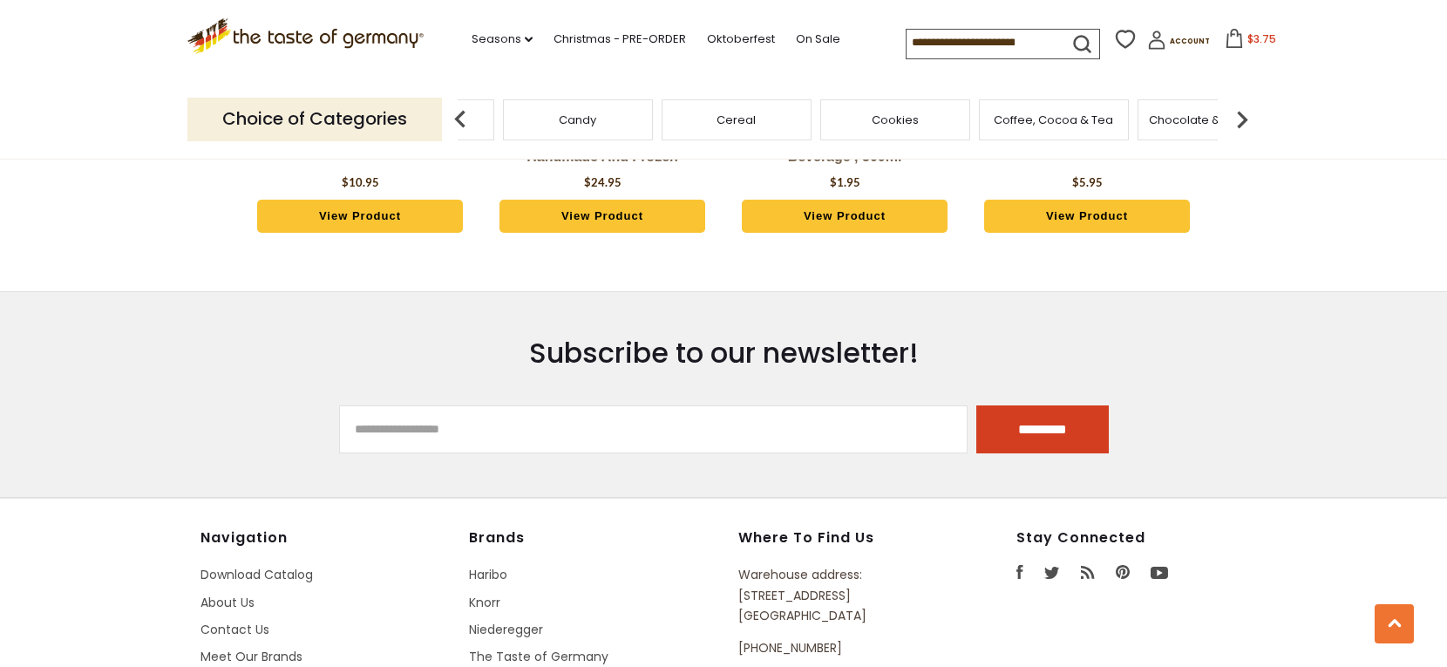
click at [1188, 121] on span "Chocolate & Marzipan" at bounding box center [1212, 119] width 127 height 13
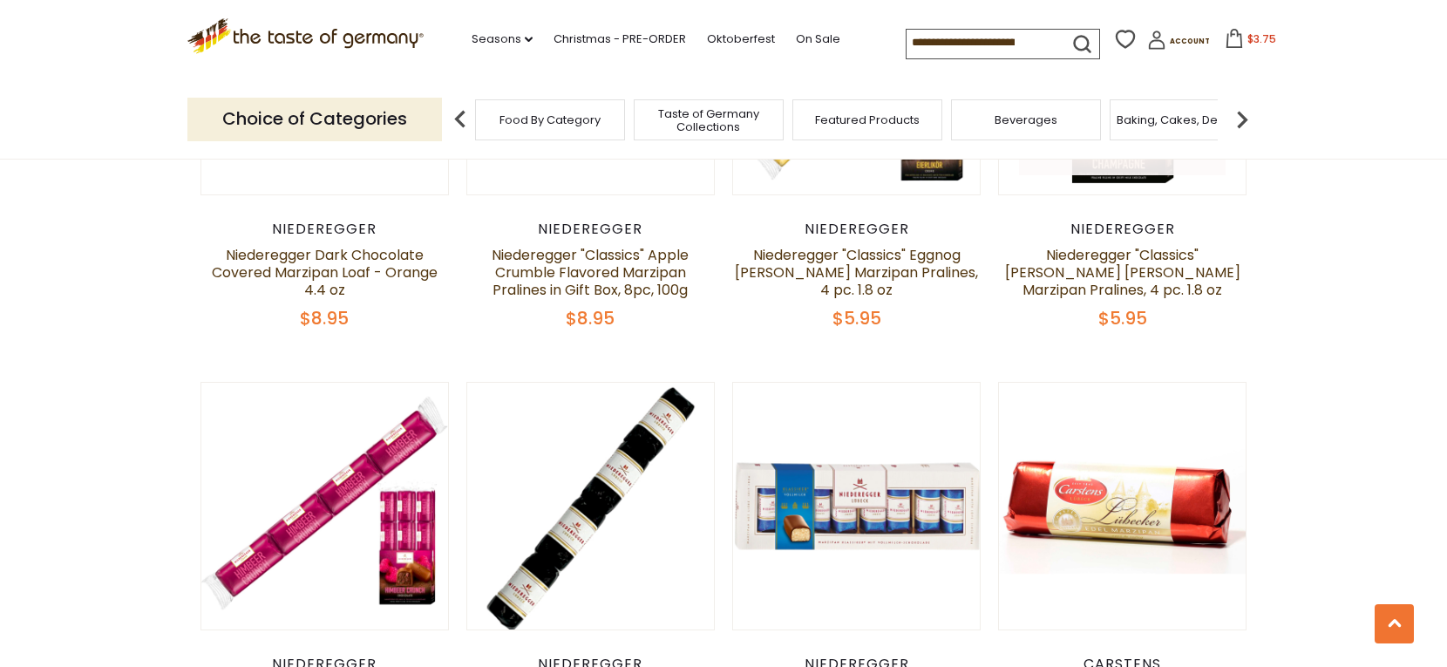
scroll to position [3055, 0]
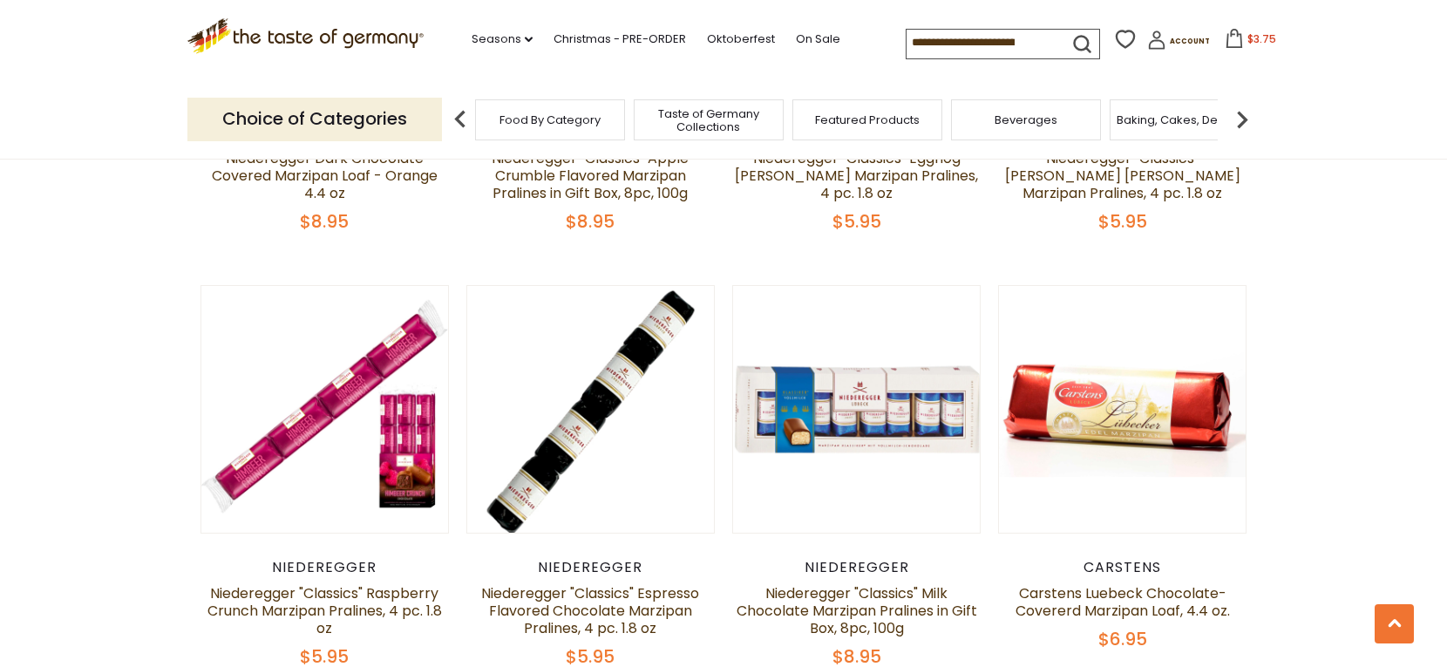
click at [1240, 119] on img at bounding box center [1242, 119] width 35 height 35
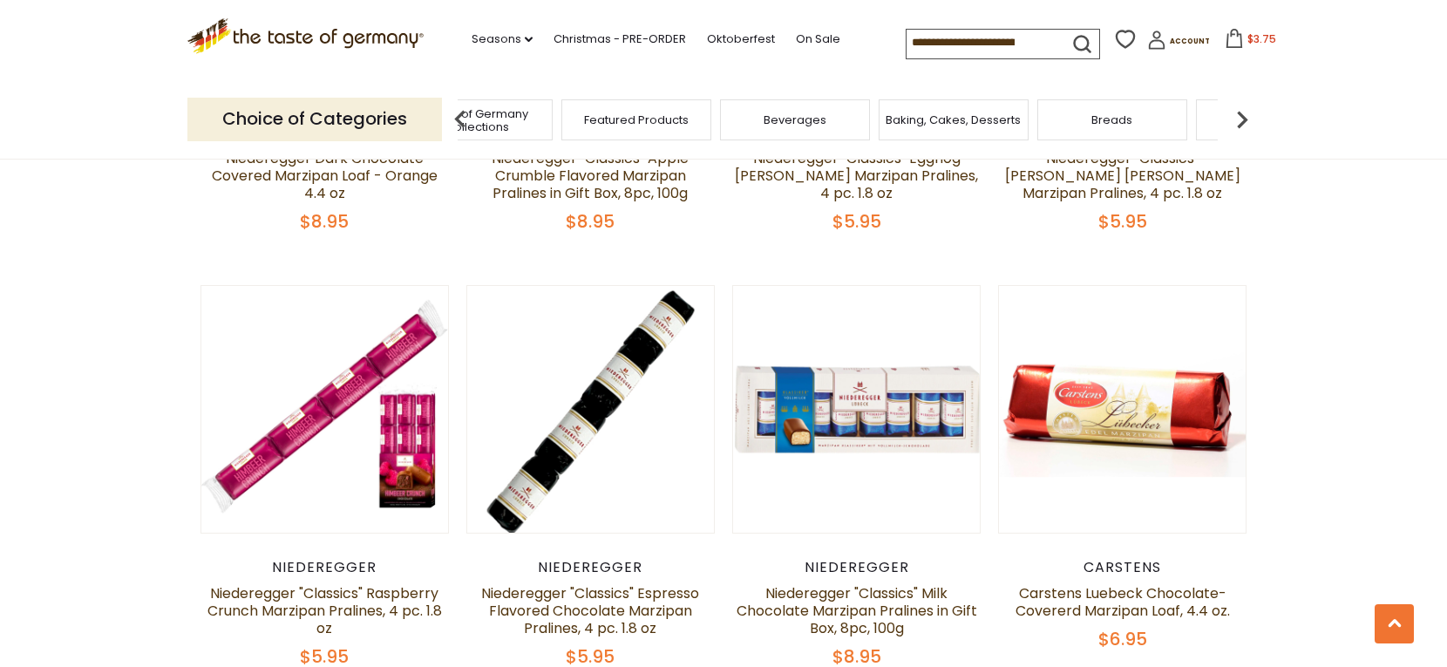
click at [1239, 119] on img at bounding box center [1242, 119] width 35 height 35
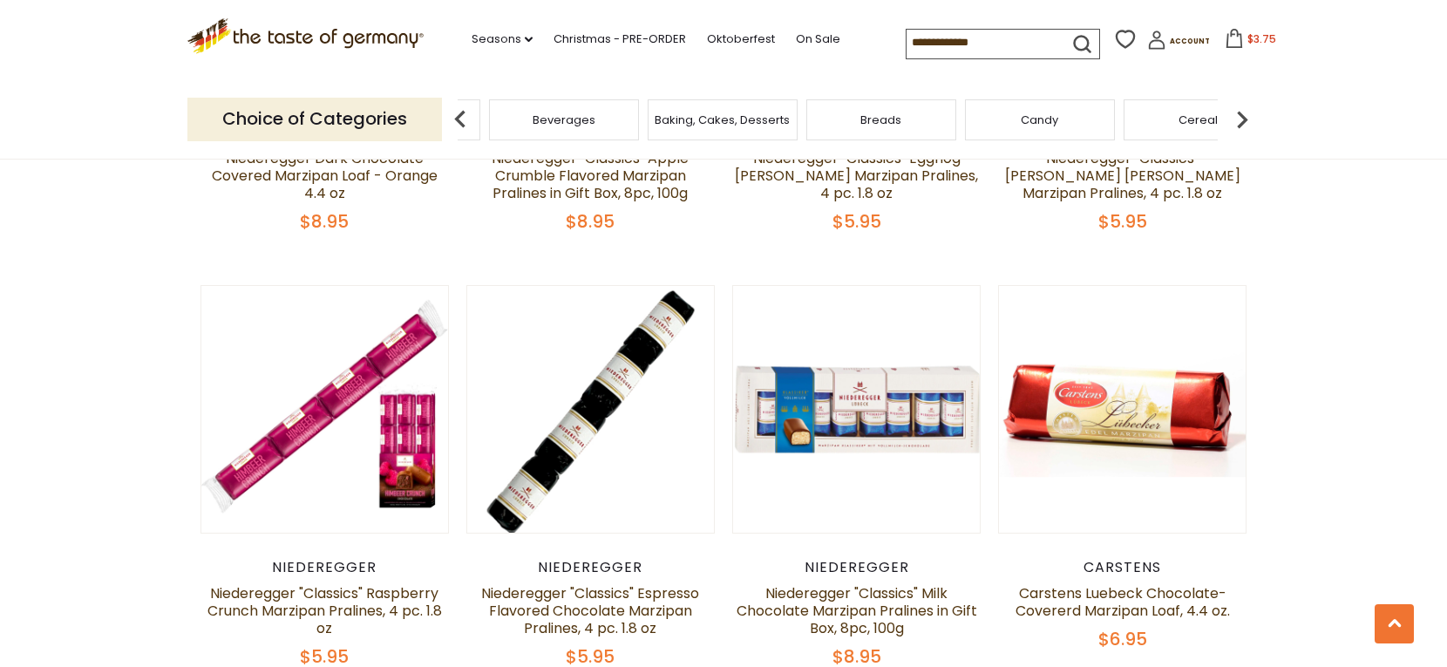
click at [1239, 119] on img at bounding box center [1242, 119] width 35 height 35
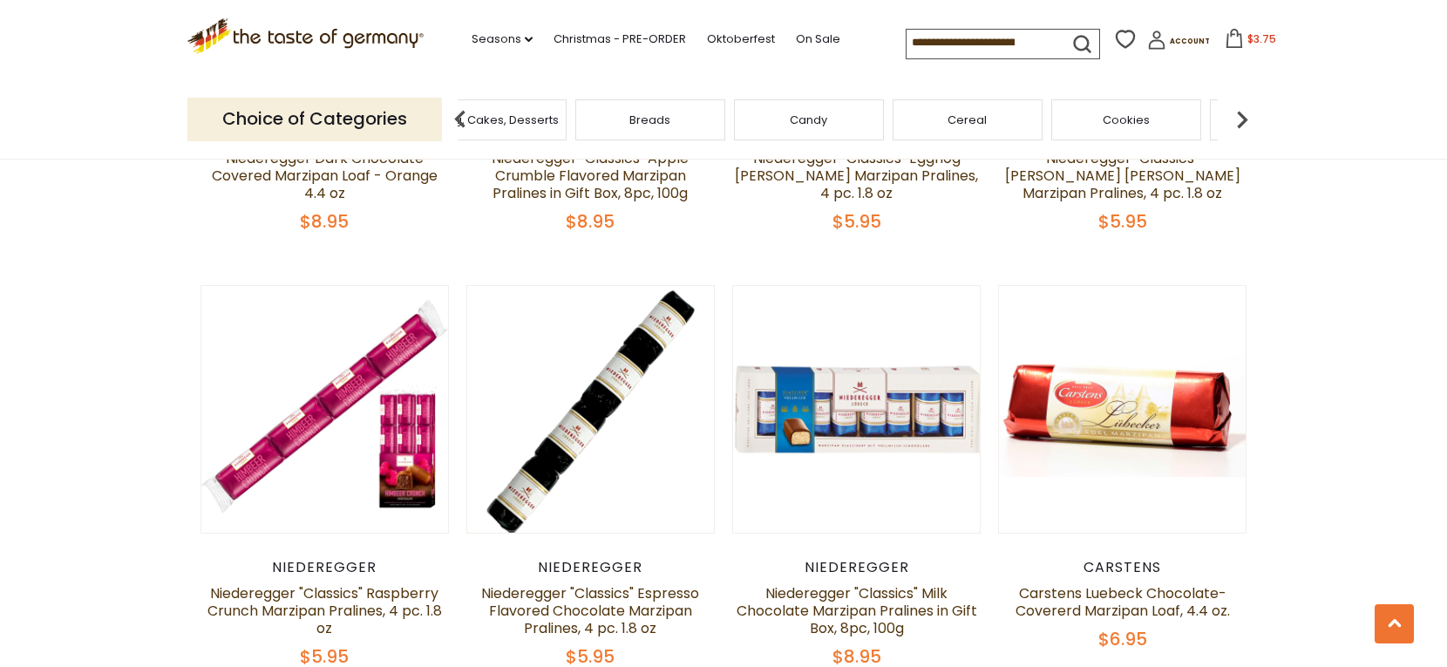
click at [1239, 119] on img at bounding box center [1242, 119] width 35 height 35
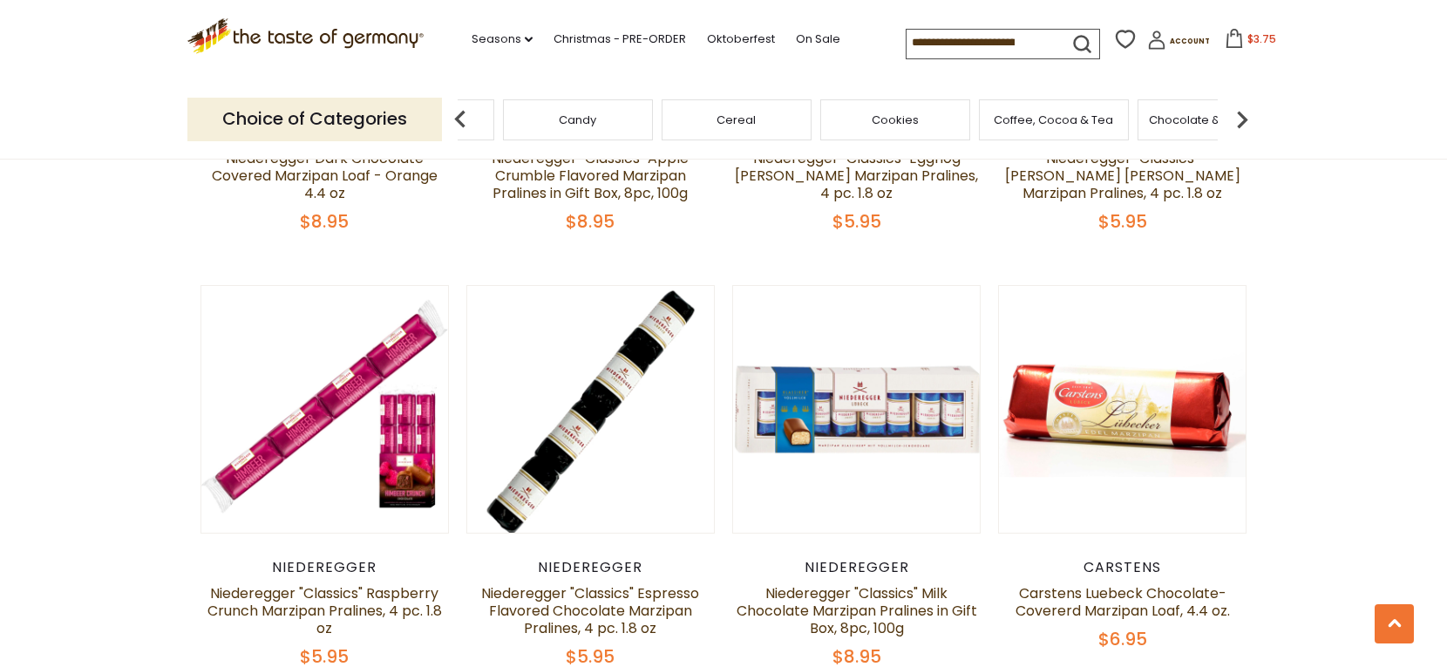
click at [1239, 119] on img at bounding box center [1242, 119] width 35 height 35
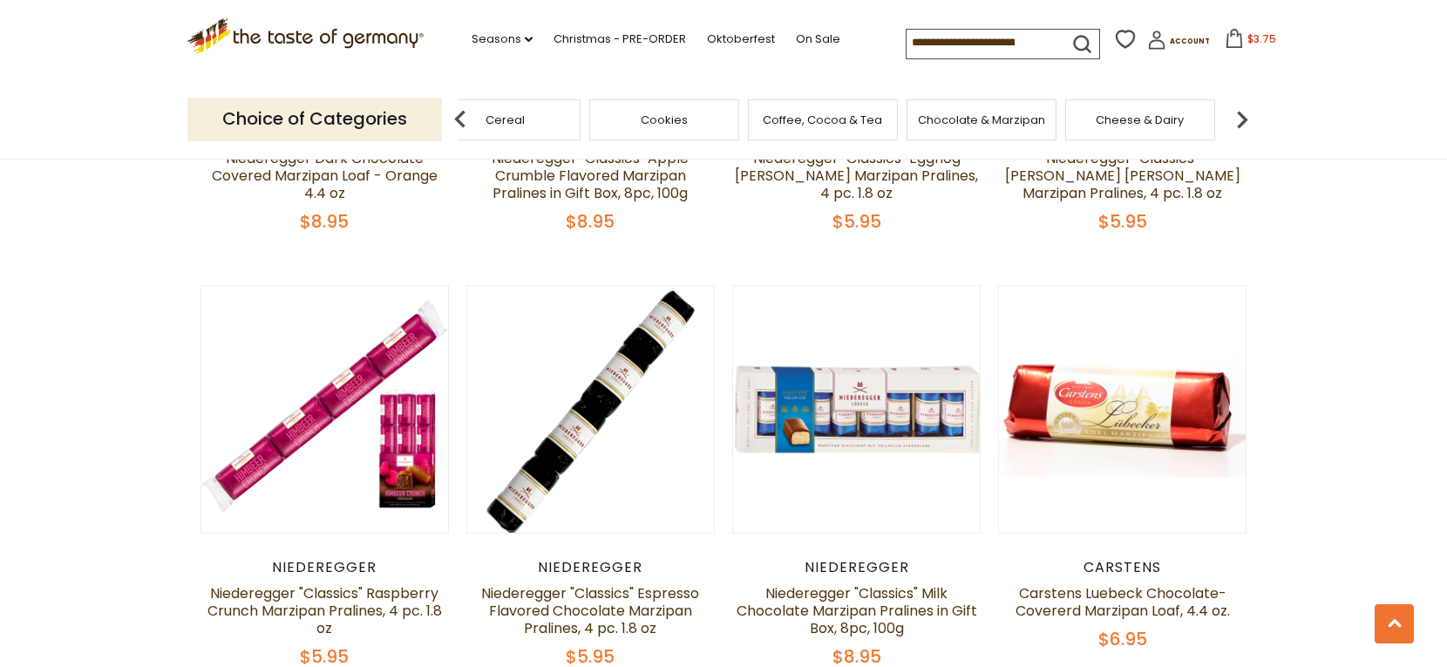
click at [1239, 119] on img at bounding box center [1242, 119] width 35 height 35
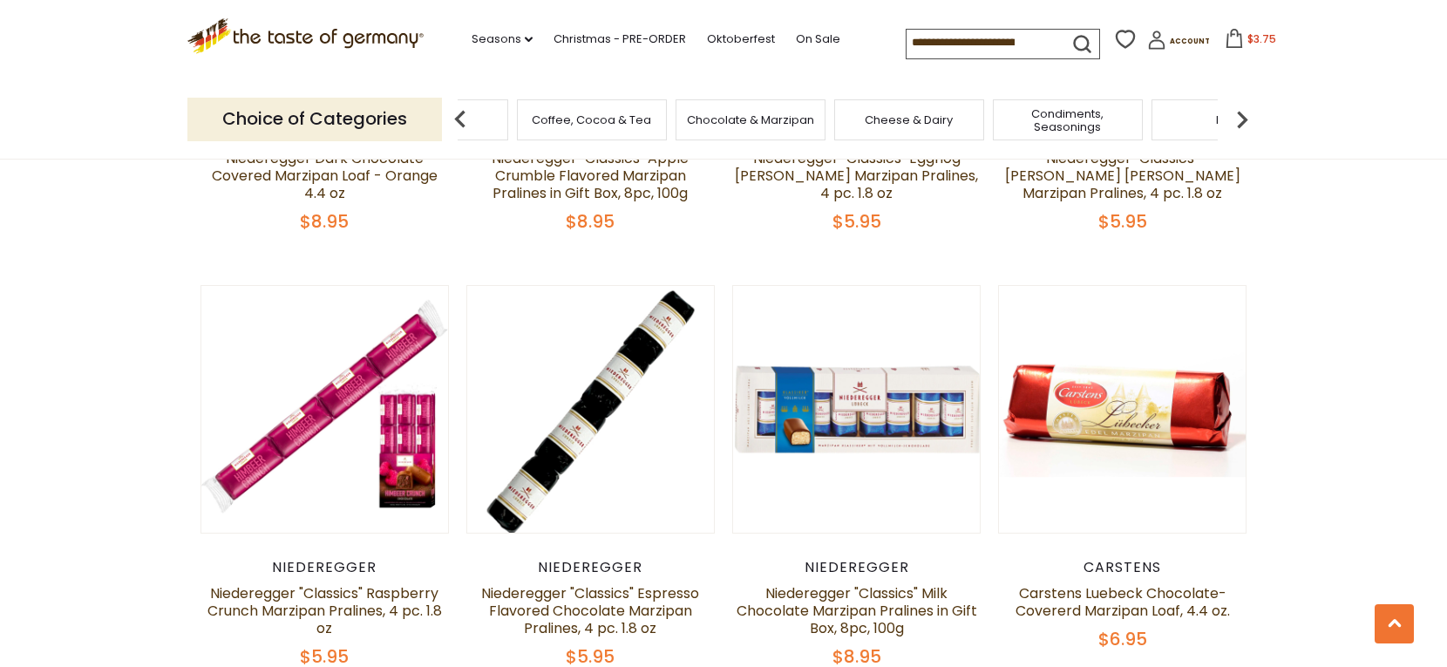
click at [1239, 119] on img at bounding box center [1242, 119] width 35 height 35
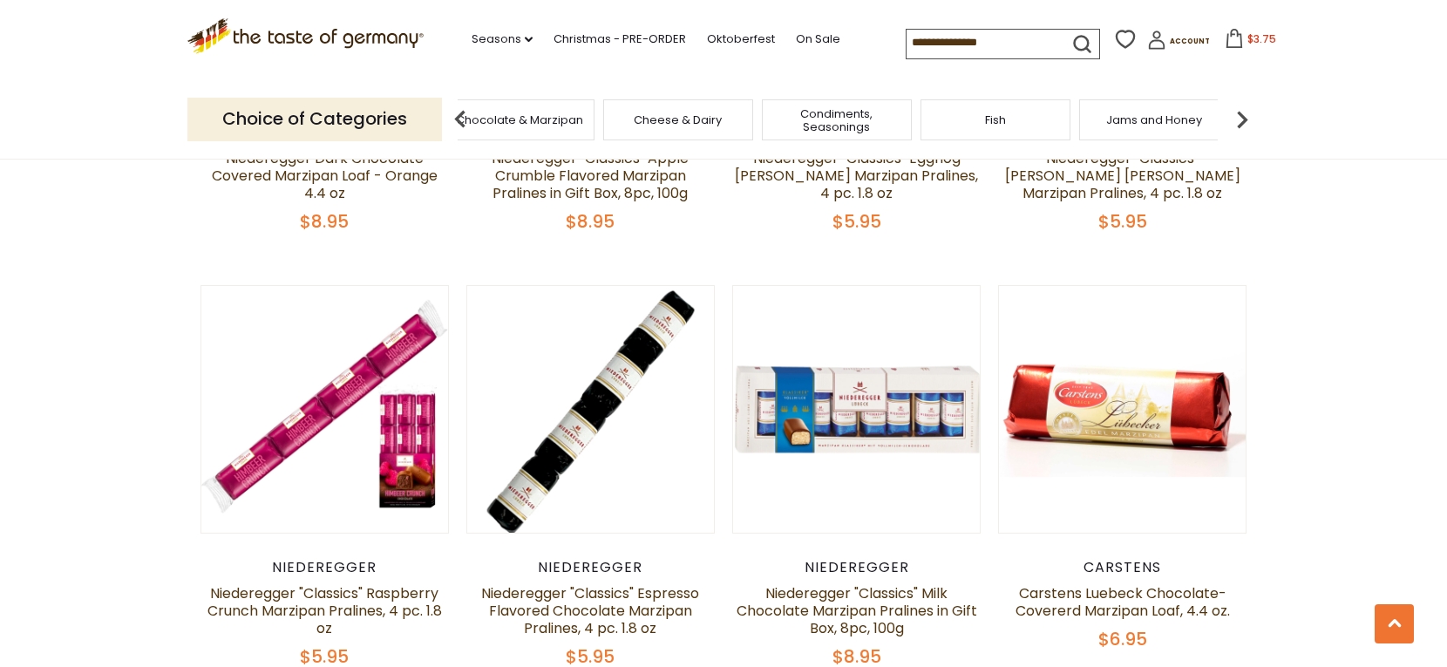
click at [1022, 138] on div "Fish" at bounding box center [995, 119] width 150 height 41
click at [1002, 123] on span "Fish" at bounding box center [995, 119] width 21 height 13
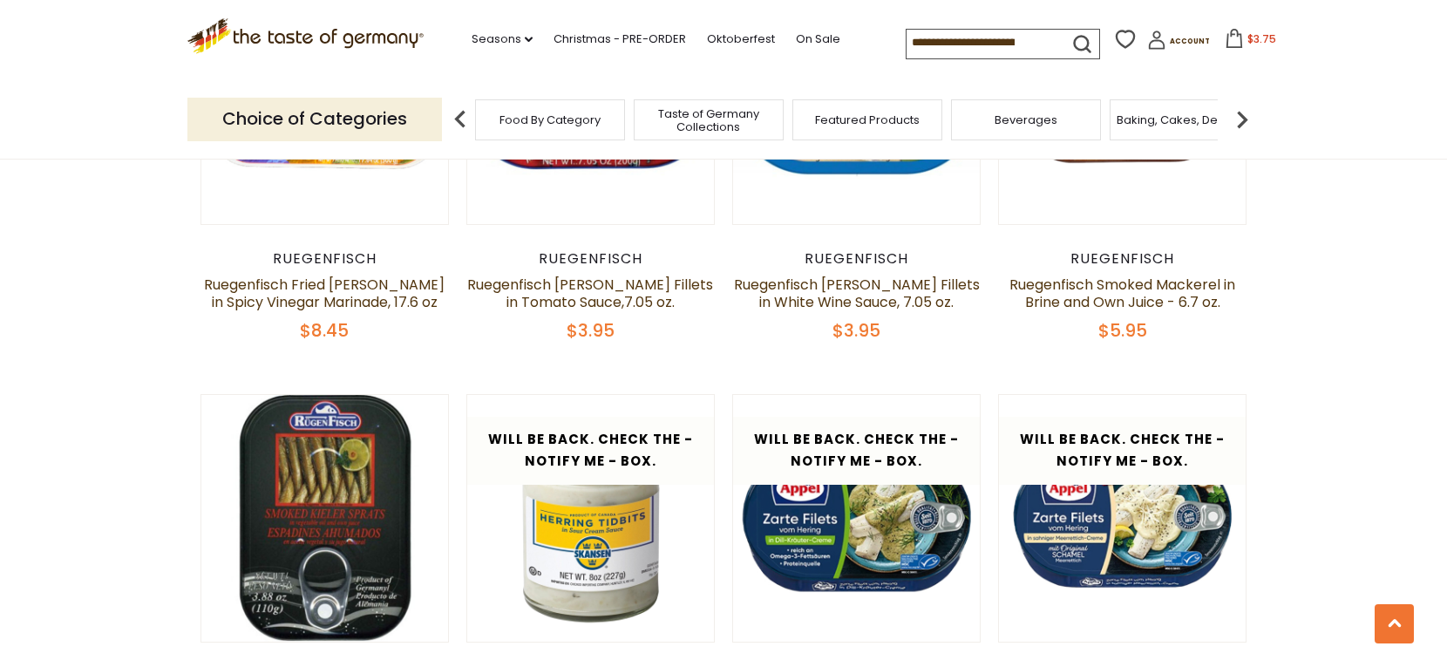
scroll to position [2904, 0]
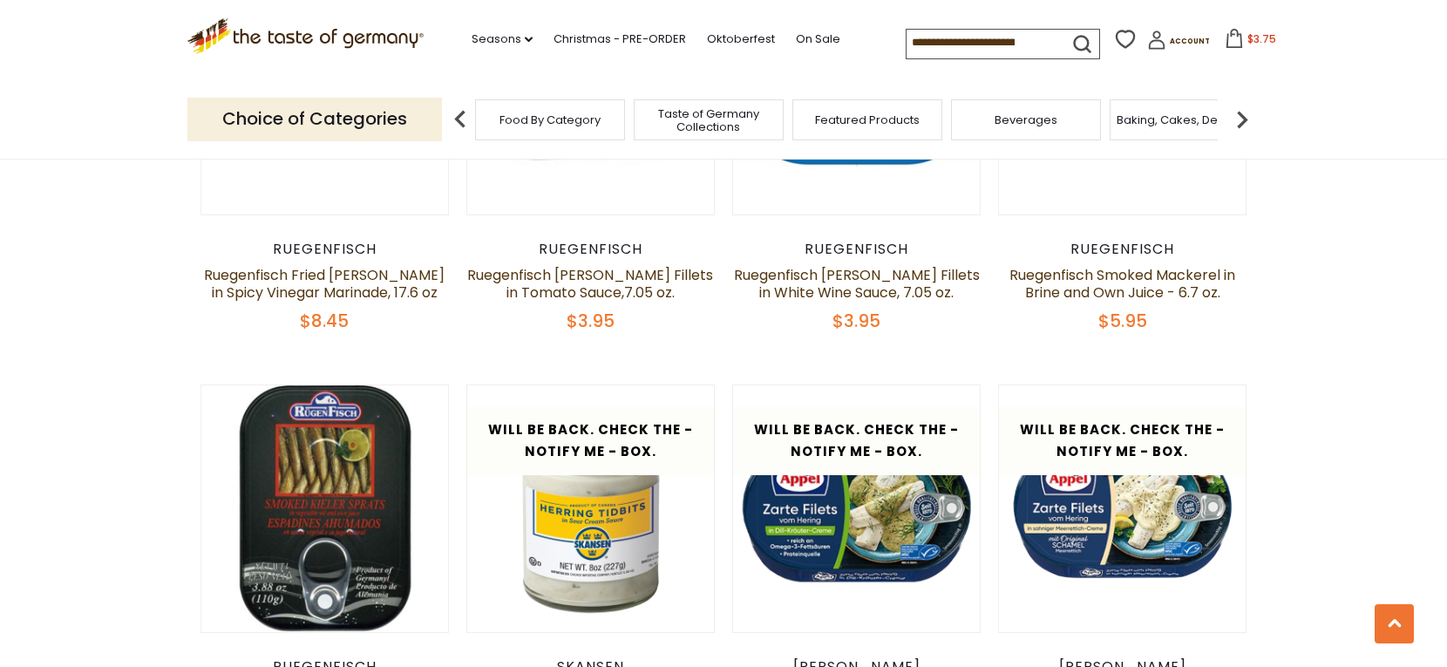
click at [1239, 116] on img at bounding box center [1242, 119] width 35 height 35
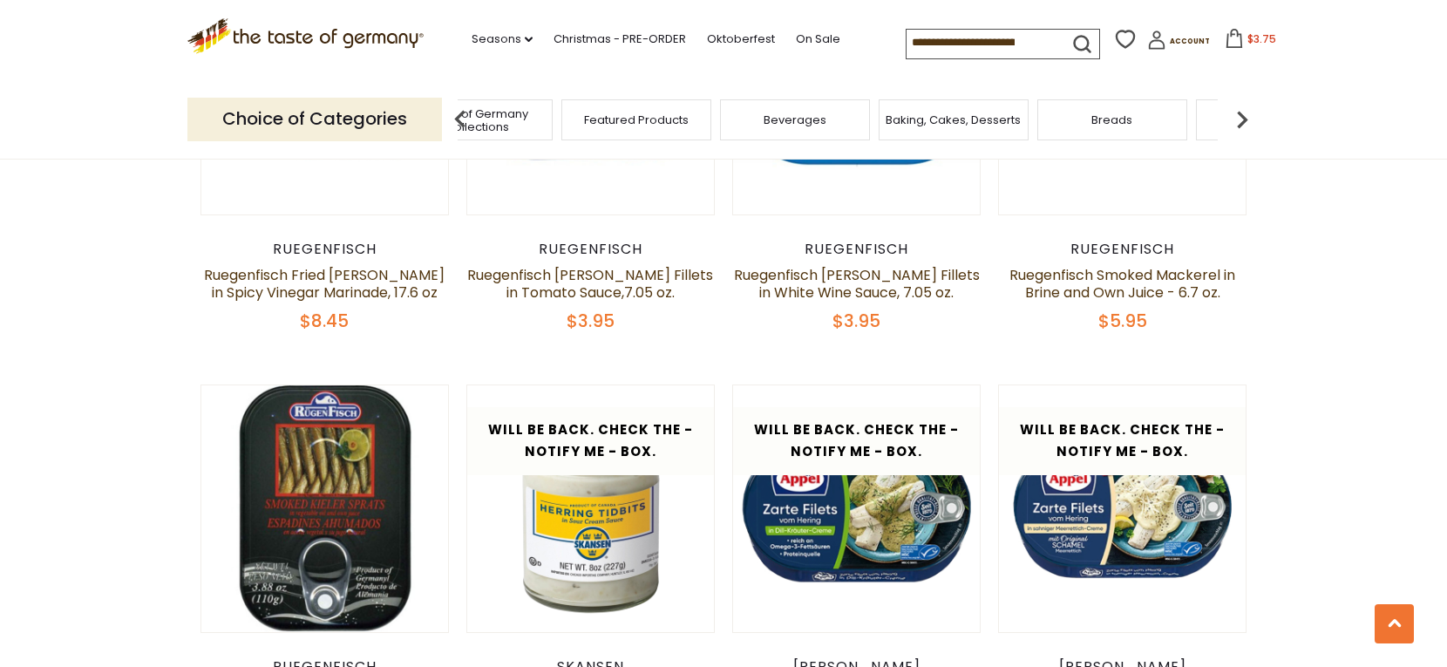
click at [1239, 116] on img at bounding box center [1242, 119] width 35 height 35
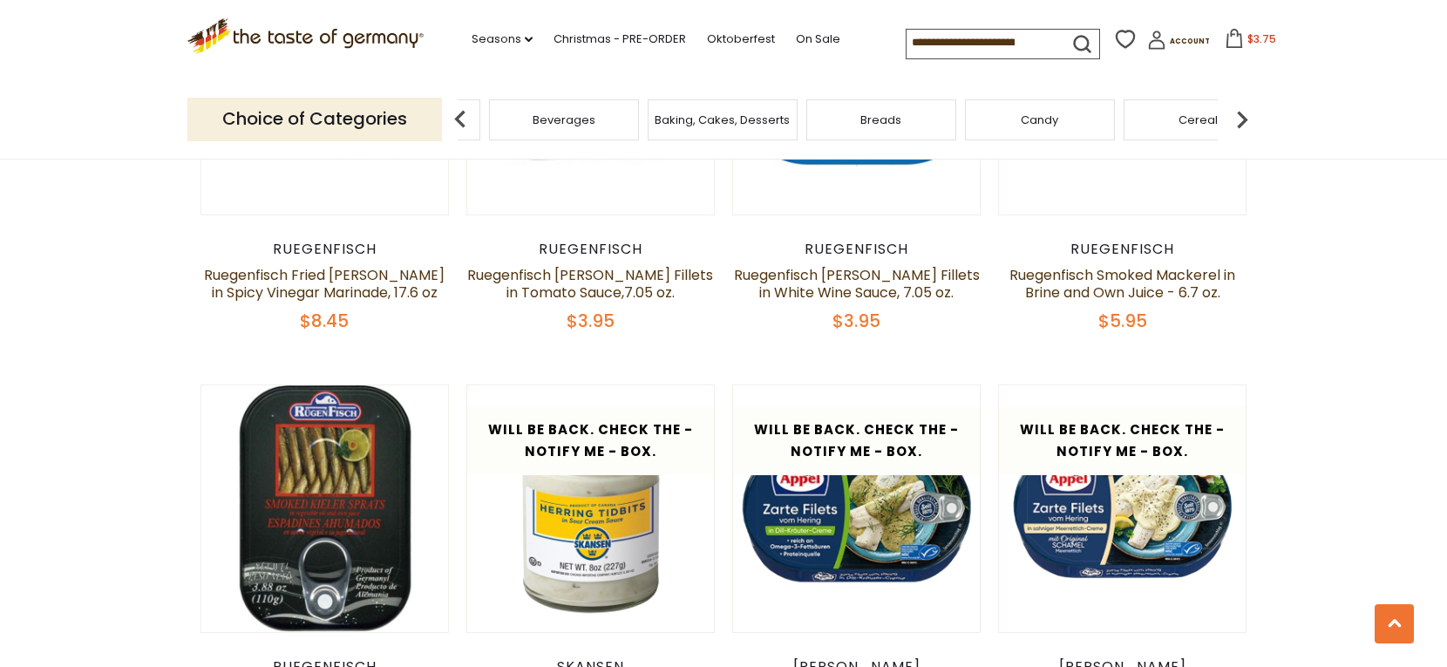
click at [1239, 116] on img at bounding box center [1242, 119] width 35 height 35
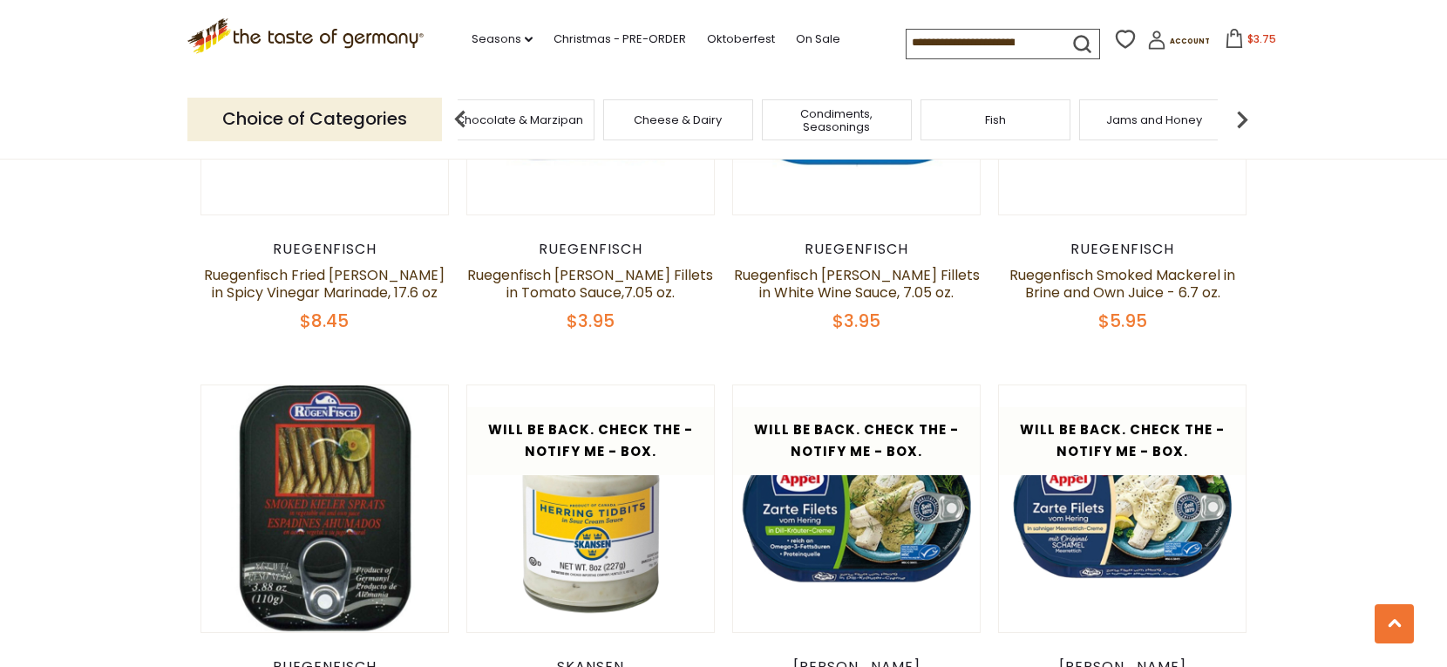
click at [1161, 119] on span "Jams and Honey" at bounding box center [1154, 119] width 96 height 13
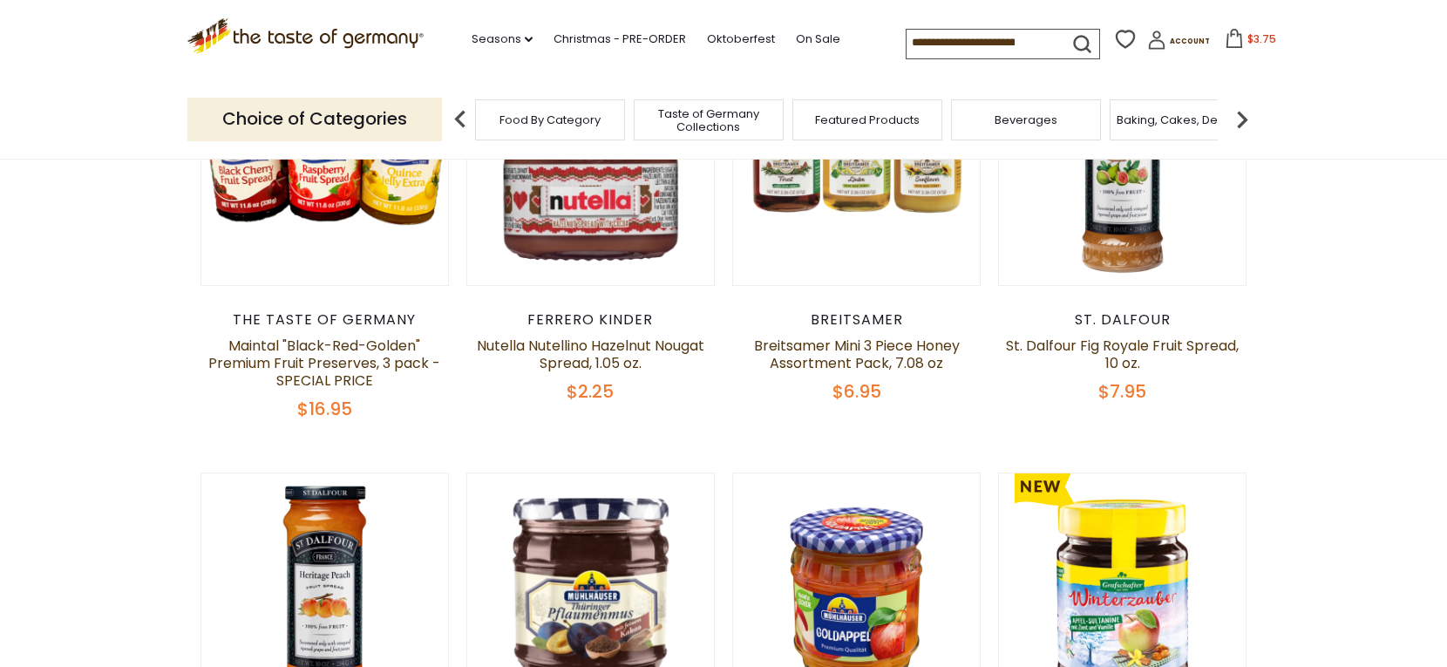
scroll to position [596, 0]
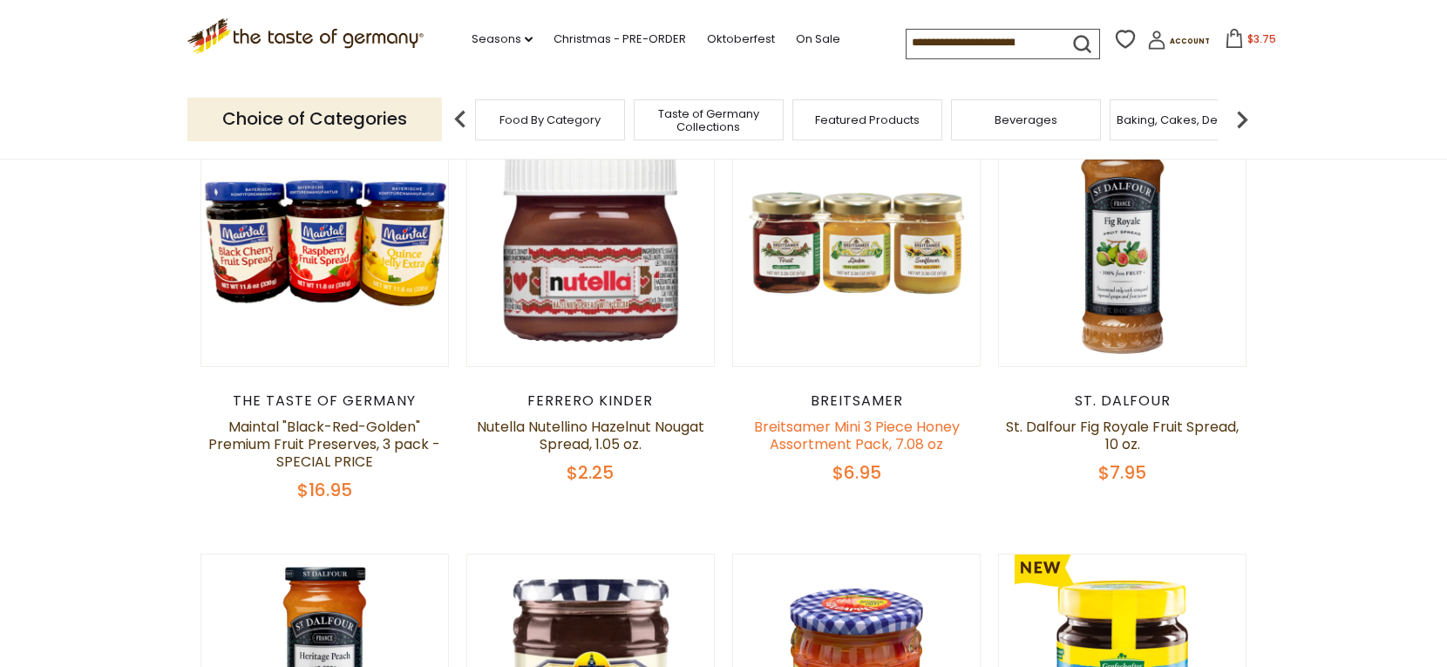
click at [846, 428] on link "Breitsamer Mini 3 Piece Honey Assortment Pack, 7.08 oz" at bounding box center [857, 435] width 206 height 37
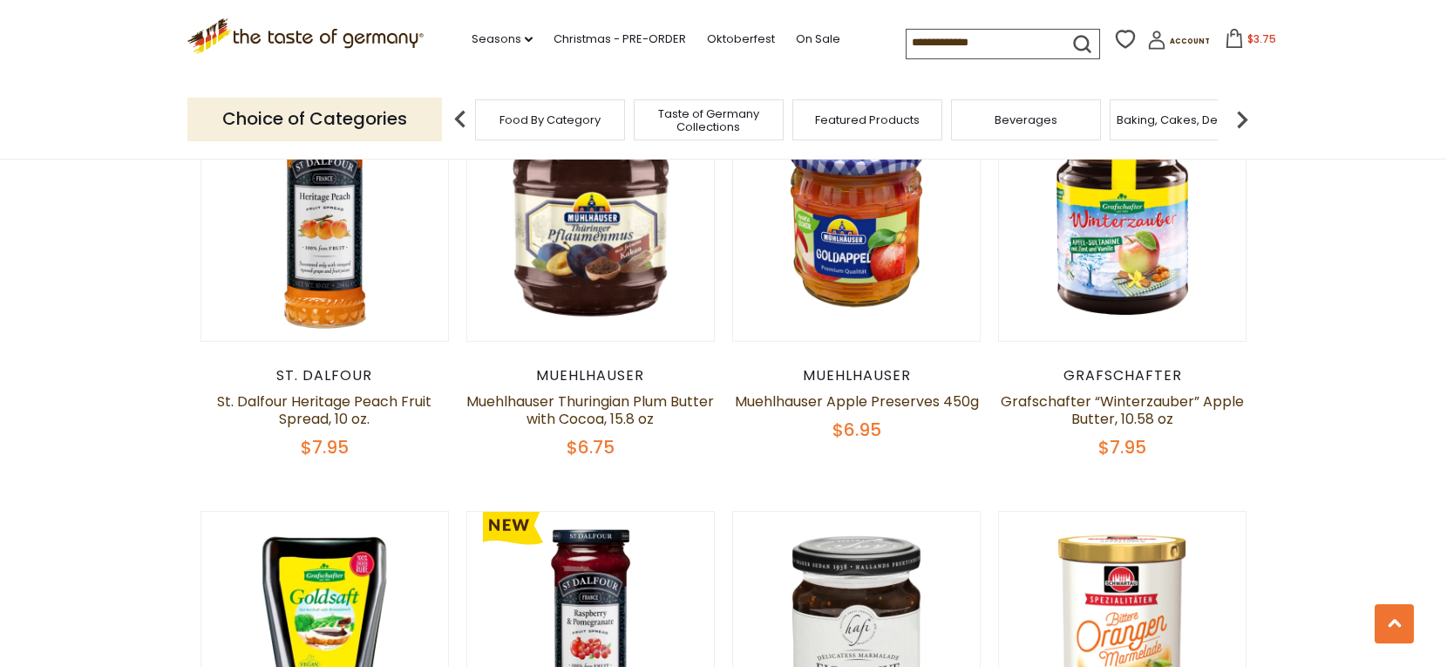
scroll to position [1058, 0]
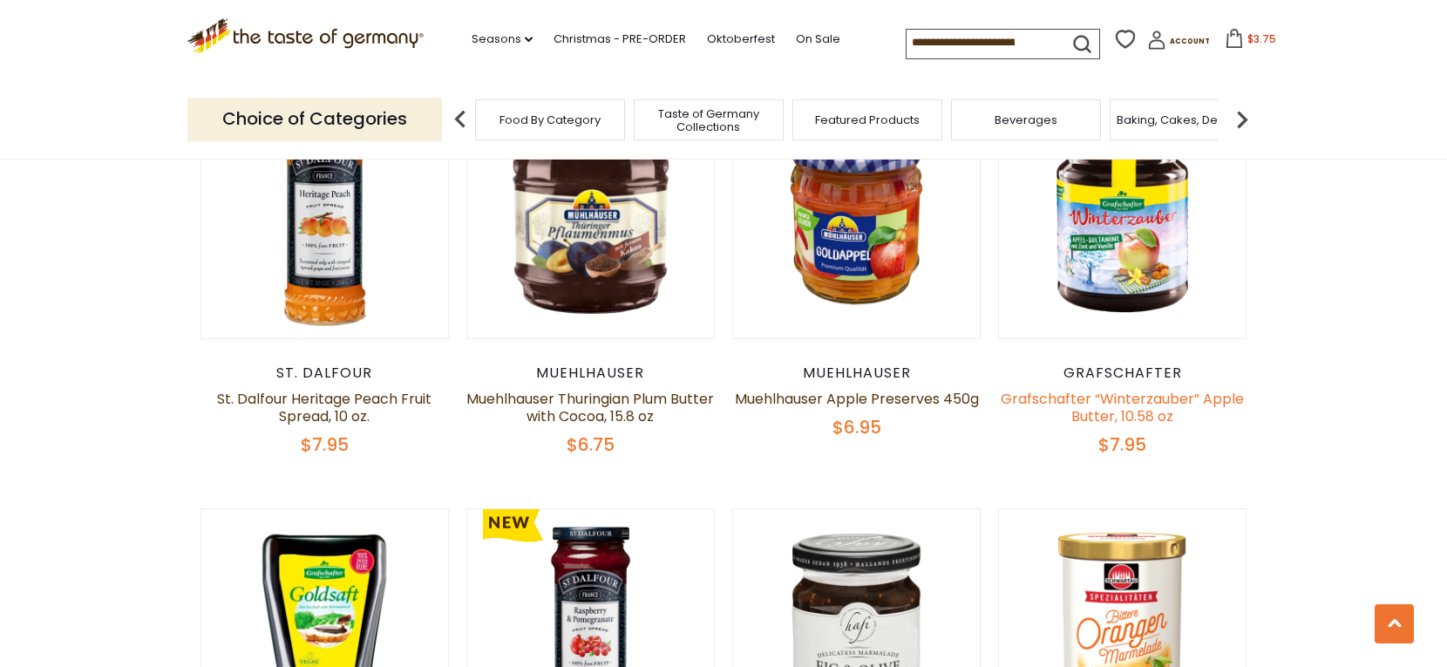
click at [1104, 403] on link "Grafschafter “Winterzauber” Apple Butter, 10.58 oz" at bounding box center [1122, 407] width 243 height 37
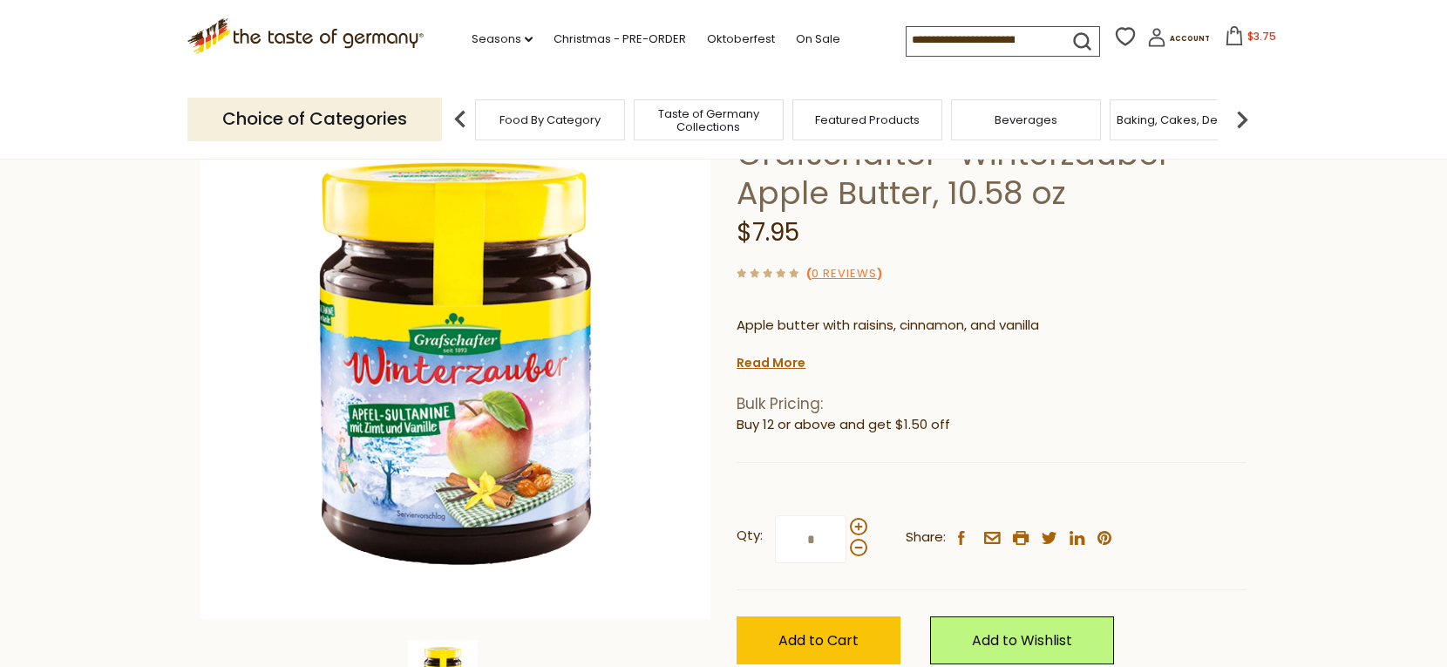
scroll to position [159, 0]
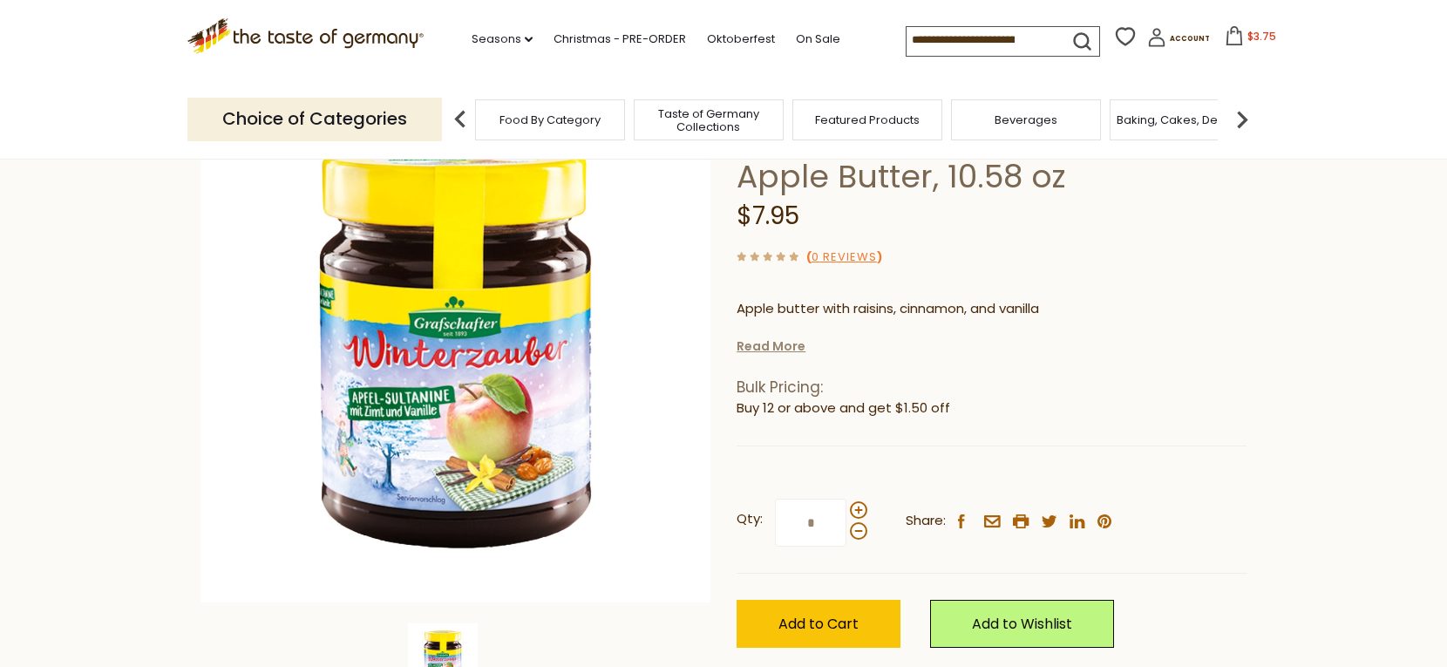
click at [768, 350] on link "Read More" at bounding box center [771, 345] width 69 height 17
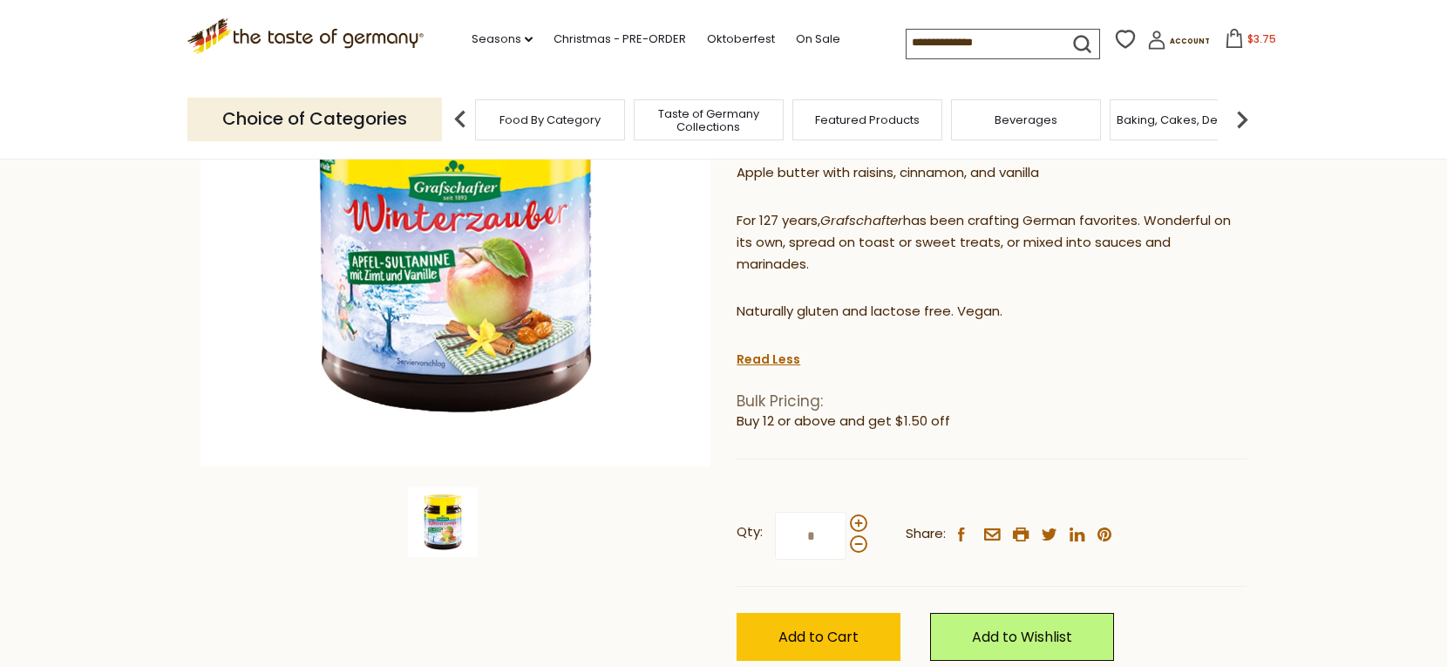
scroll to position [301, 0]
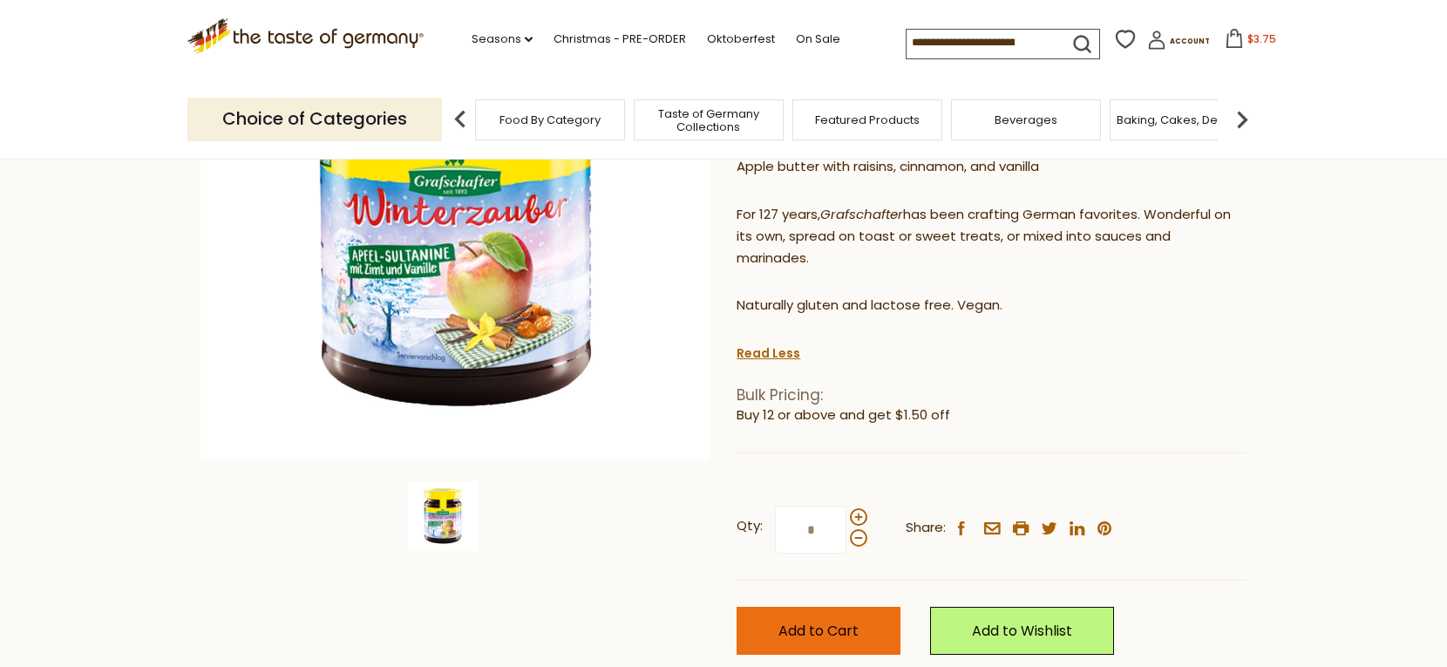
click at [851, 621] on span "Add to Cart" at bounding box center [818, 631] width 80 height 20
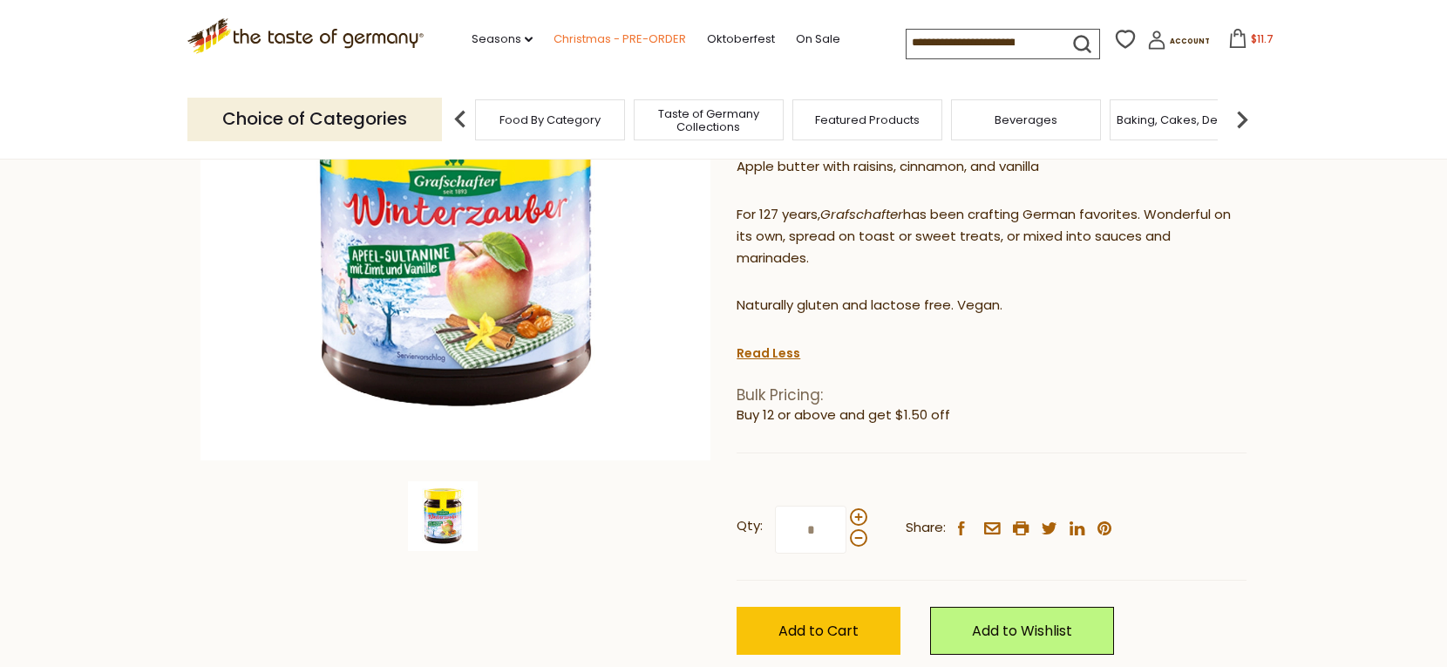
click at [588, 39] on link "Christmas - PRE-ORDER" at bounding box center [620, 39] width 132 height 19
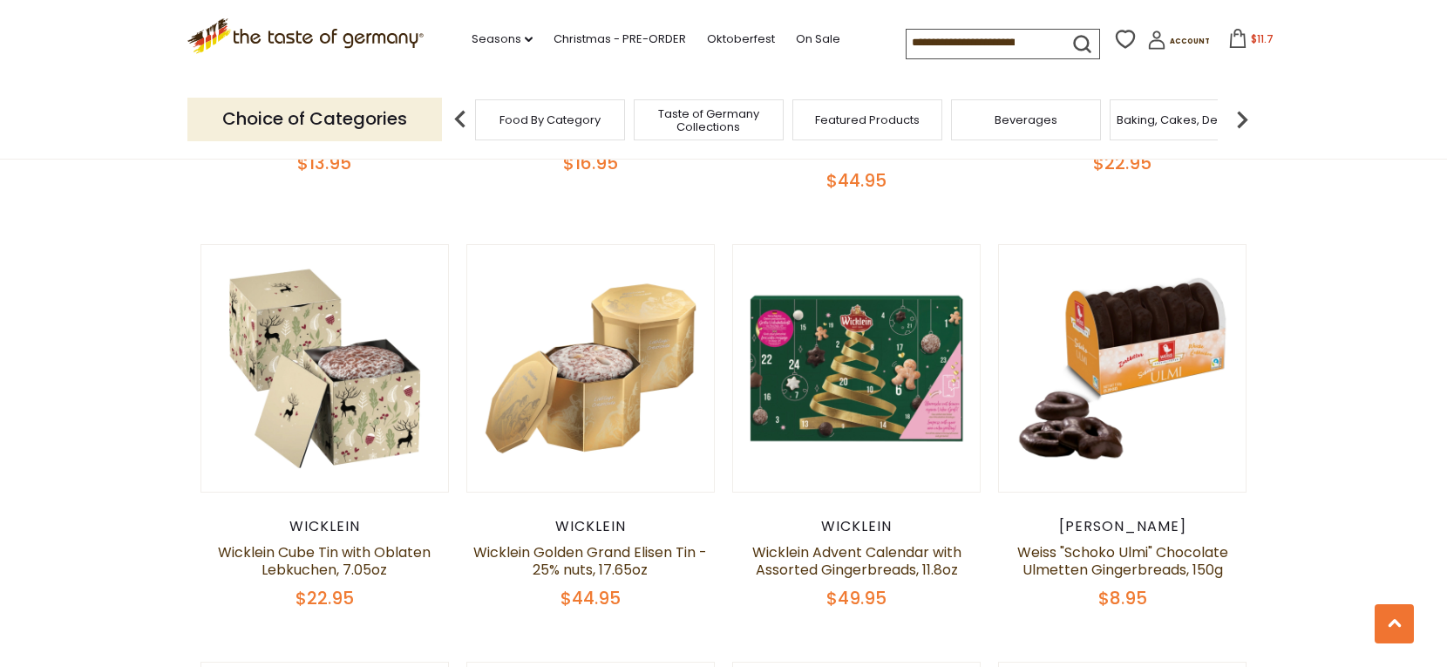
scroll to position [1374, 0]
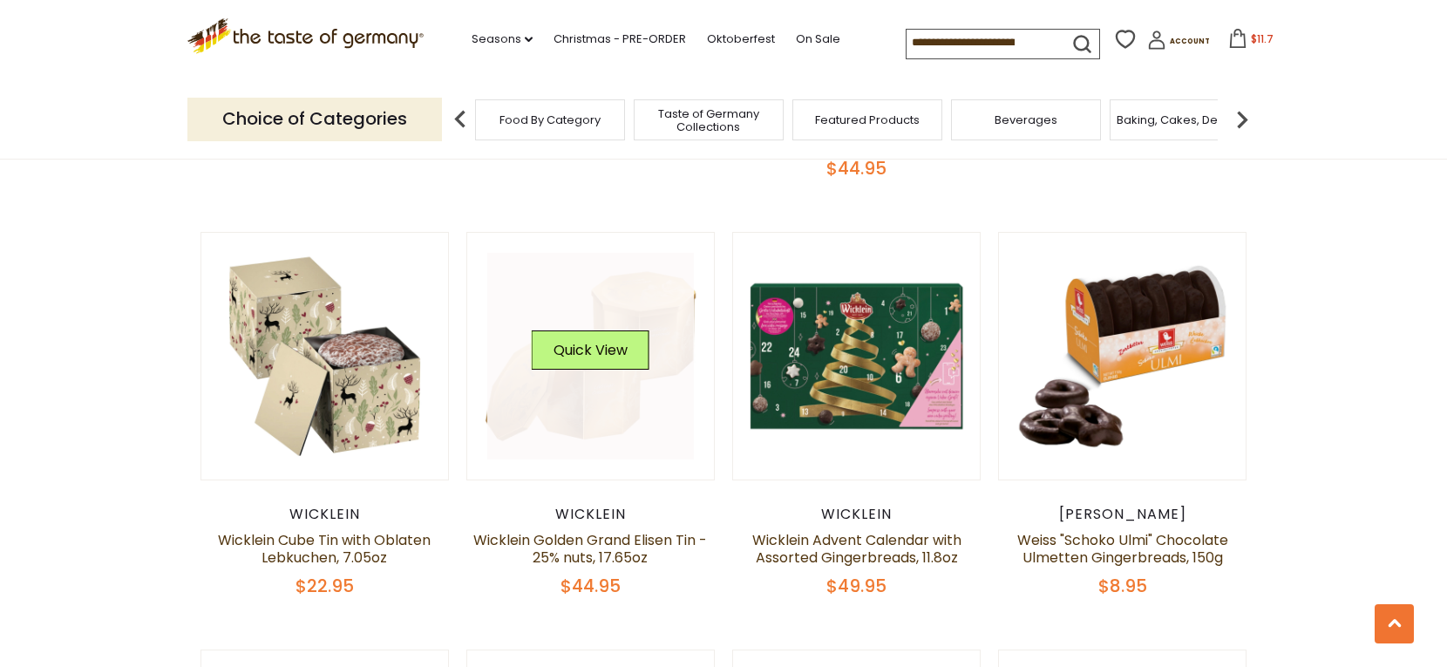
click at [627, 365] on link at bounding box center [590, 356] width 207 height 207
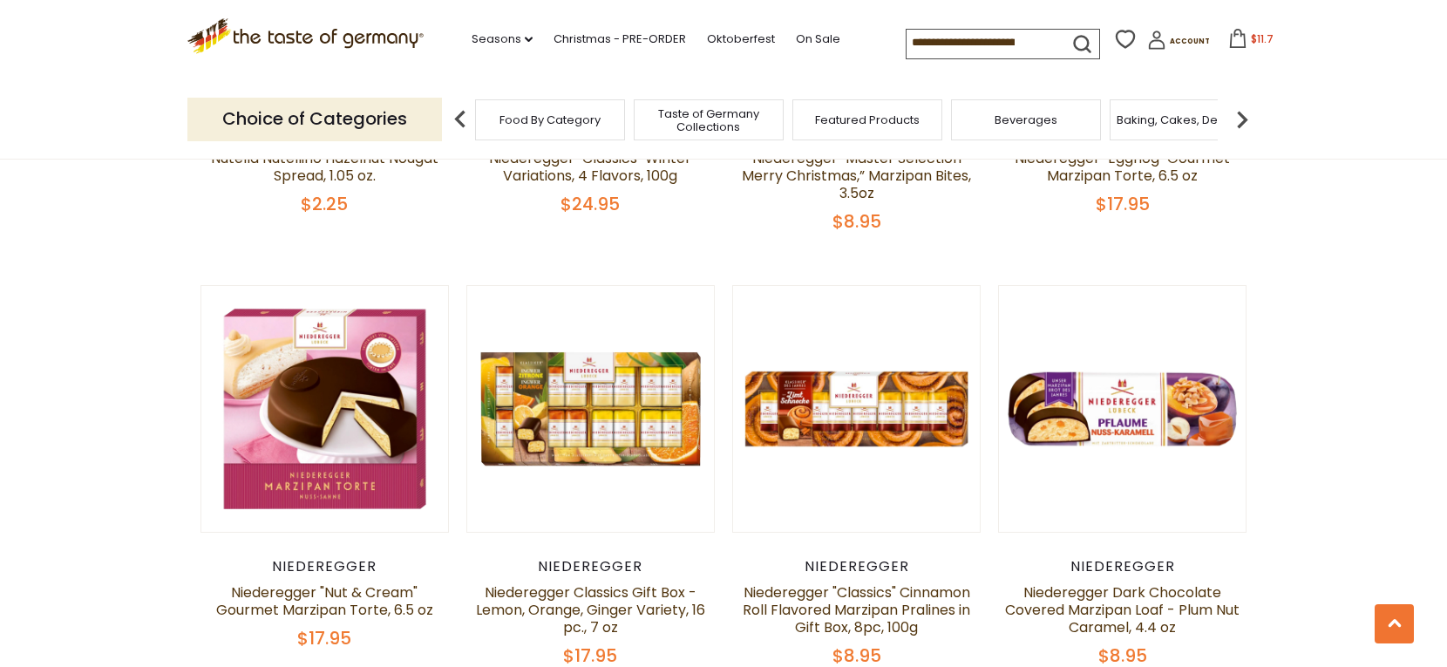
scroll to position [3936, 0]
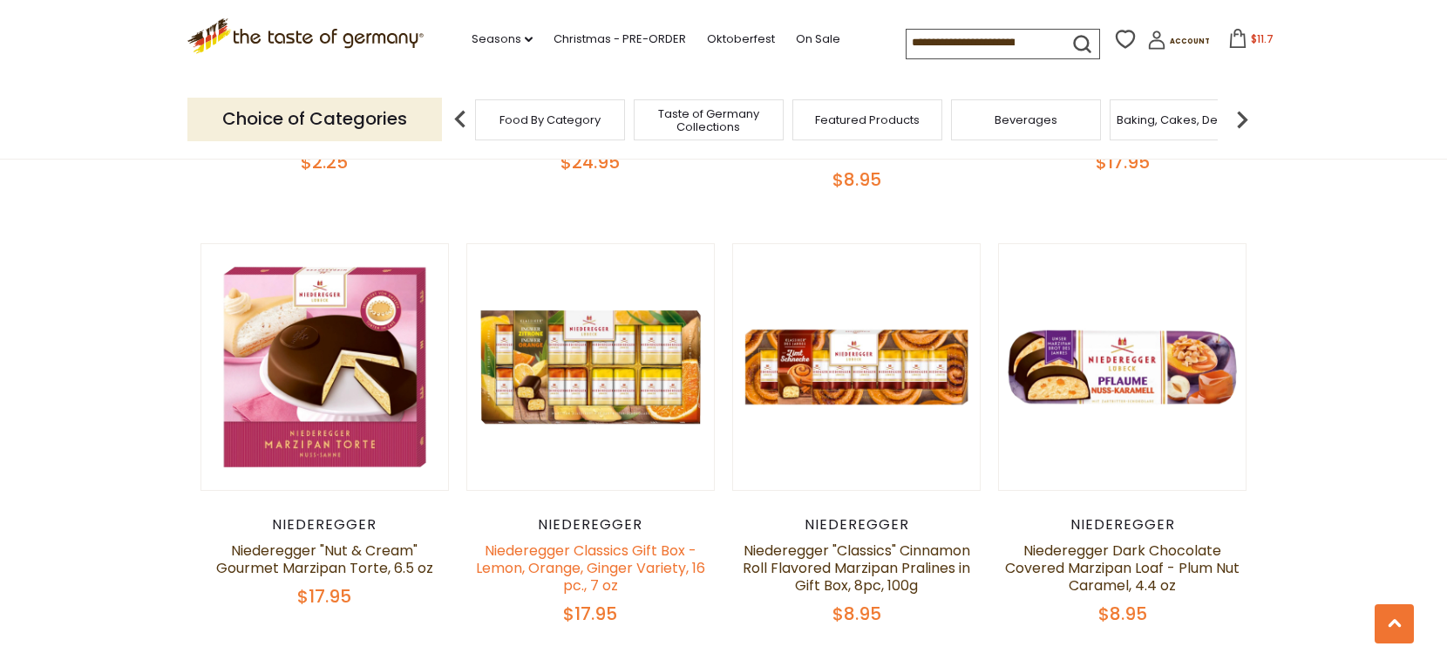
click at [590, 540] on link "Niederegger Classics Gift Box -Lemon, Orange, Ginger Variety, 16 pc., 7 oz" at bounding box center [590, 567] width 229 height 55
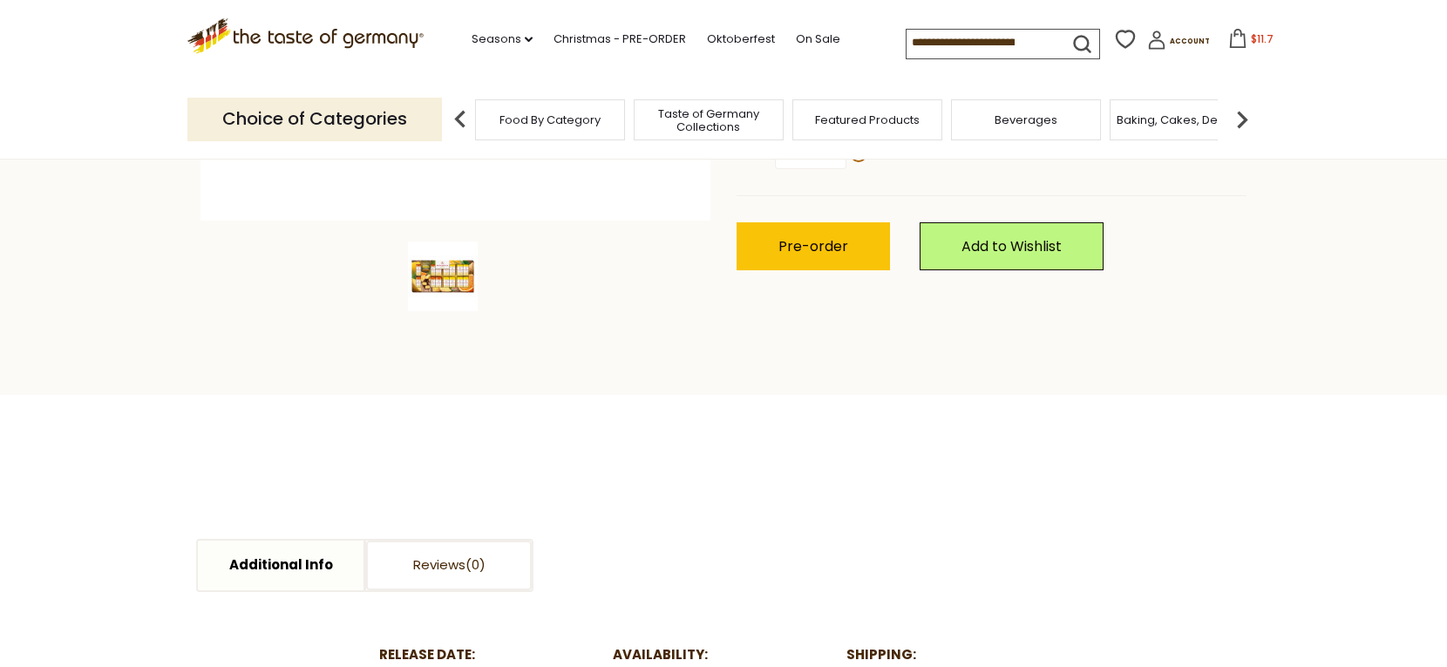
scroll to position [751, 0]
